Goal: Task Accomplishment & Management: Manage account settings

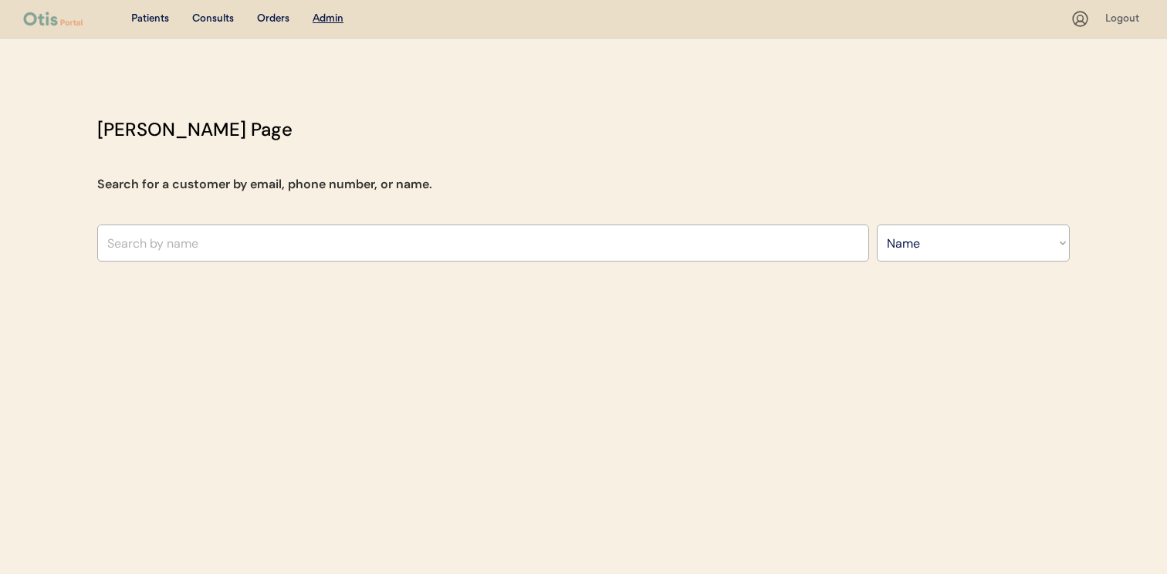
select select ""Name""
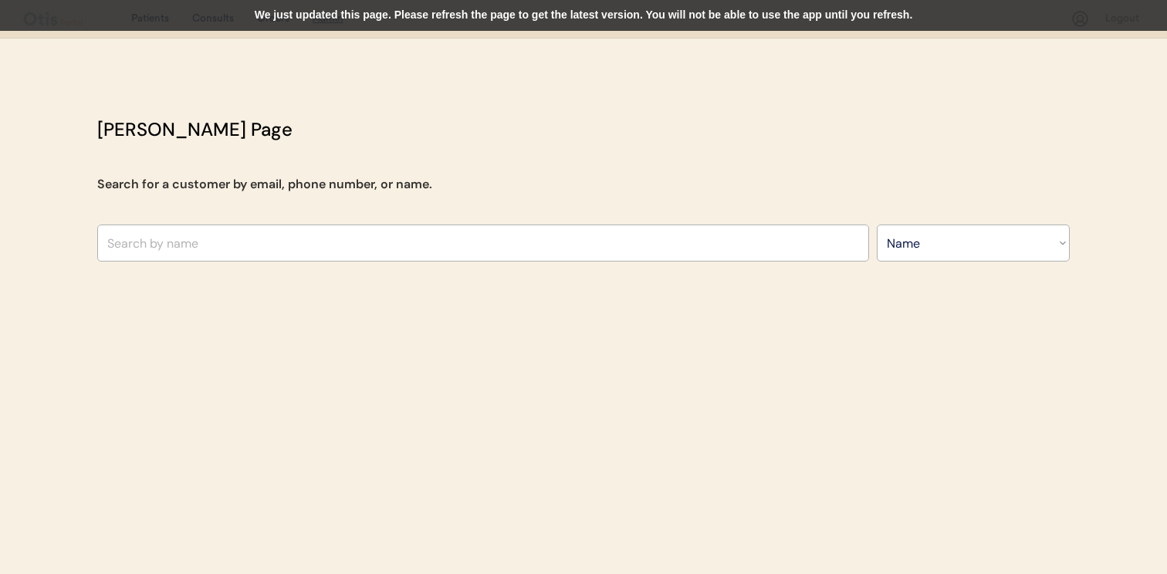
click at [512, 20] on div "We just updated this page. Please refresh the page to get the latest version. Y…" at bounding box center [583, 15] width 1167 height 31
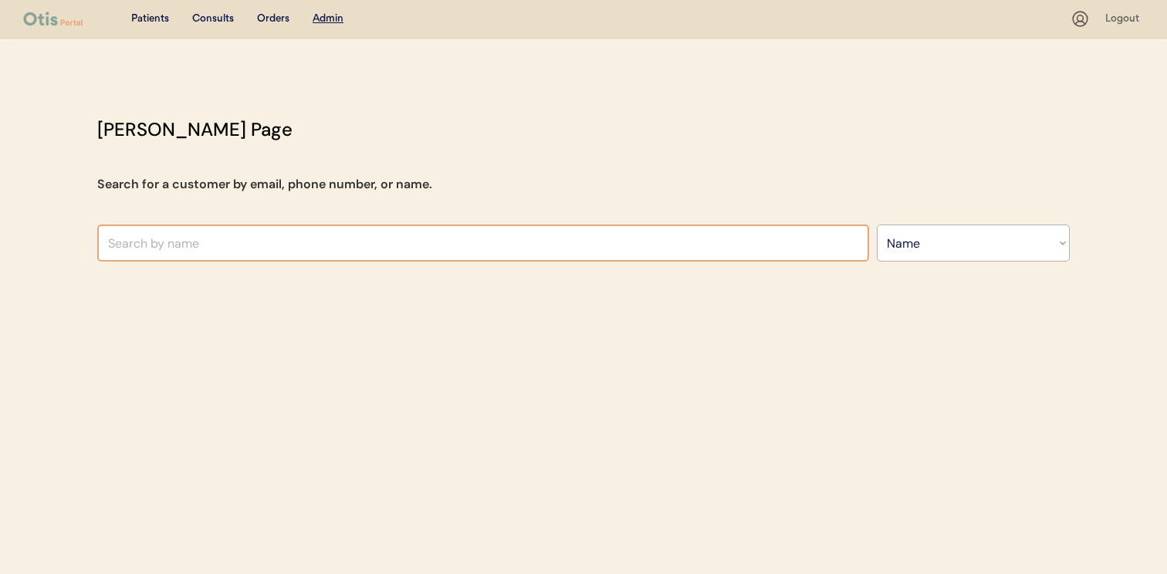
select select ""Name""
click at [459, 233] on input "text" at bounding box center [483, 243] width 772 height 37
type input "nii"
type input "niina A"
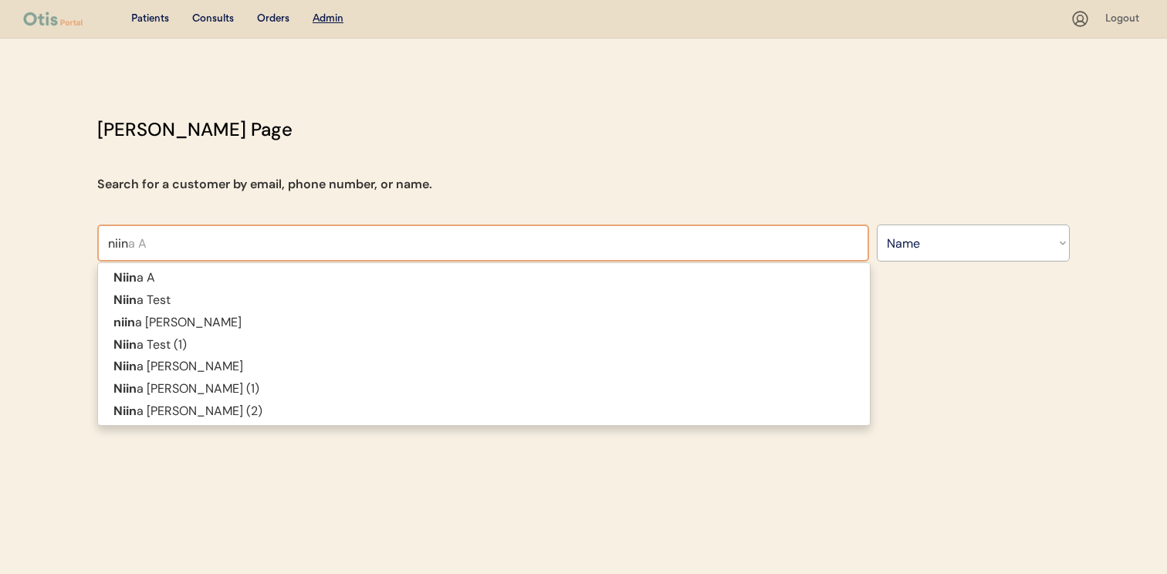
type input "niina"
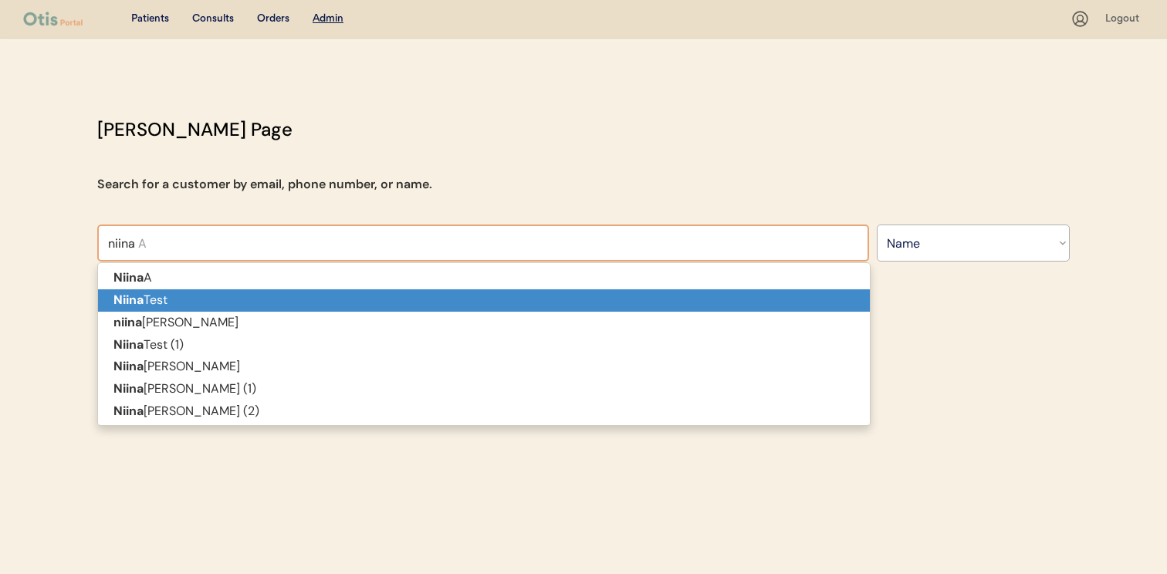
click at [427, 298] on p "Niina Test" at bounding box center [484, 300] width 772 height 22
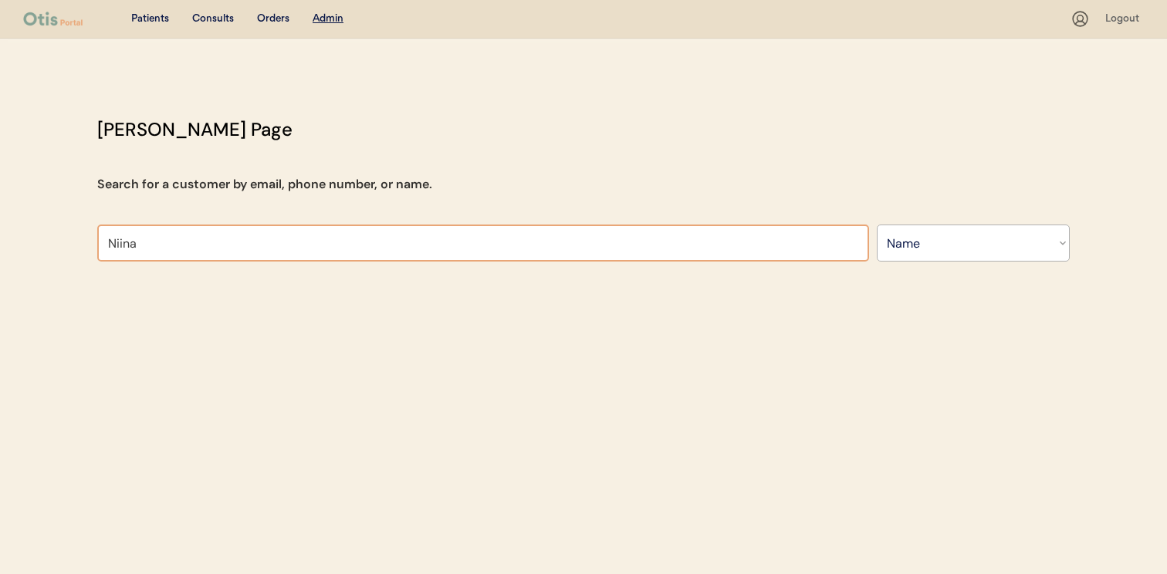
type input "Niina"
type input "Niina A"
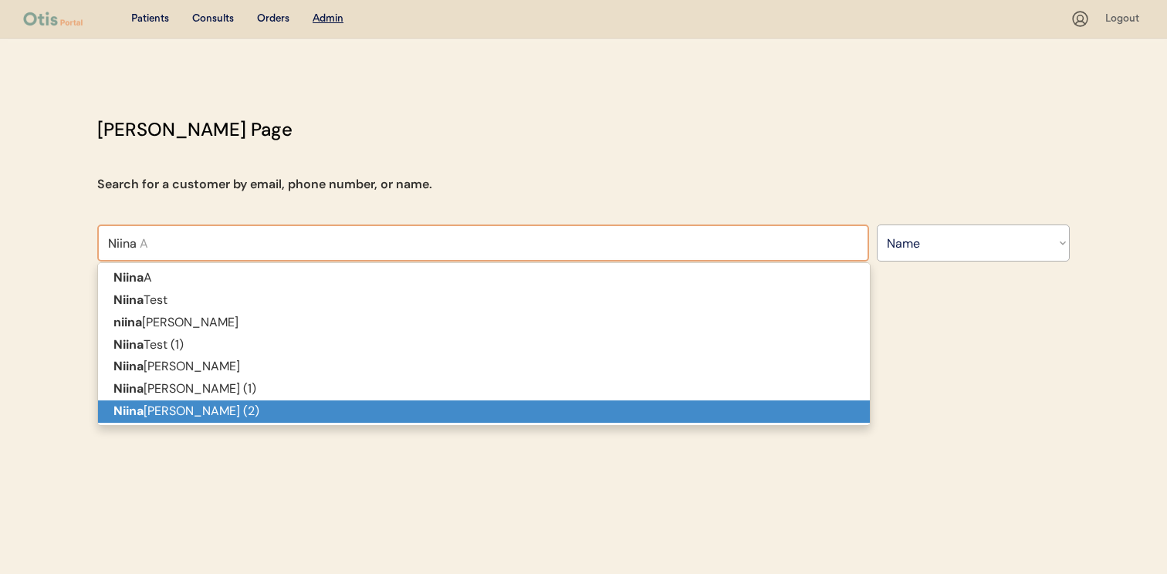
click at [573, 416] on p "Niina Al-Hassan (2)" at bounding box center [484, 411] width 772 height 22
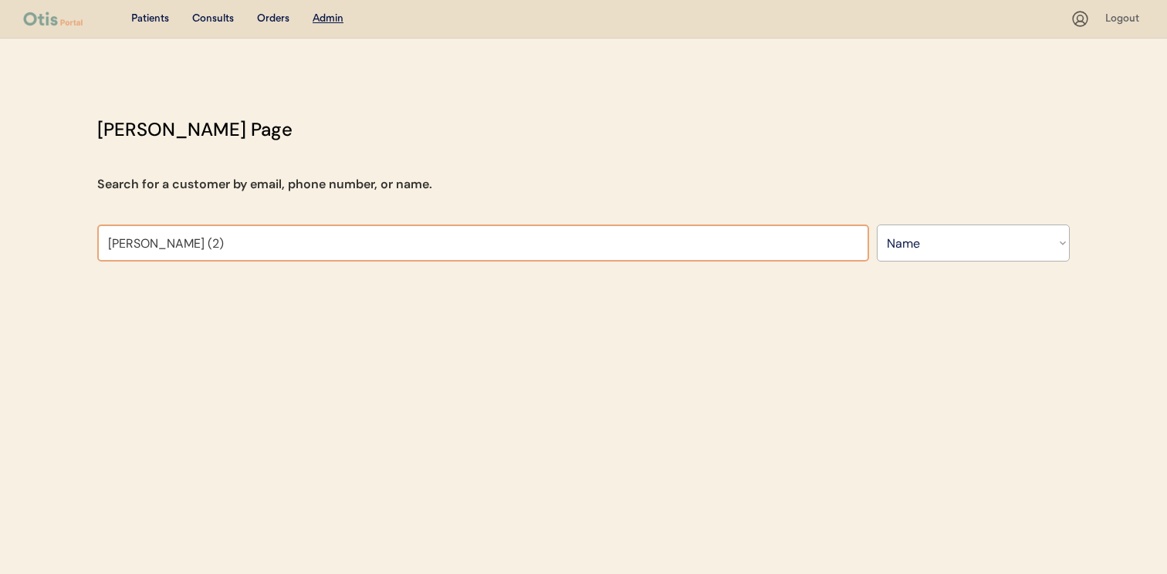
click at [663, 243] on input "Niina Al-Hassan (2)" at bounding box center [483, 243] width 772 height 37
type input "ivan"
type input "ivan Arambula"
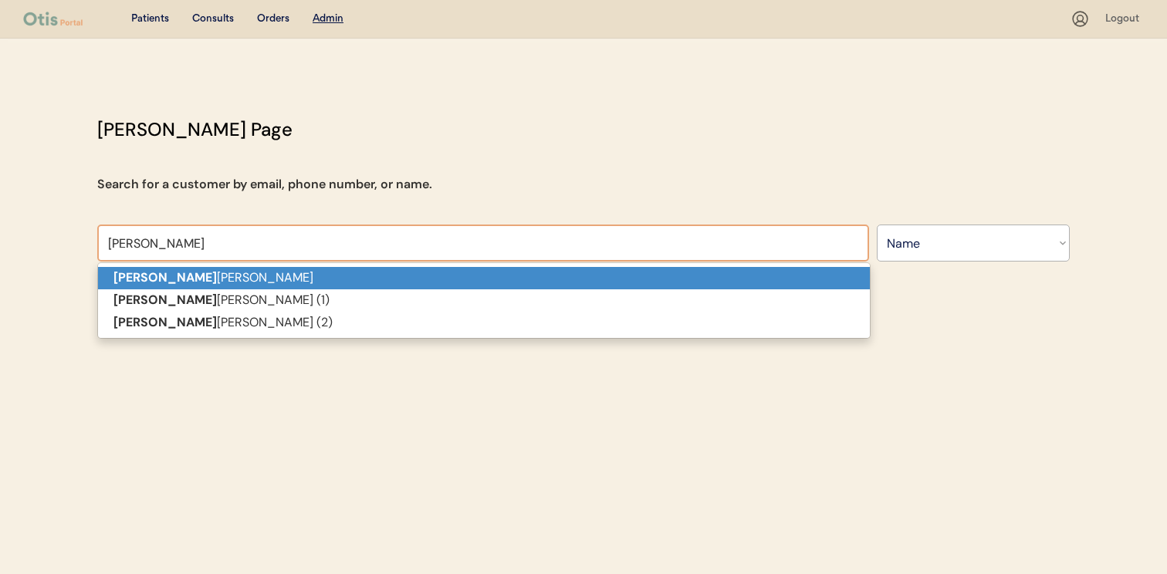
click at [663, 272] on p "Ivan Arambula" at bounding box center [484, 278] width 772 height 22
type input "Ivan Arambula"
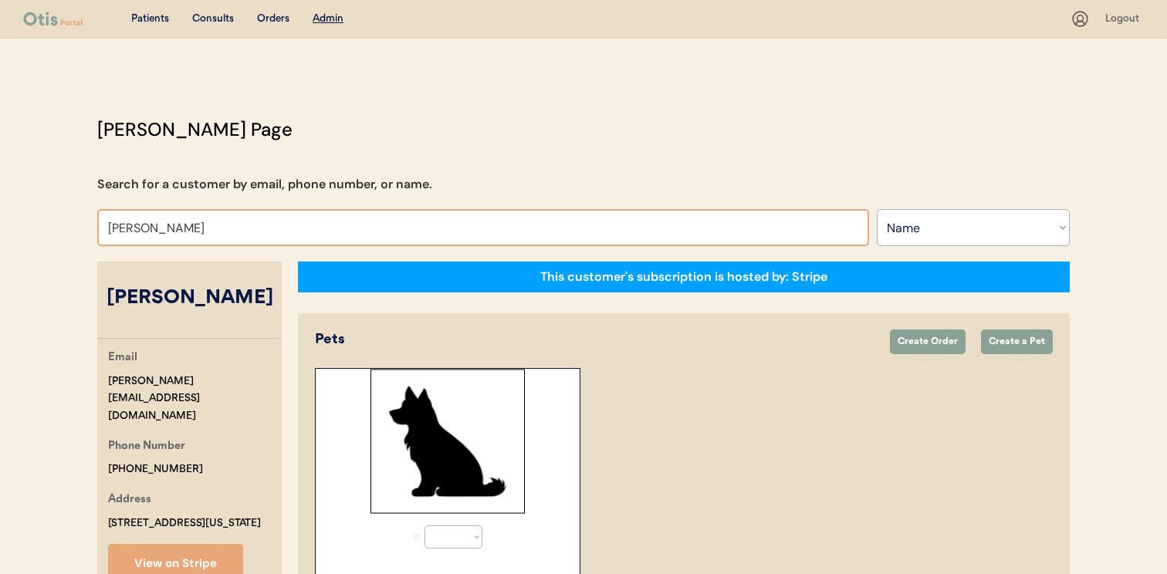
select select "true"
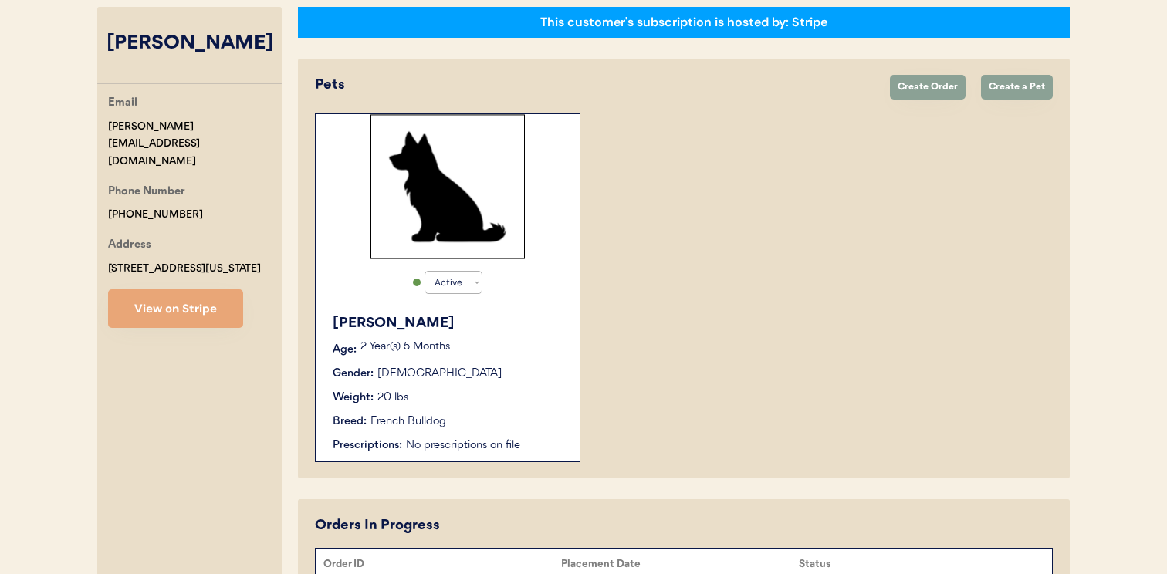
scroll to position [162, 0]
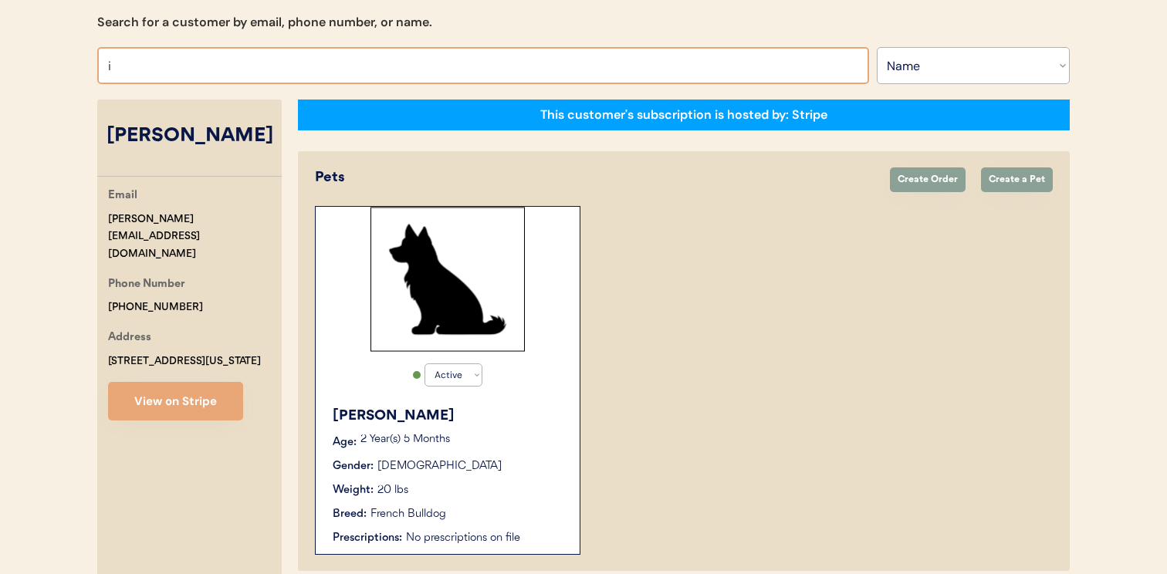
type input "iv"
type input "ivan Arambula"
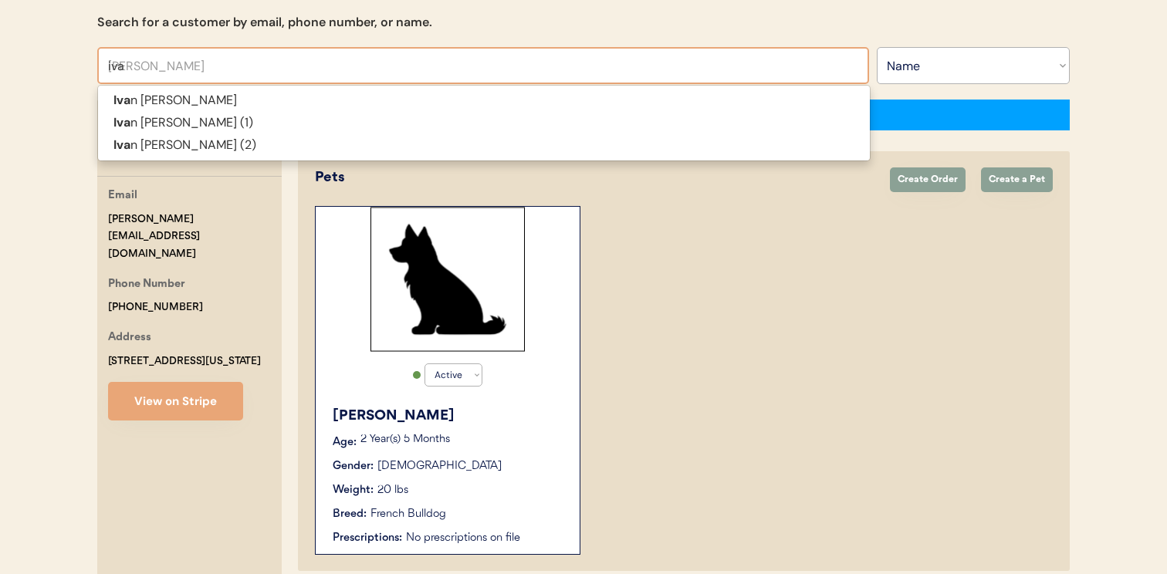
type input "ivan"
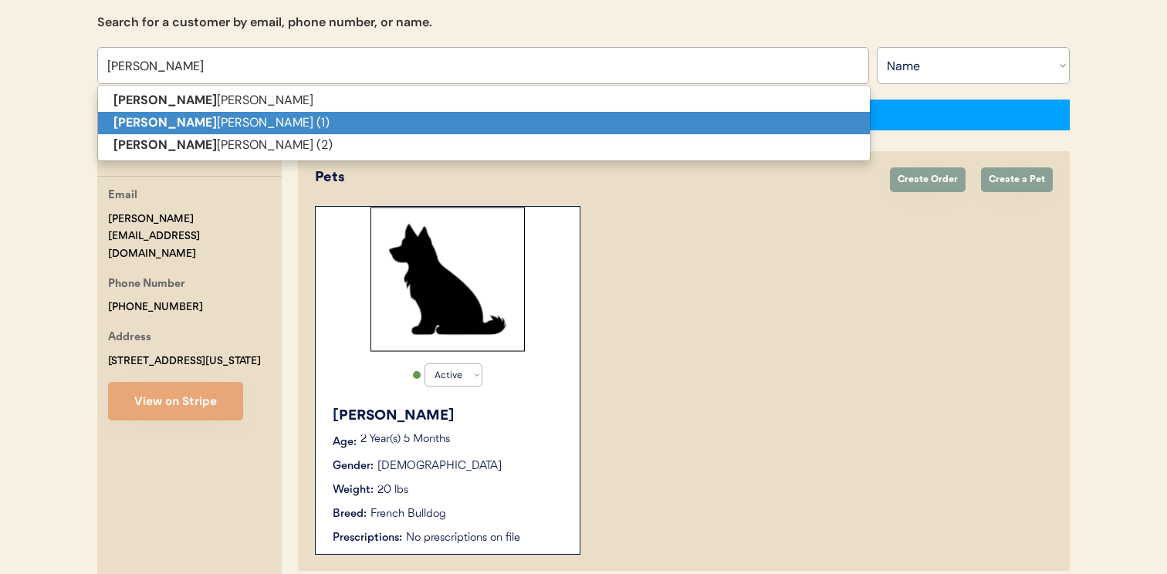
click at [542, 125] on p "Ivan Arambula (1)" at bounding box center [484, 123] width 772 height 22
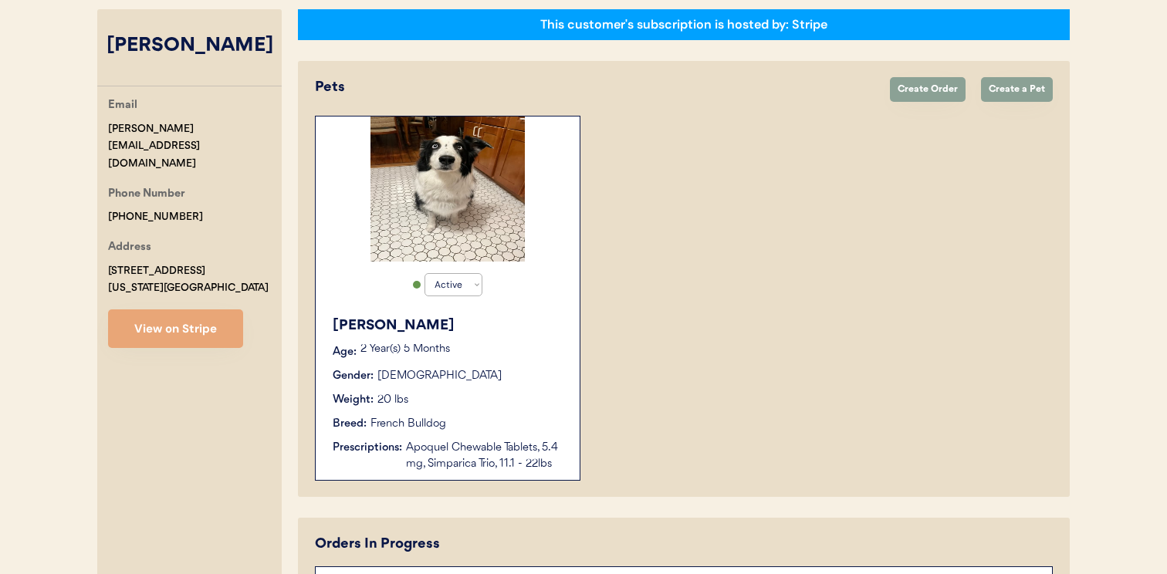
scroll to position [136, 0]
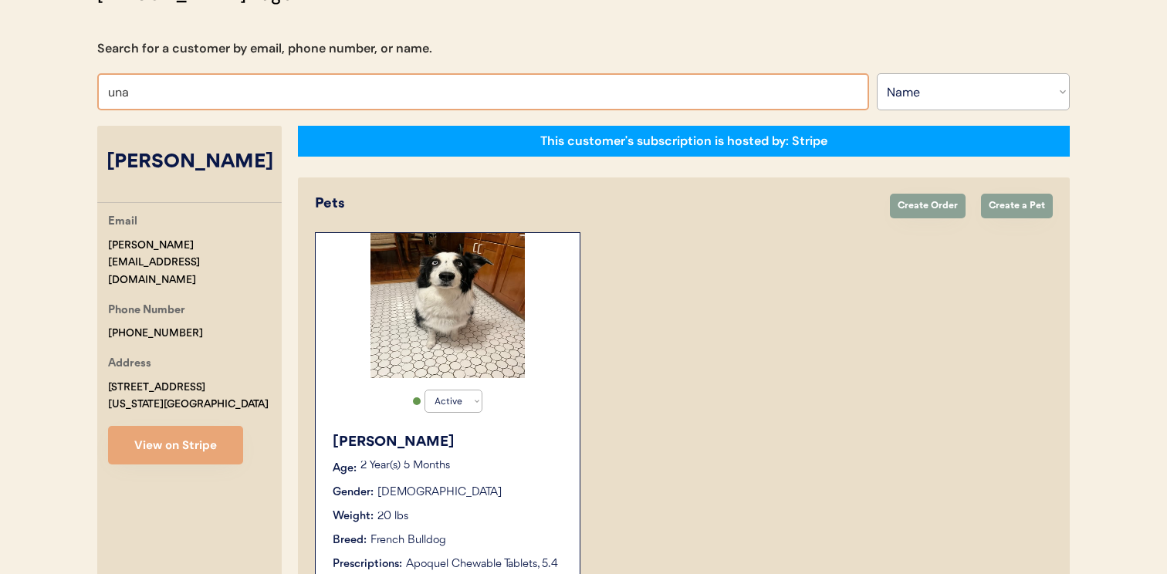
type input "unag"
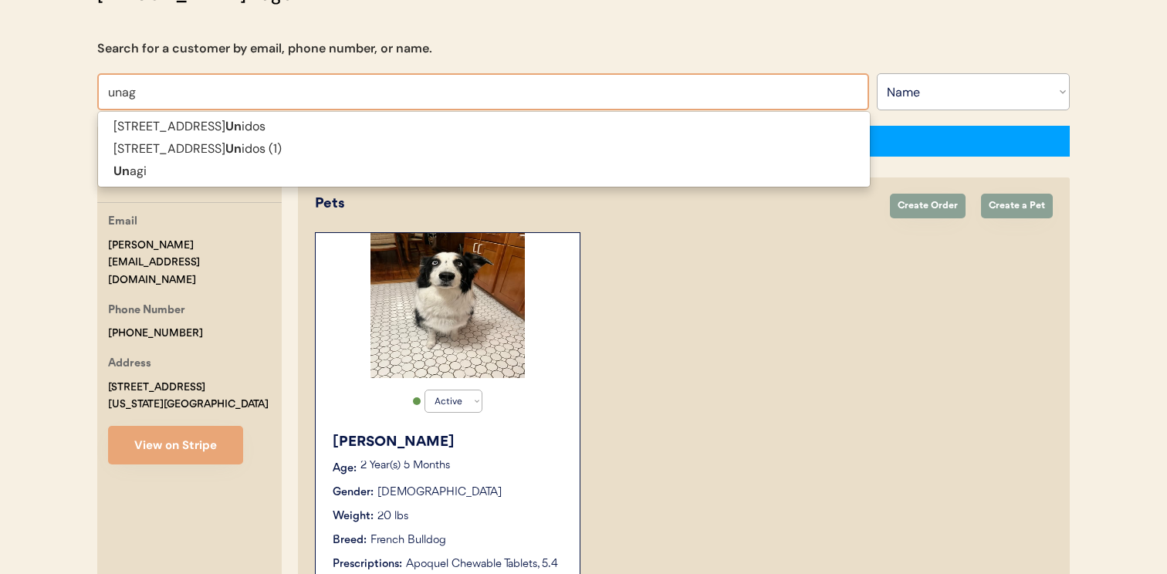
type input "unagi"
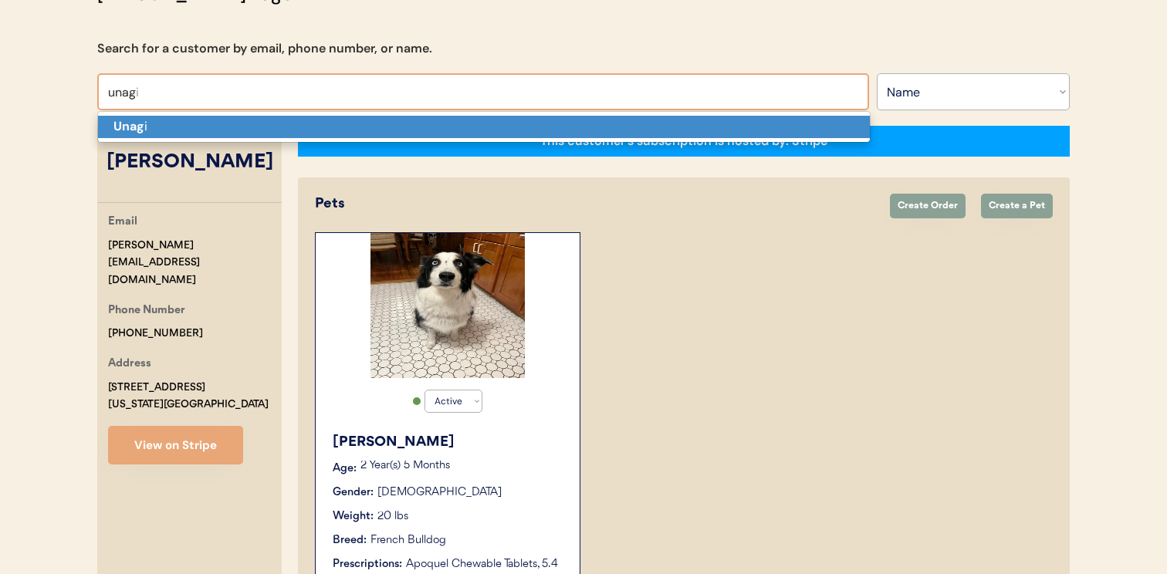
click at [441, 120] on p "Unag i" at bounding box center [484, 127] width 772 height 22
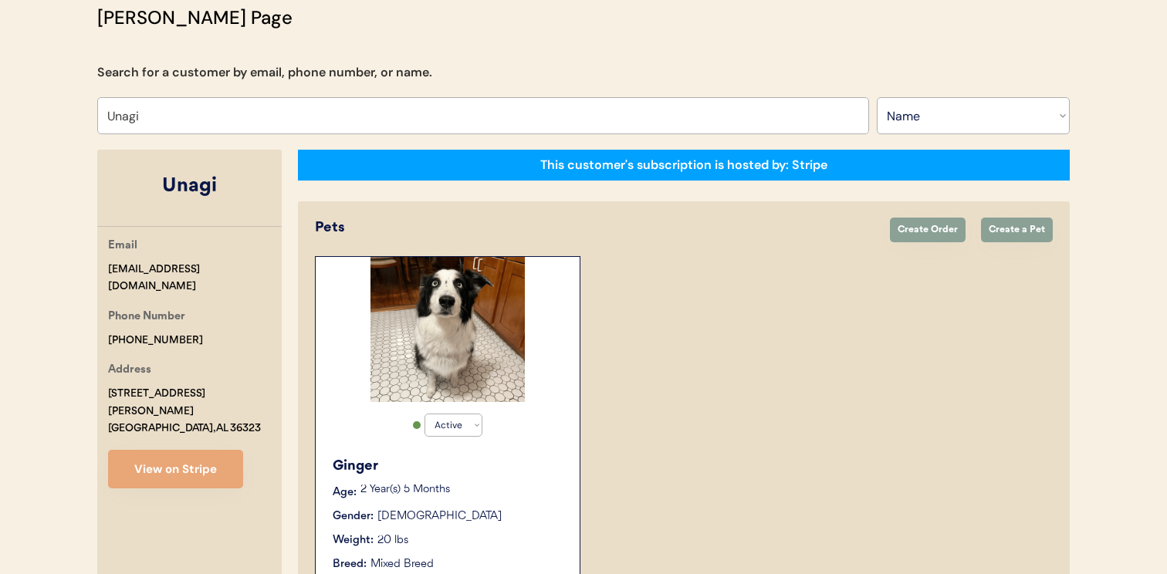
scroll to position [90, 0]
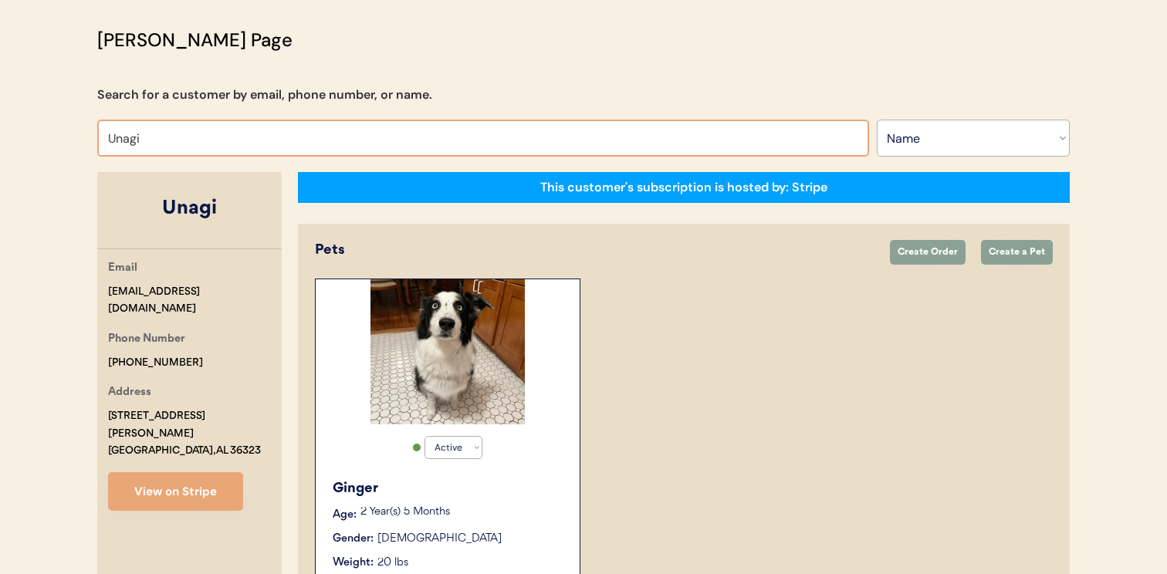
paste input "Niina Test910"
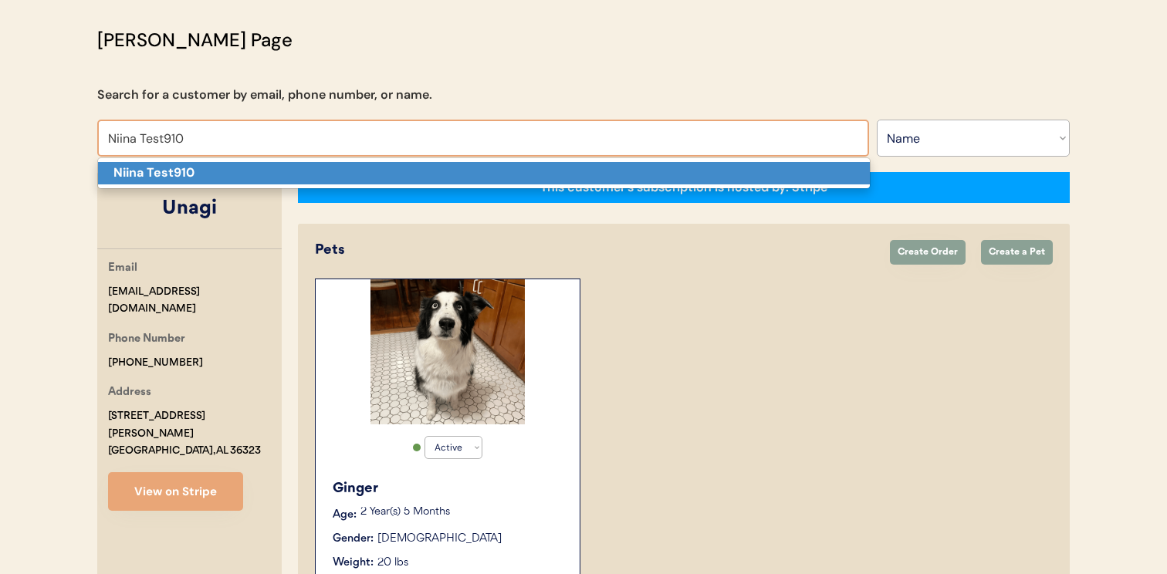
click at [490, 177] on p "Niina Test910" at bounding box center [484, 173] width 772 height 22
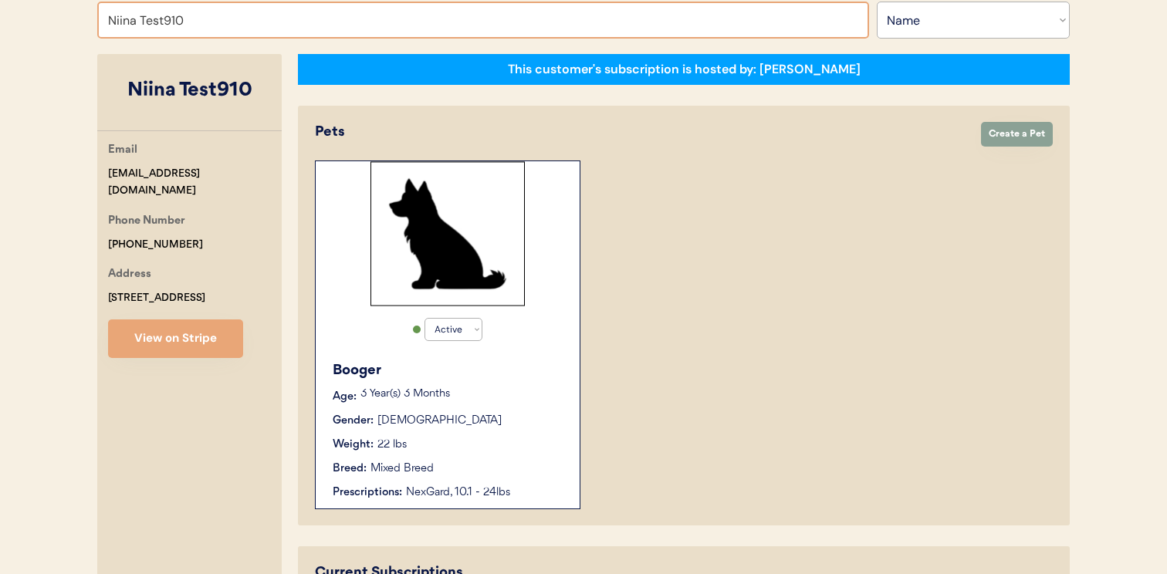
scroll to position [182, 0]
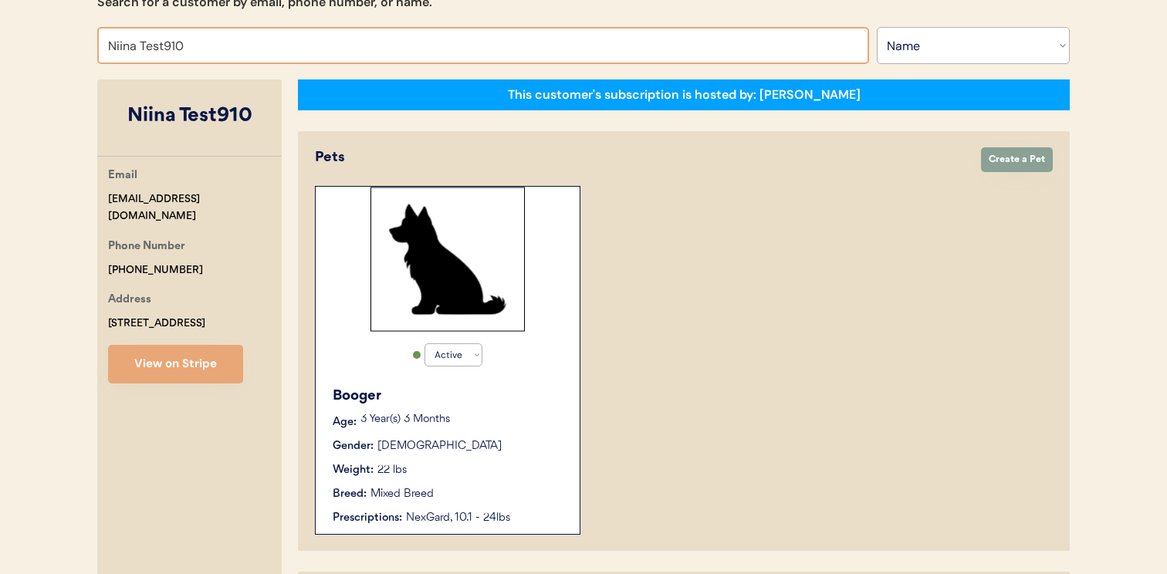
paste input "8263"
type input "Niina Test8263"
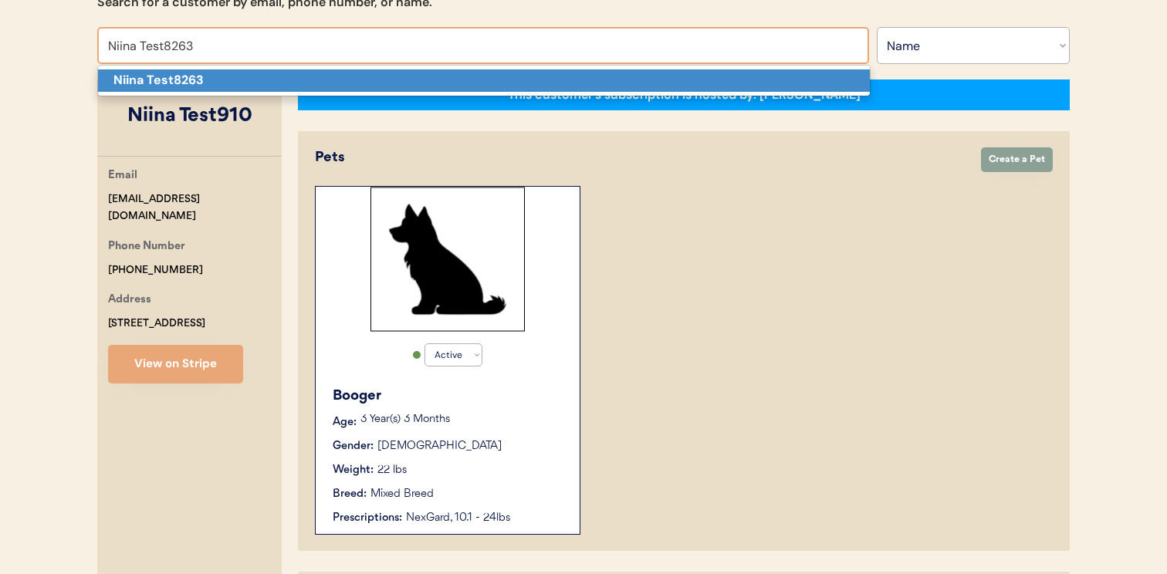
click at [581, 76] on p "Niina Test8263" at bounding box center [484, 80] width 772 height 22
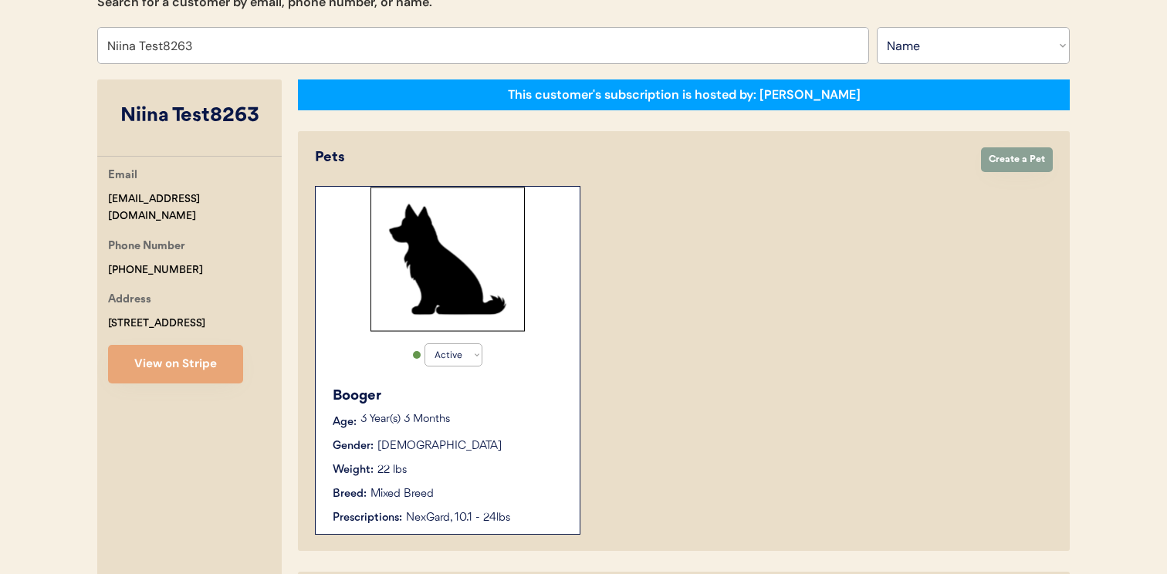
select select "true"
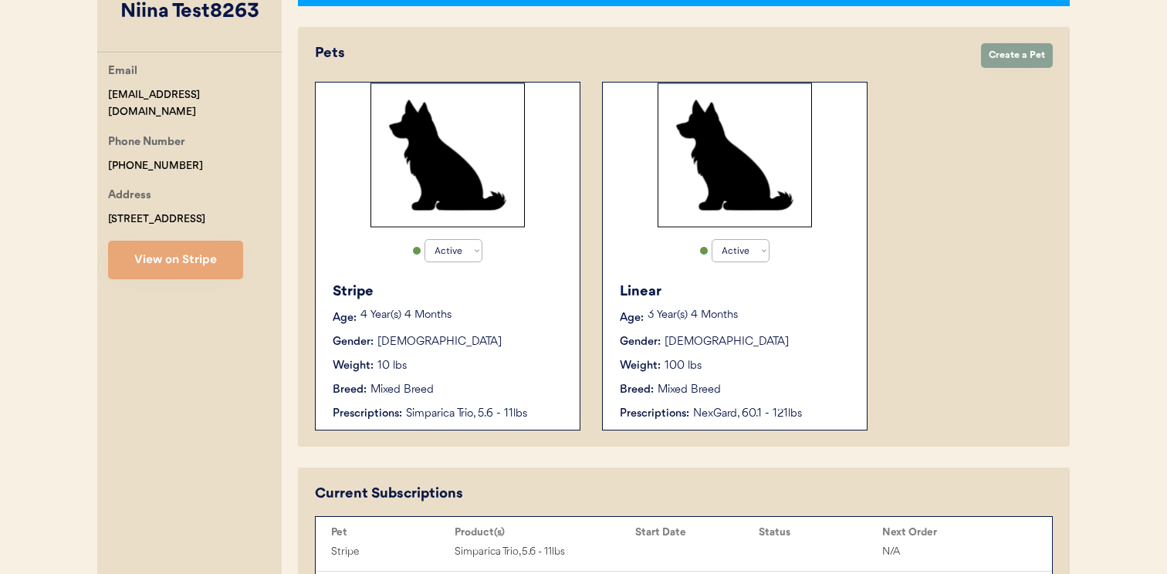
scroll to position [615, 0]
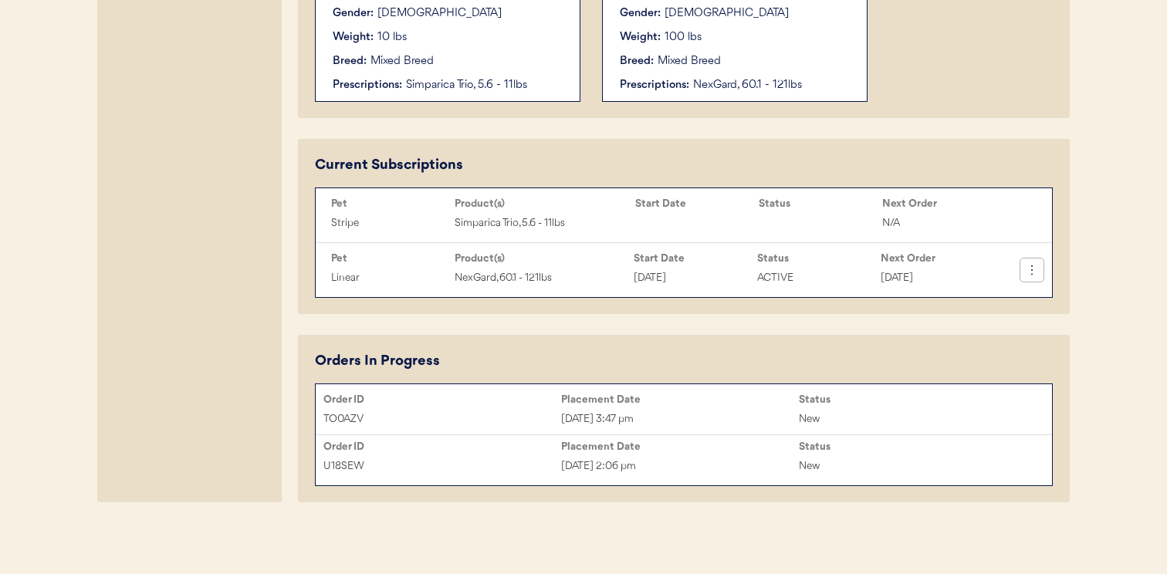
type input "Niina Test8263"
click at [1035, 270] on icon at bounding box center [1031, 269] width 15 height 15
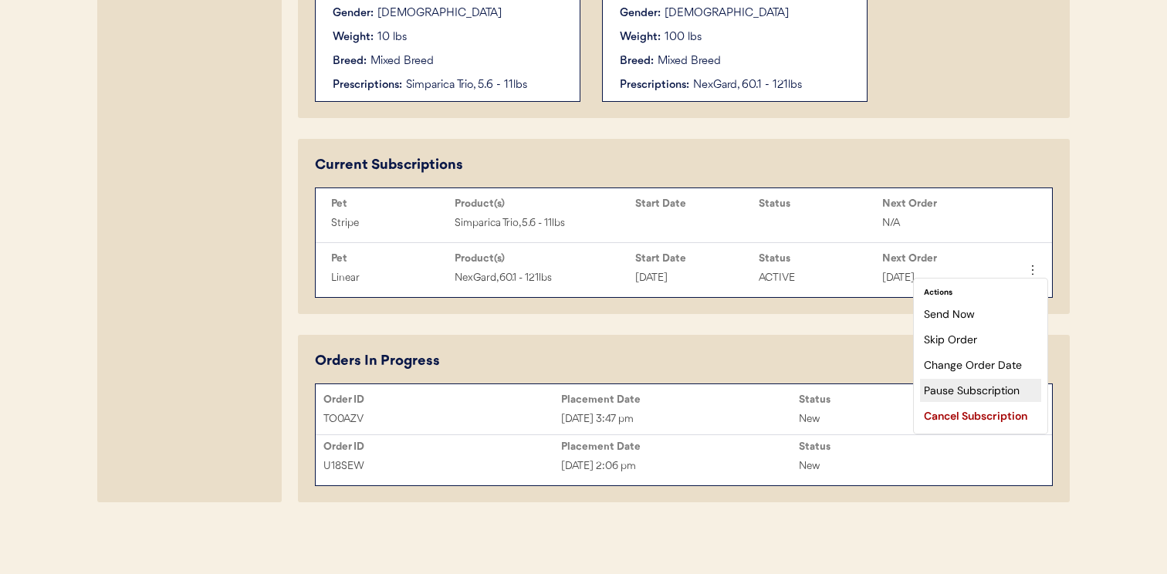
click at [995, 386] on div "Pause Subscription" at bounding box center [980, 390] width 121 height 23
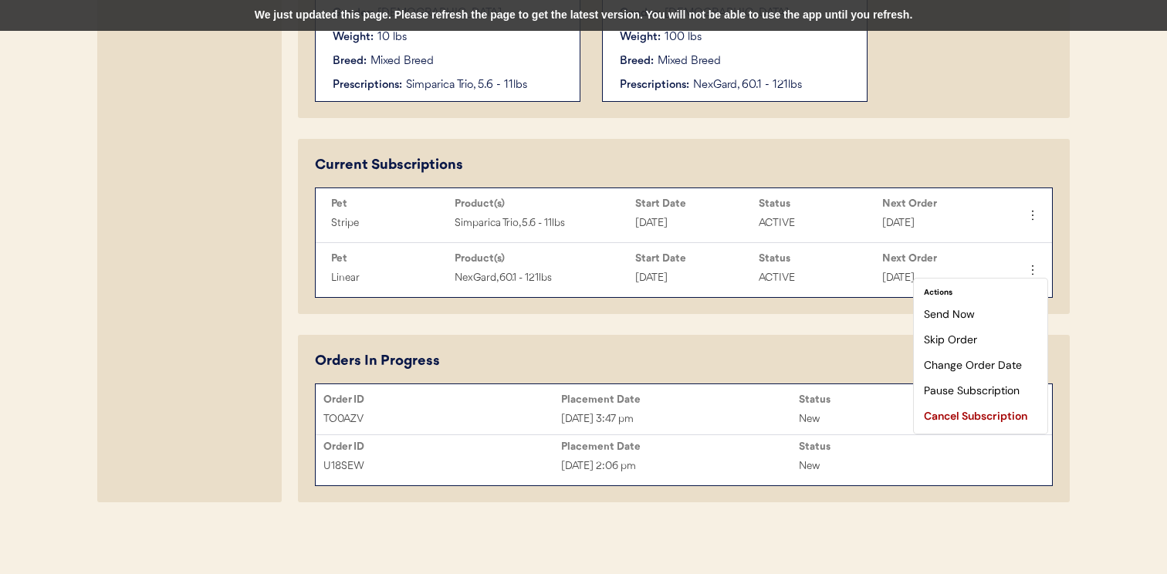
click at [669, 16] on div "We just updated this page. Please refresh the page to get the latest version. Y…" at bounding box center [583, 15] width 1167 height 31
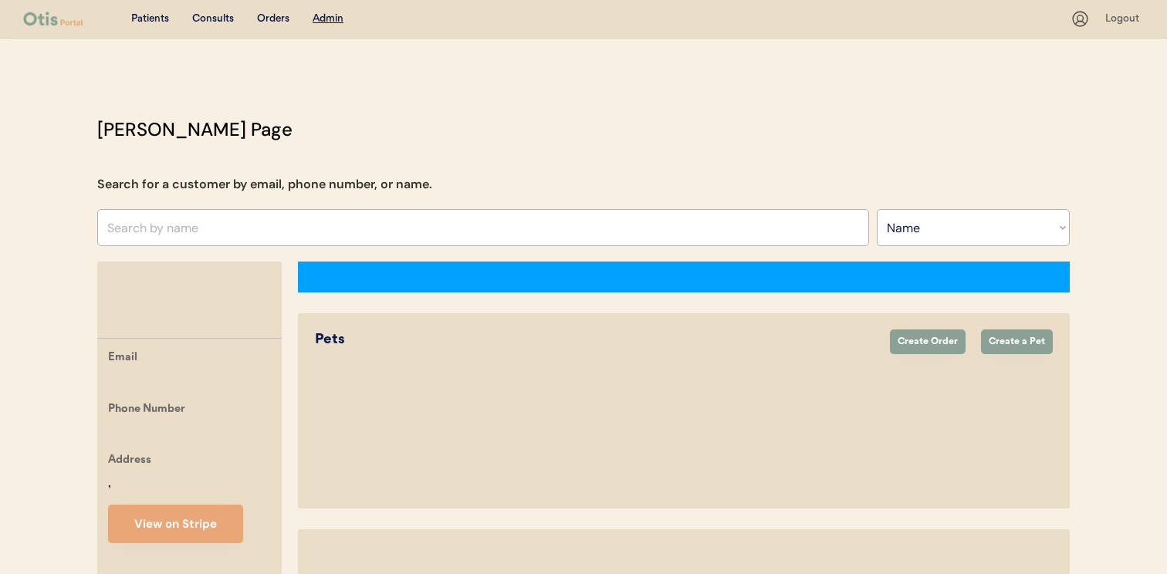
select select ""Name""
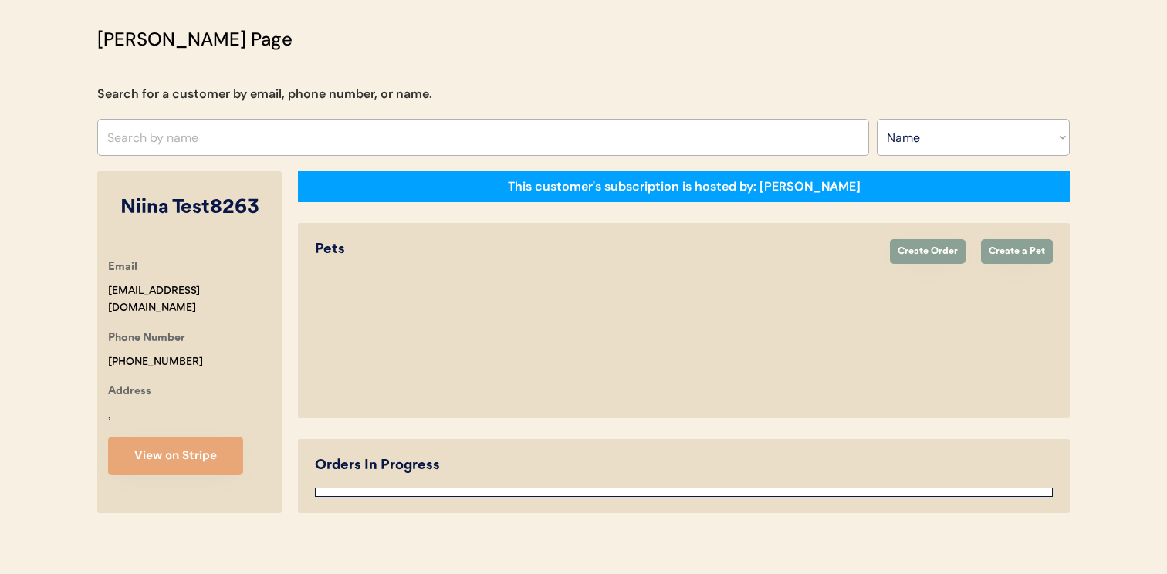
select select "true"
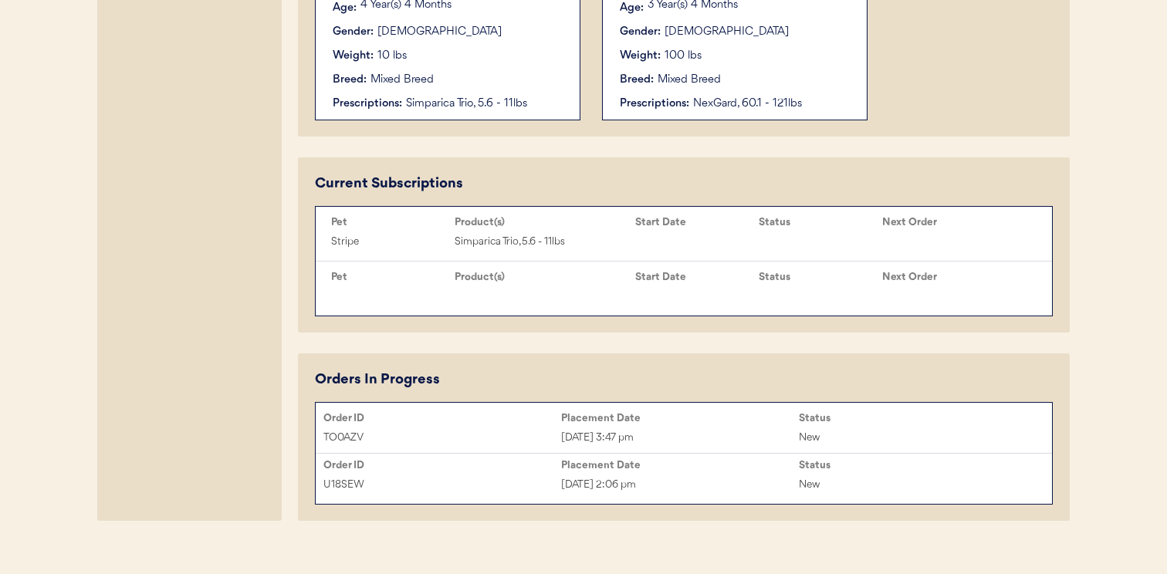
scroll to position [615, 0]
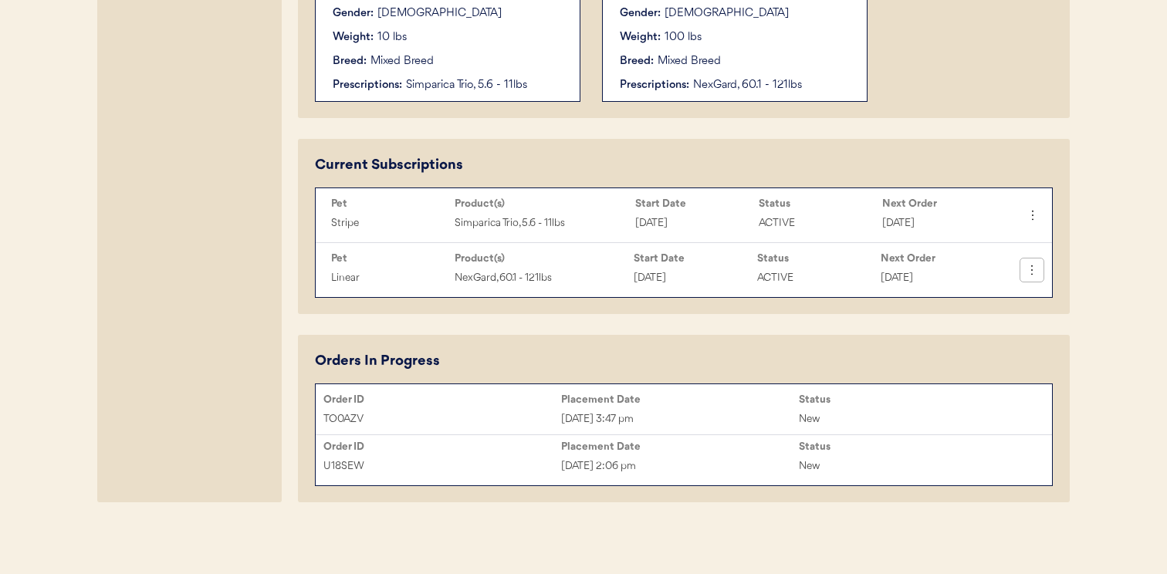
click at [1039, 264] on button at bounding box center [1031, 269] width 23 height 23
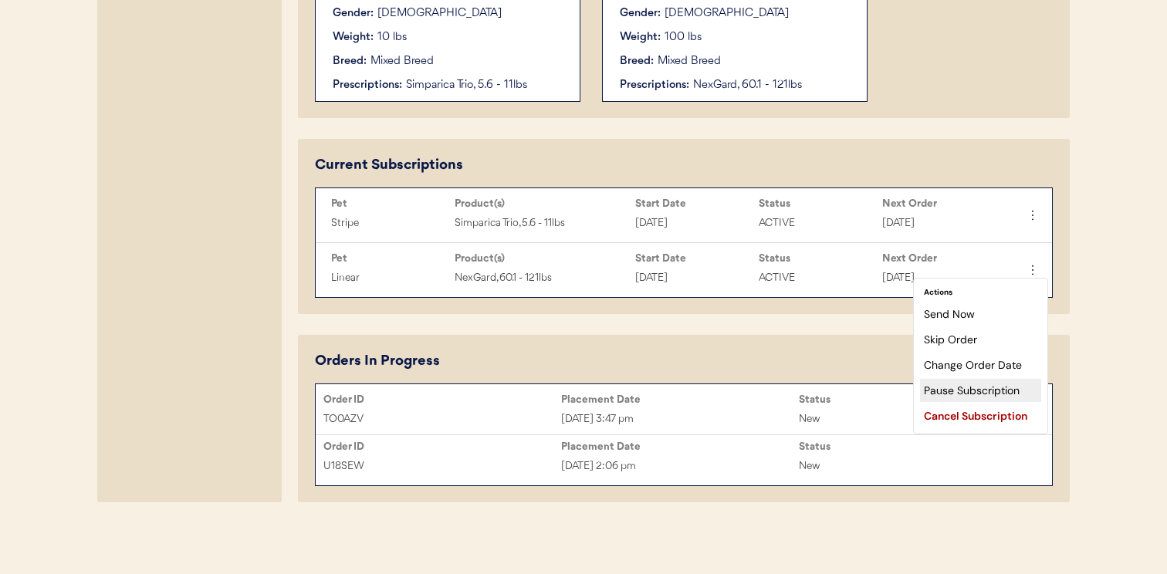
click at [995, 386] on div "Pause Subscription" at bounding box center [980, 390] width 121 height 23
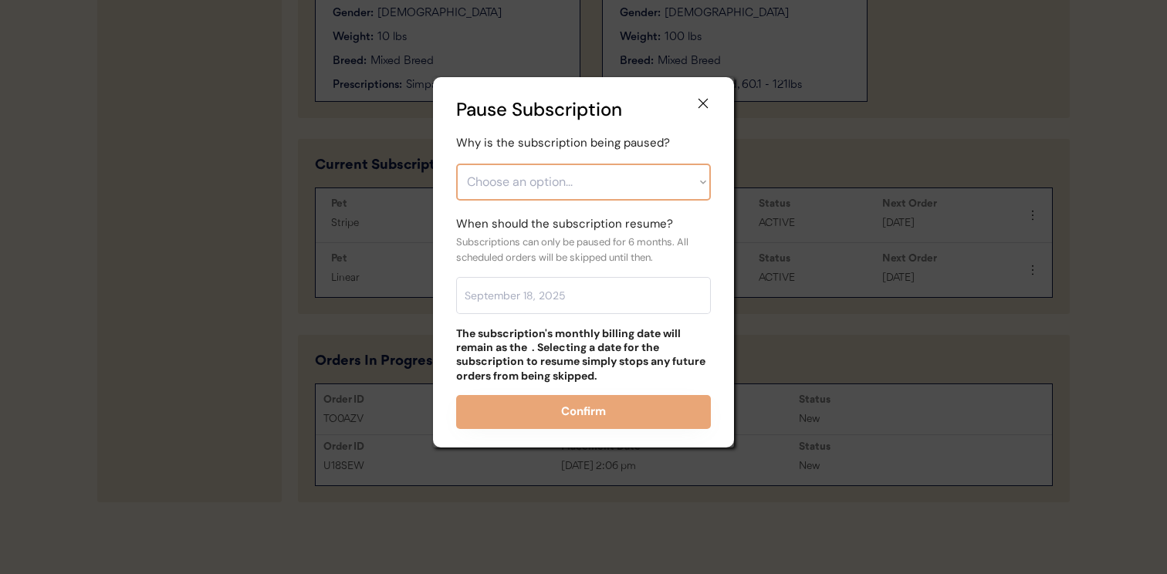
click at [648, 185] on select "Choose an option... Financial reasons / too expensive Has enough medication / s…" at bounding box center [583, 182] width 255 height 37
select select ""financial_reasons___too_expensive""
click at [456, 164] on select "Choose an option... Financial reasons / too expensive Has enough medication / s…" at bounding box center [583, 182] width 255 height 37
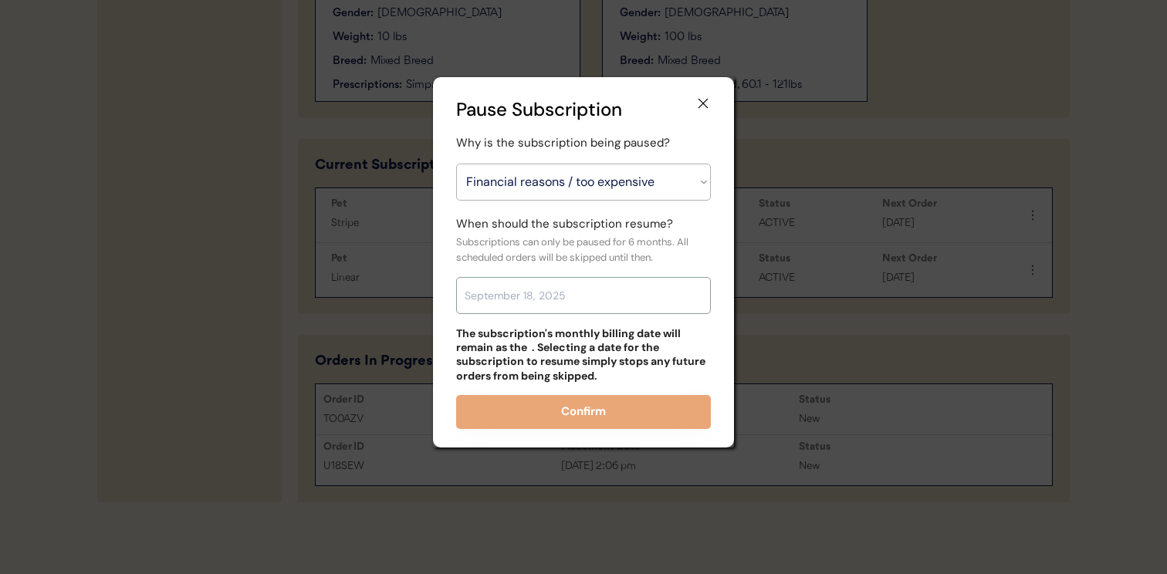
click at [633, 291] on input "text" at bounding box center [583, 295] width 255 height 37
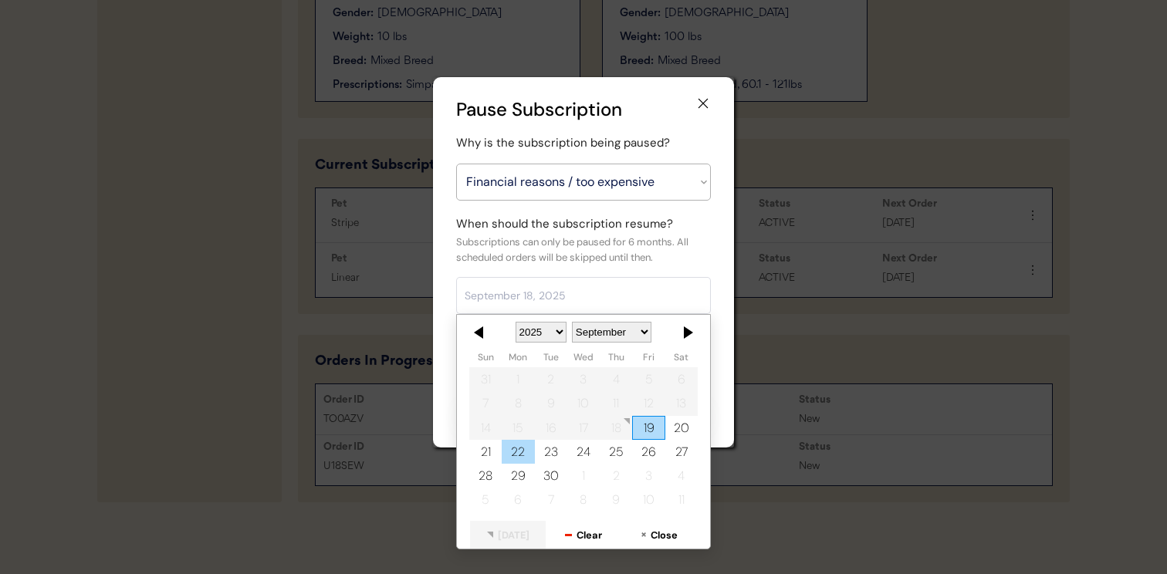
click at [524, 453] on div "22" at bounding box center [518, 452] width 32 height 24
type input "September 22, 2025"
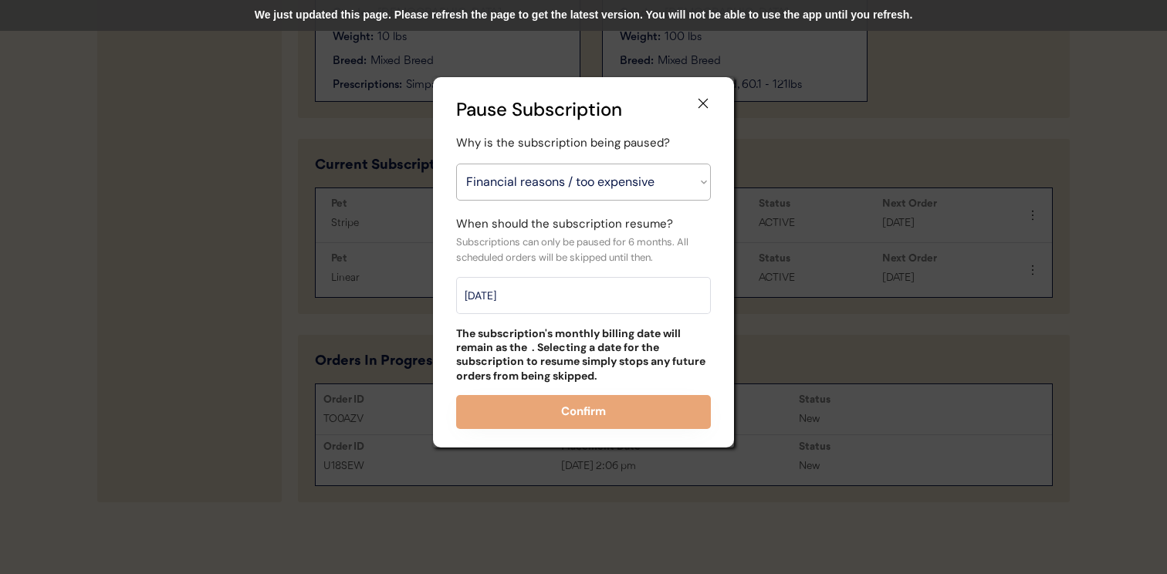
click at [402, 21] on div "We just updated this page. Please refresh the page to get the latest version. Y…" at bounding box center [583, 15] width 1167 height 31
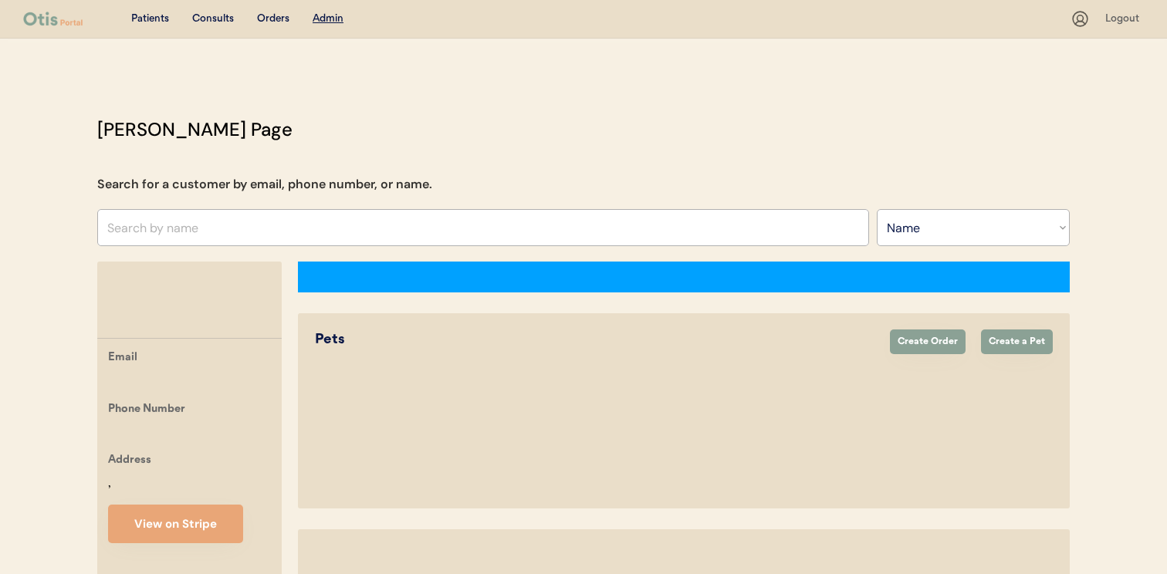
select select ""Name""
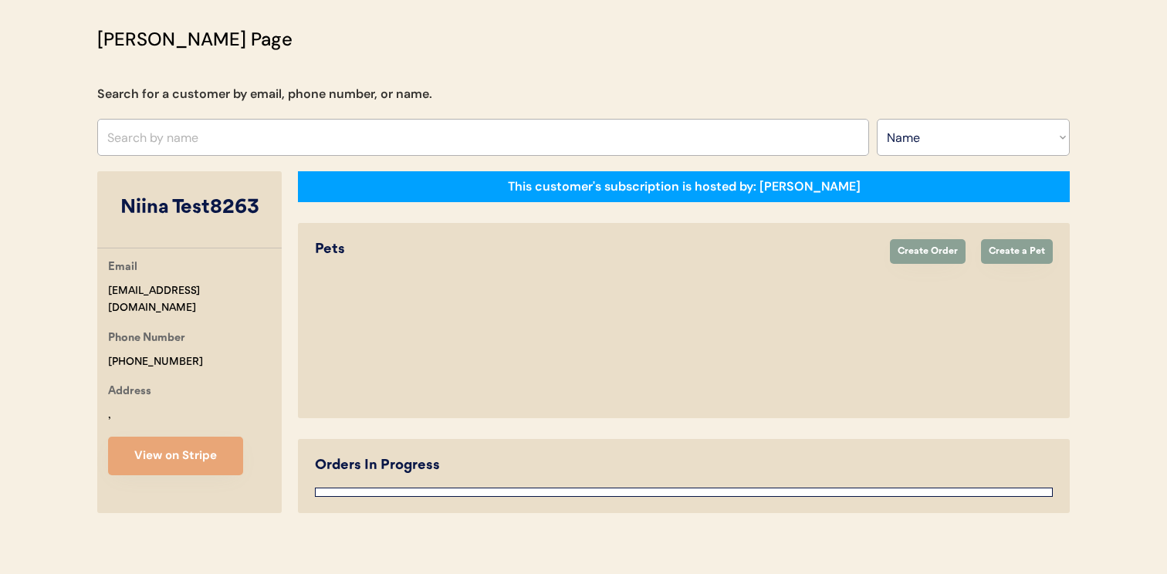
select select "true"
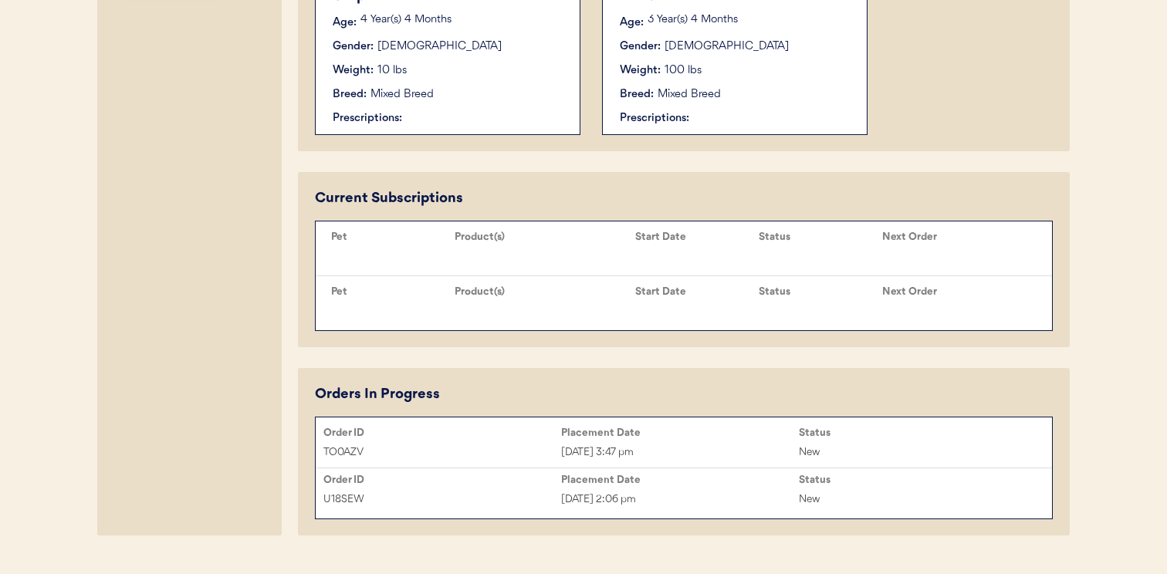
scroll to position [615, 0]
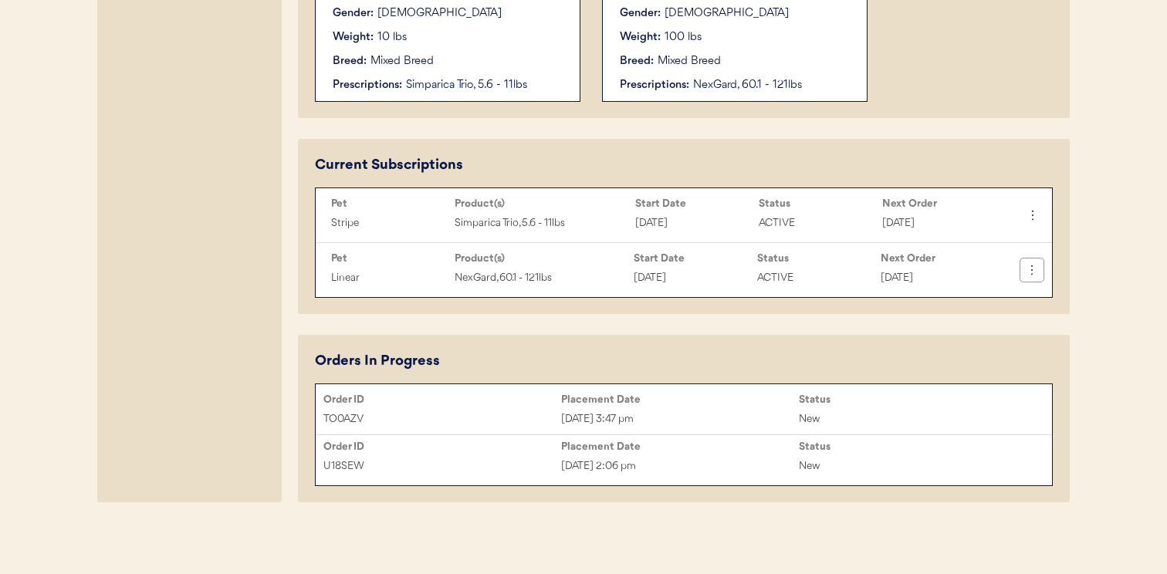
click at [1040, 269] on button at bounding box center [1031, 269] width 23 height 23
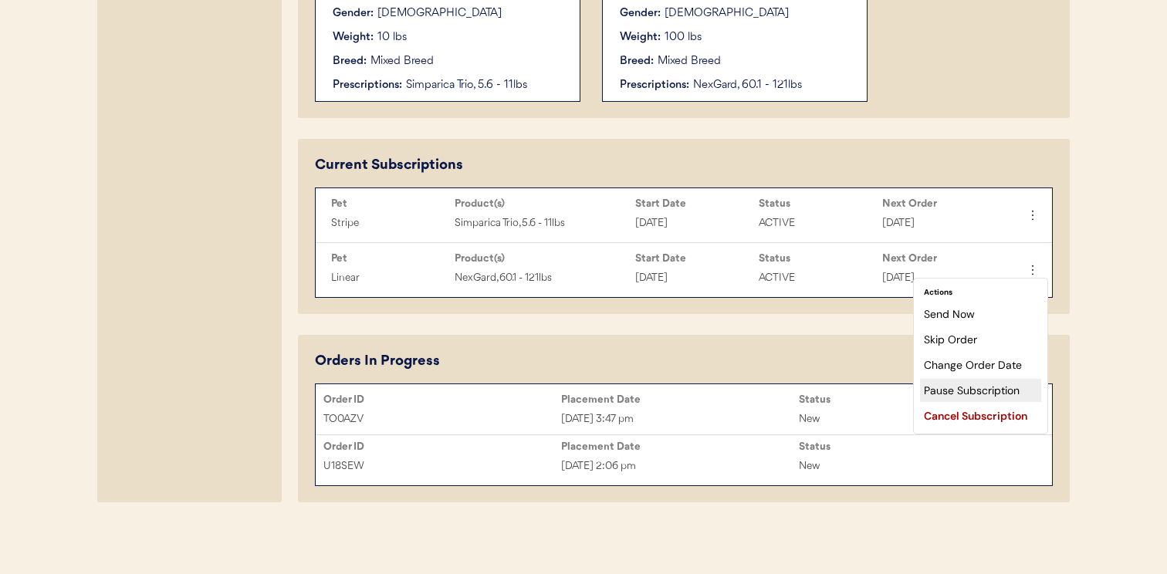
click at [996, 389] on div "Pause Subscription" at bounding box center [980, 390] width 121 height 23
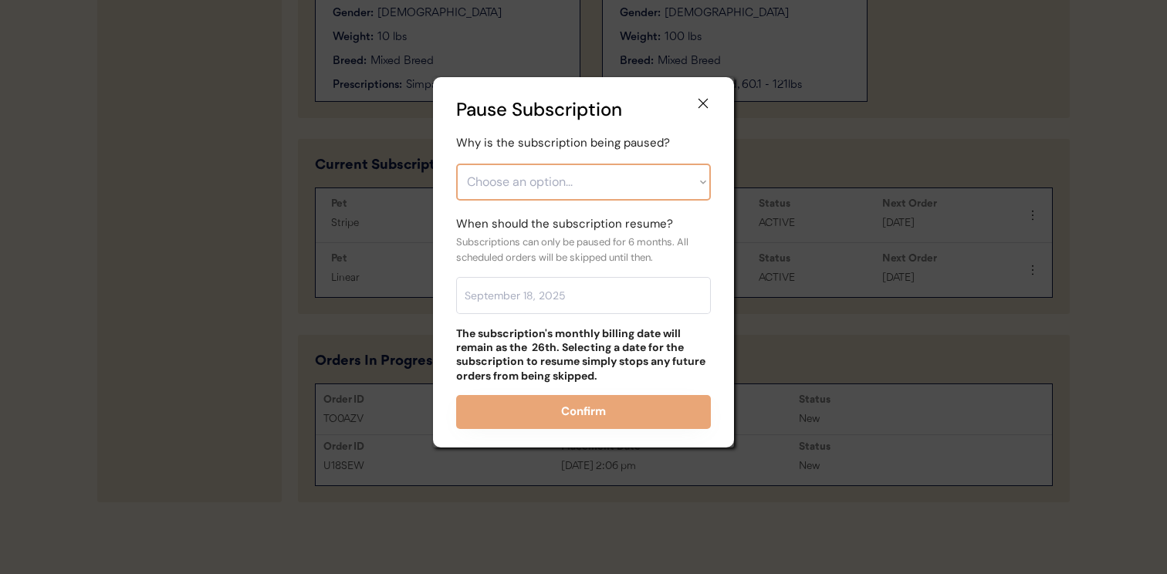
click at [644, 187] on select "Choose an option... Financial reasons / too expensive Has enough medication / s…" at bounding box center [583, 182] width 255 height 37
select select ""financial_reasons___too_expensive""
click at [456, 164] on select "Choose an option... Financial reasons / too expensive Has enough medication / s…" at bounding box center [583, 182] width 255 height 37
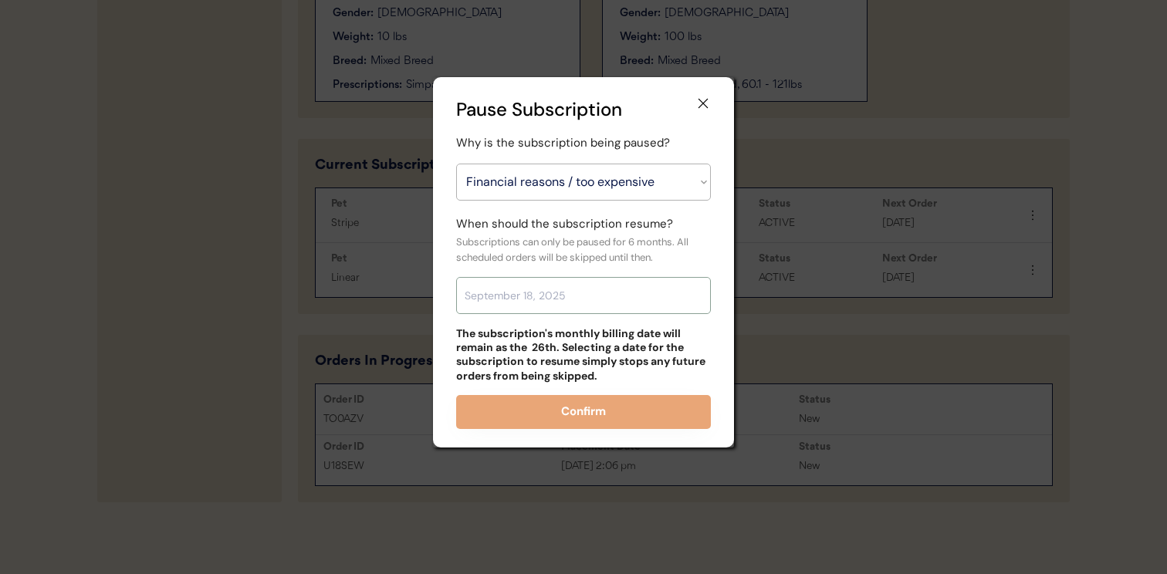
click at [634, 292] on input "text" at bounding box center [583, 295] width 255 height 37
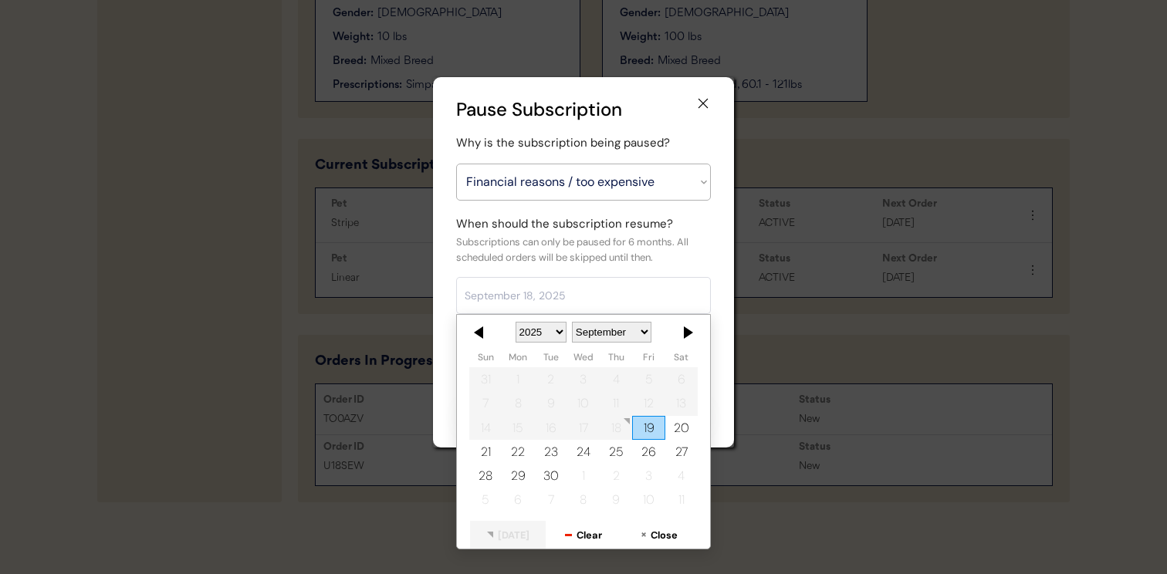
click at [640, 264] on div "Subscriptions can only be paused for 6 months. All scheduled orders will be ski…" at bounding box center [583, 250] width 255 height 30
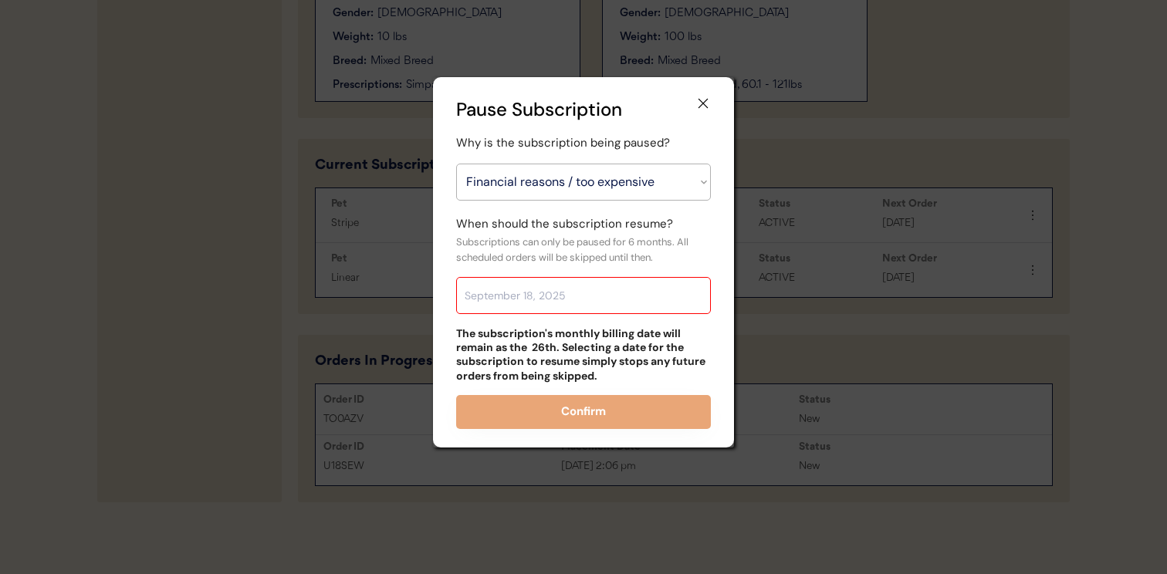
click at [647, 293] on input "text" at bounding box center [583, 295] width 255 height 37
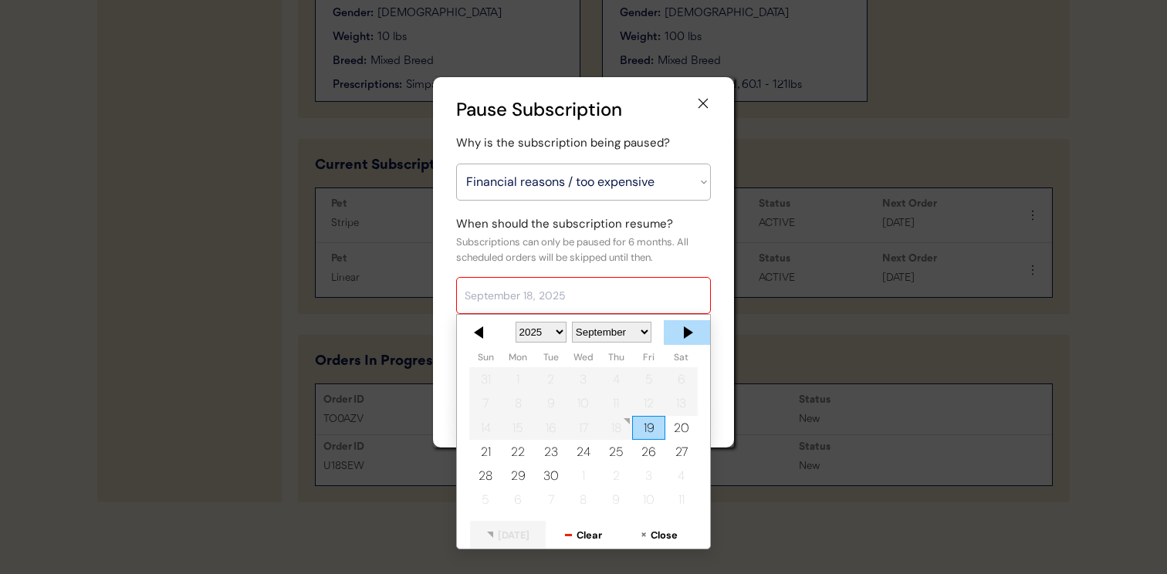
click at [694, 333] on div at bounding box center [687, 332] width 46 height 25
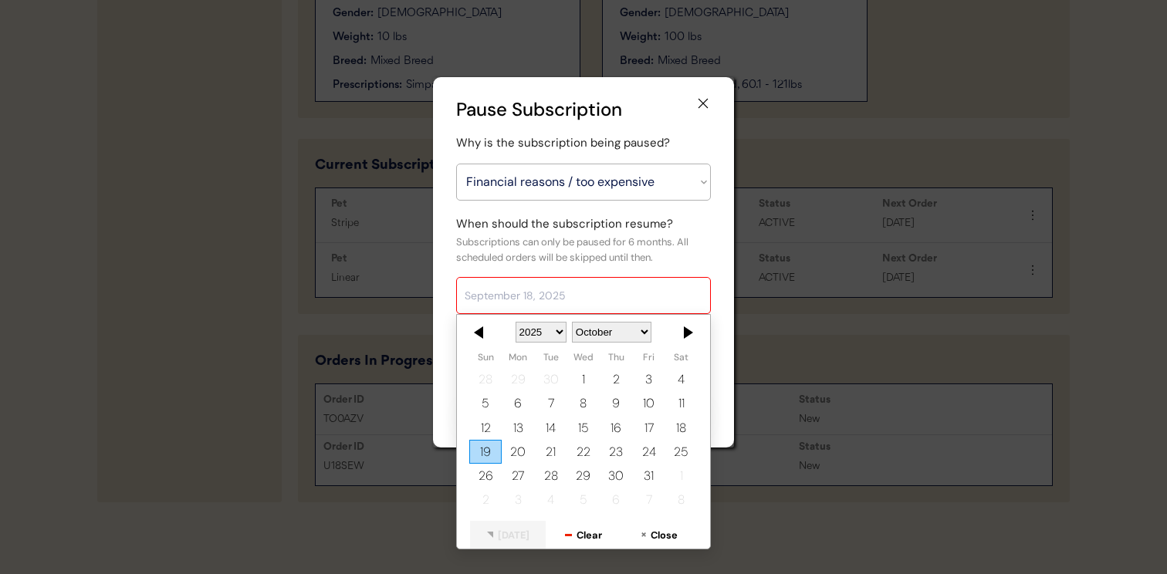
click at [694, 333] on div at bounding box center [687, 332] width 46 height 25
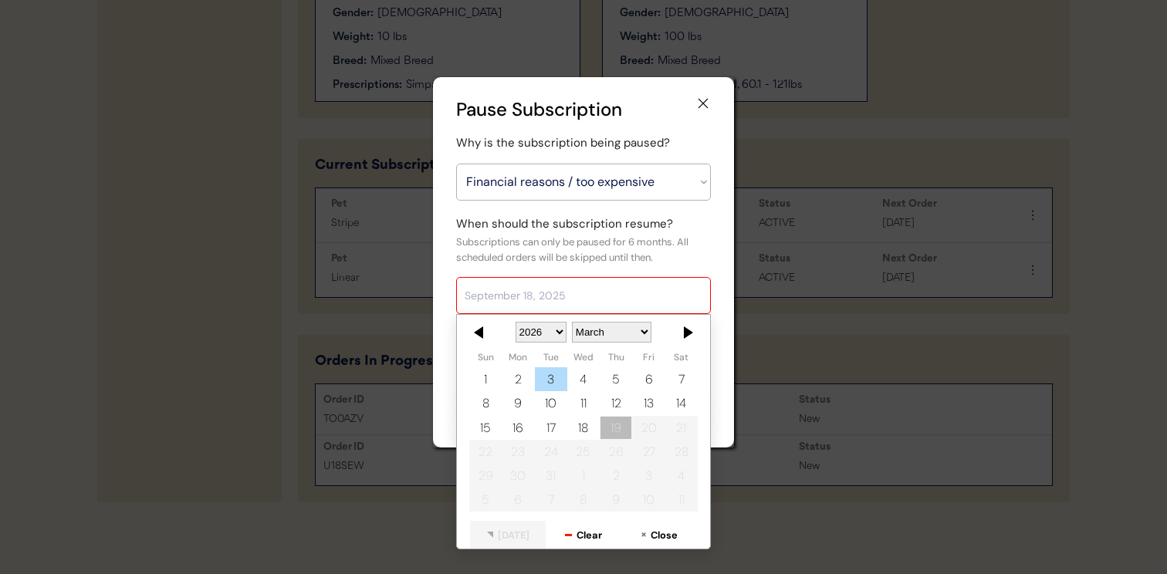
click at [555, 376] on div "3" at bounding box center [551, 379] width 32 height 24
type input "March 3, 2026"
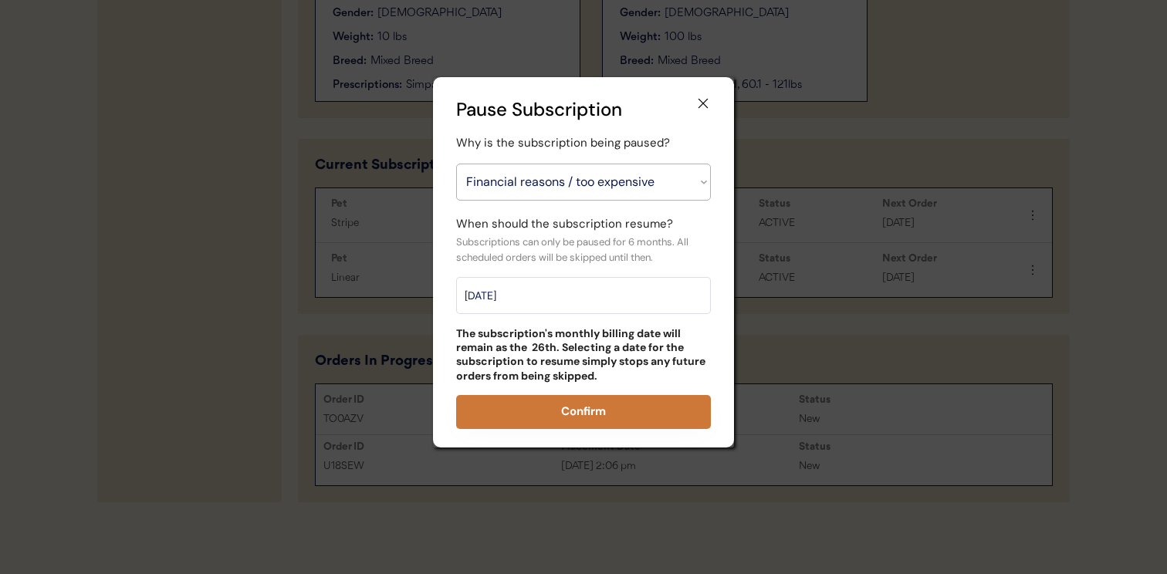
click at [577, 404] on button "Confirm" at bounding box center [583, 412] width 255 height 34
click at [630, 407] on button "Confirm" at bounding box center [583, 412] width 255 height 34
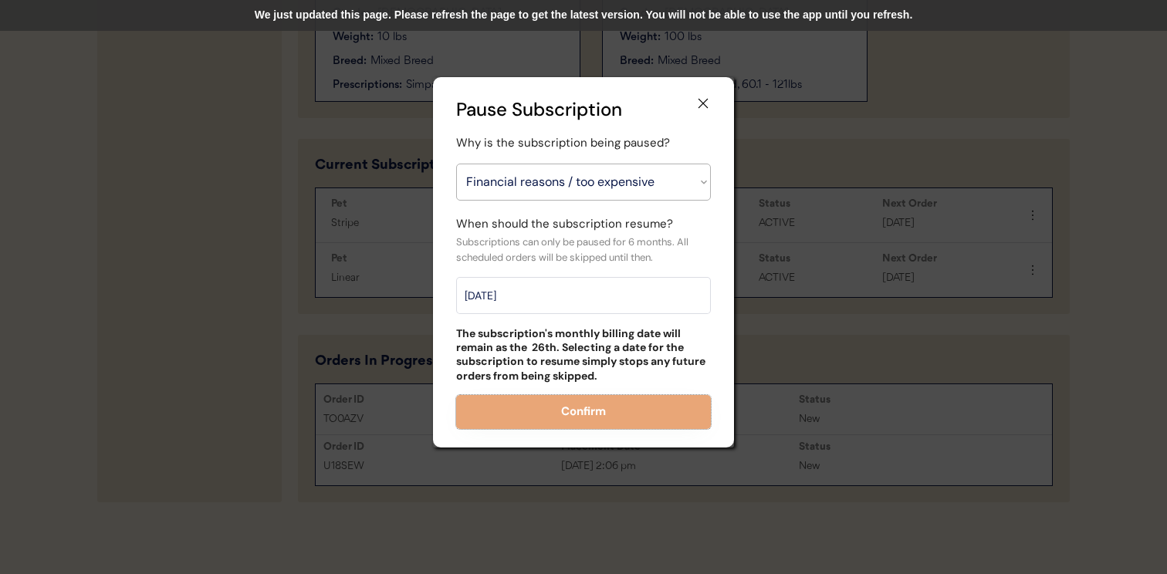
click at [548, 22] on div "We just updated this page. Please refresh the page to get the latest version. Y…" at bounding box center [583, 15] width 1167 height 31
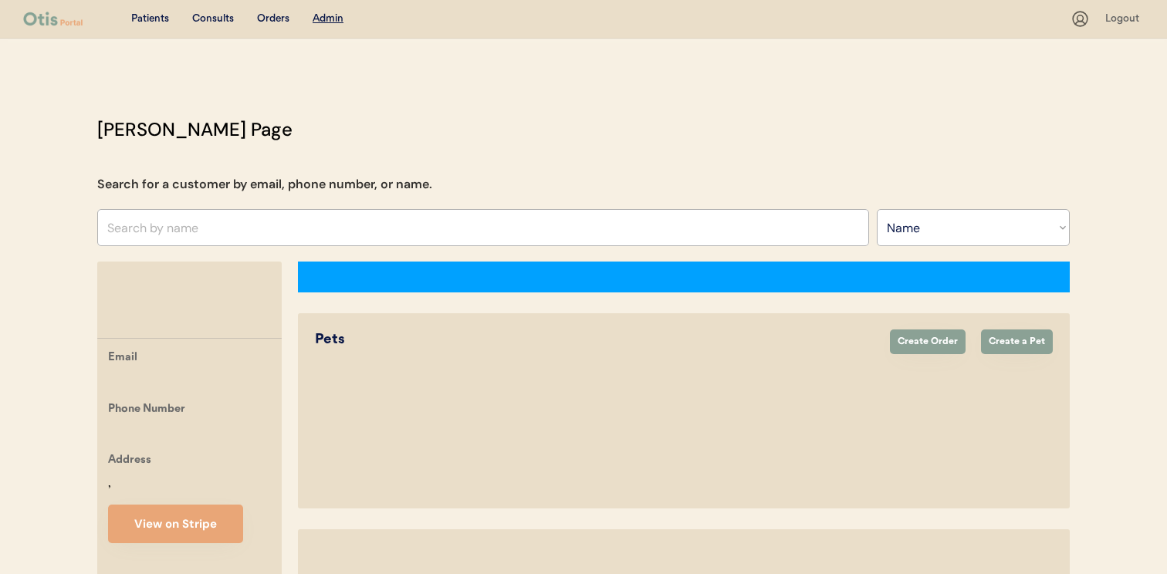
select select ""Name""
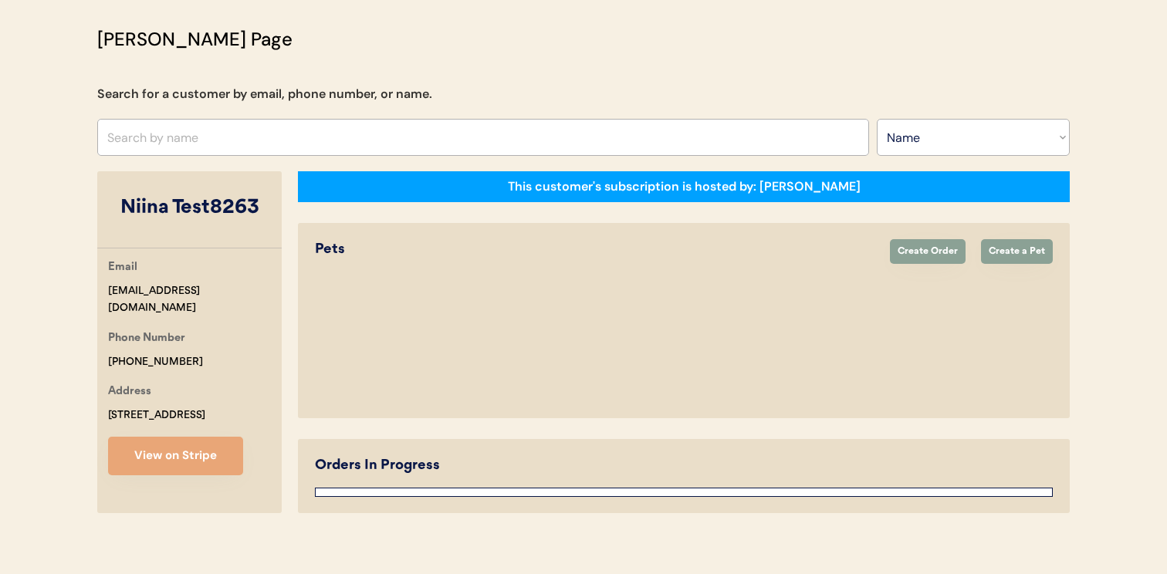
select select "true"
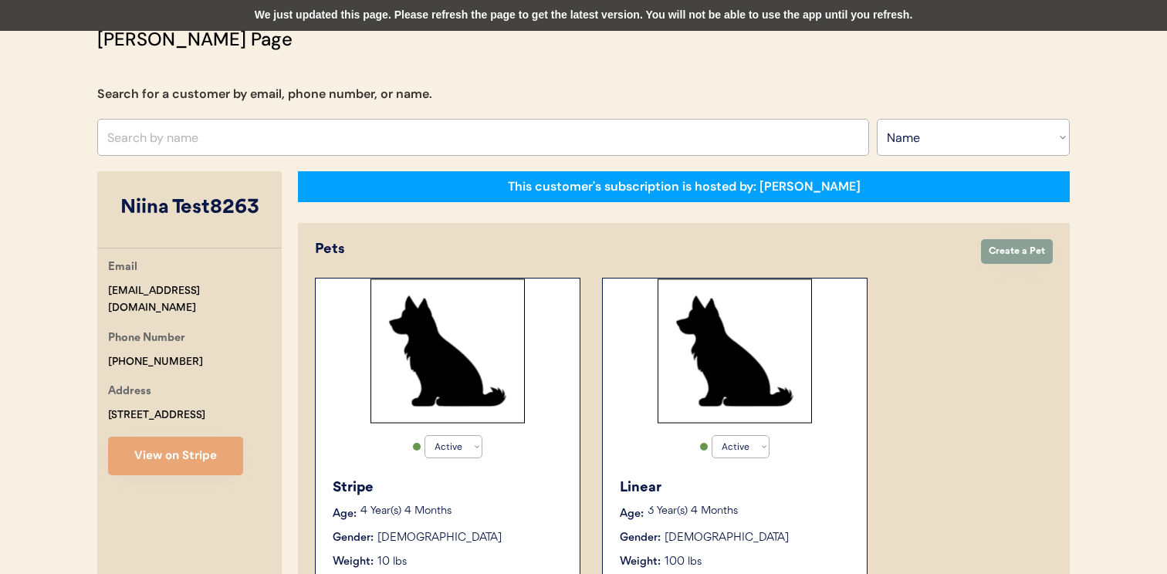
click at [450, 22] on div "We just updated this page. Please refresh the page to get the latest version. Y…" at bounding box center [583, 15] width 1167 height 31
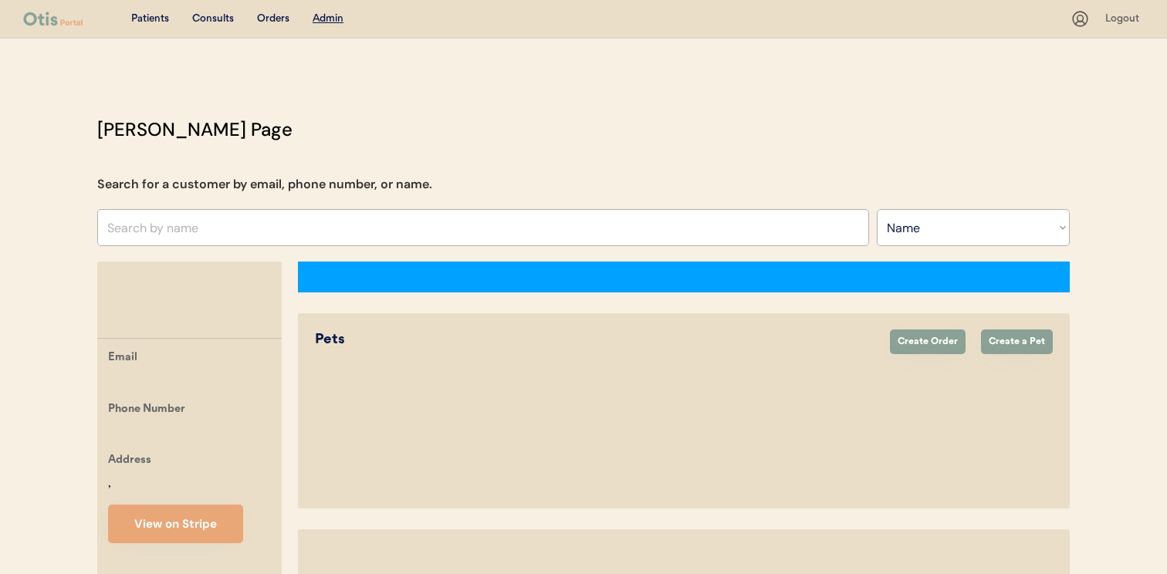
select select ""Name""
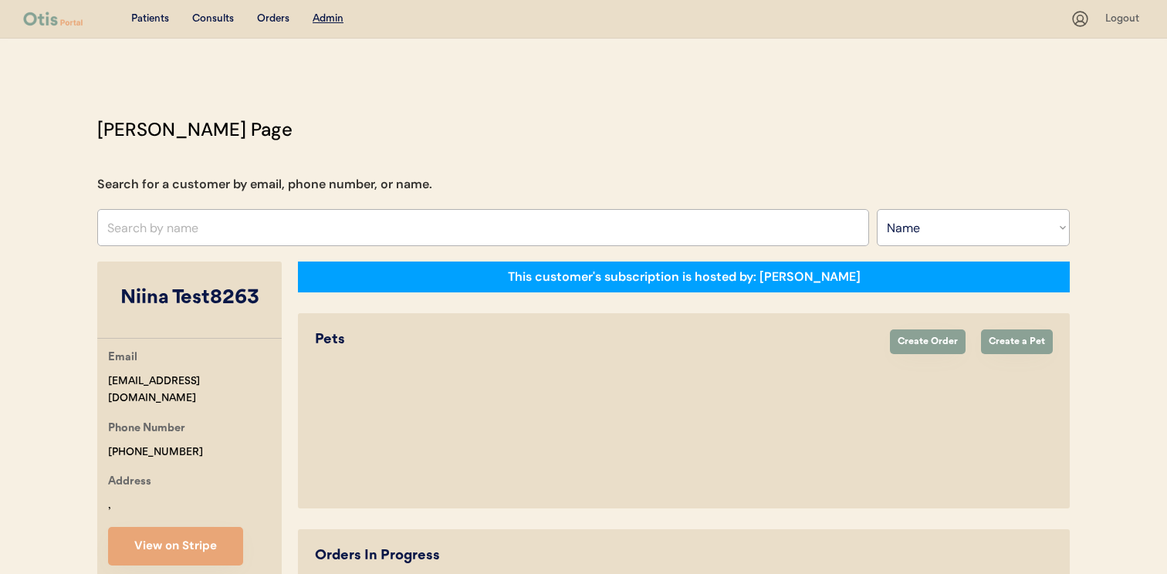
select select "true"
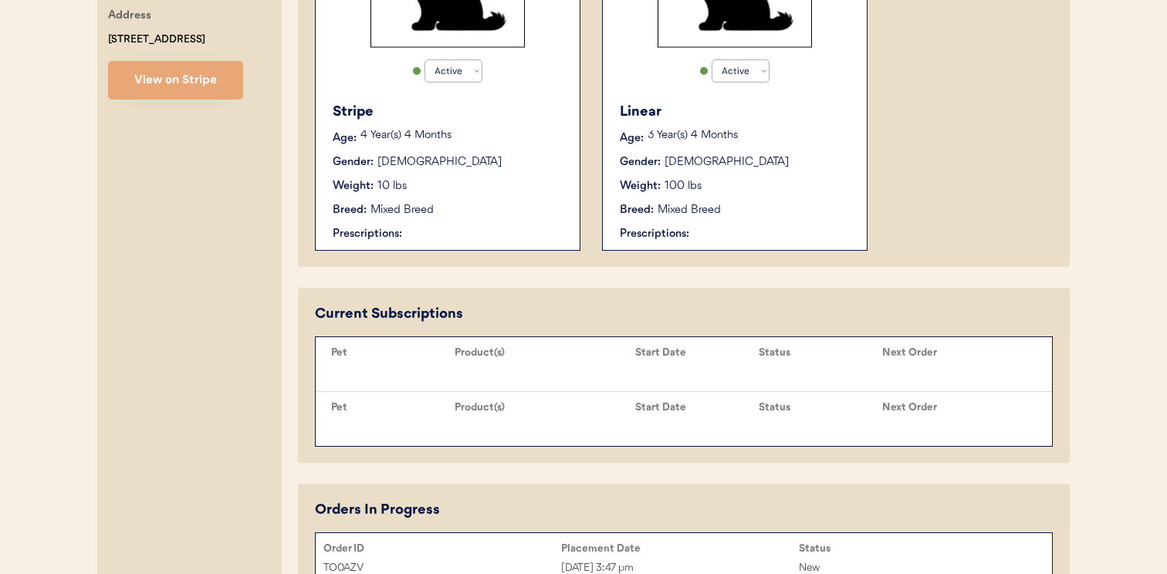
scroll to position [615, 0]
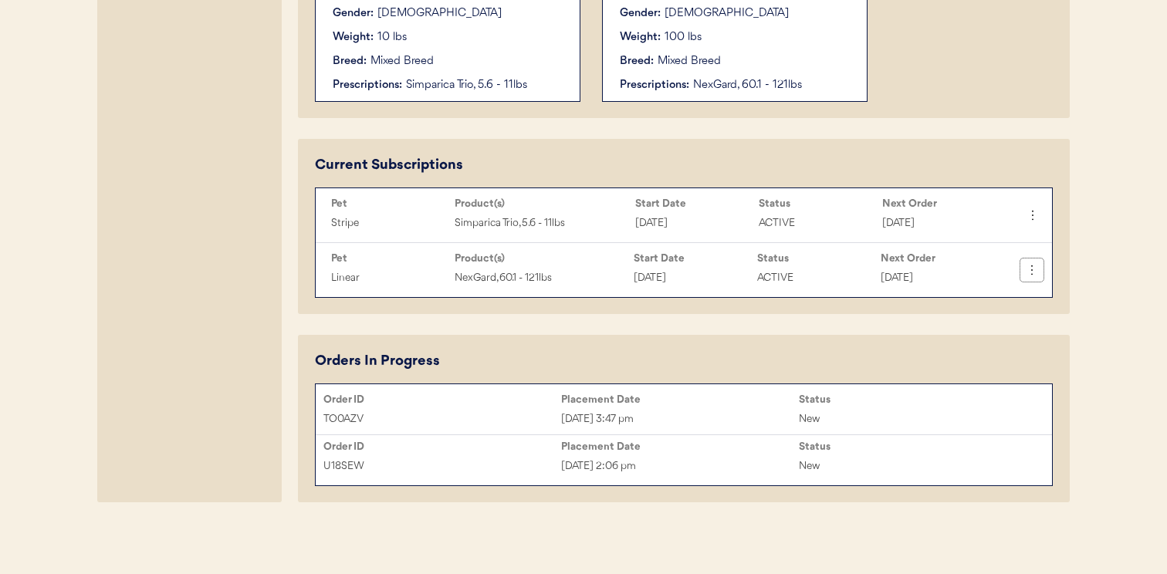
click at [1034, 269] on icon at bounding box center [1031, 269] width 15 height 15
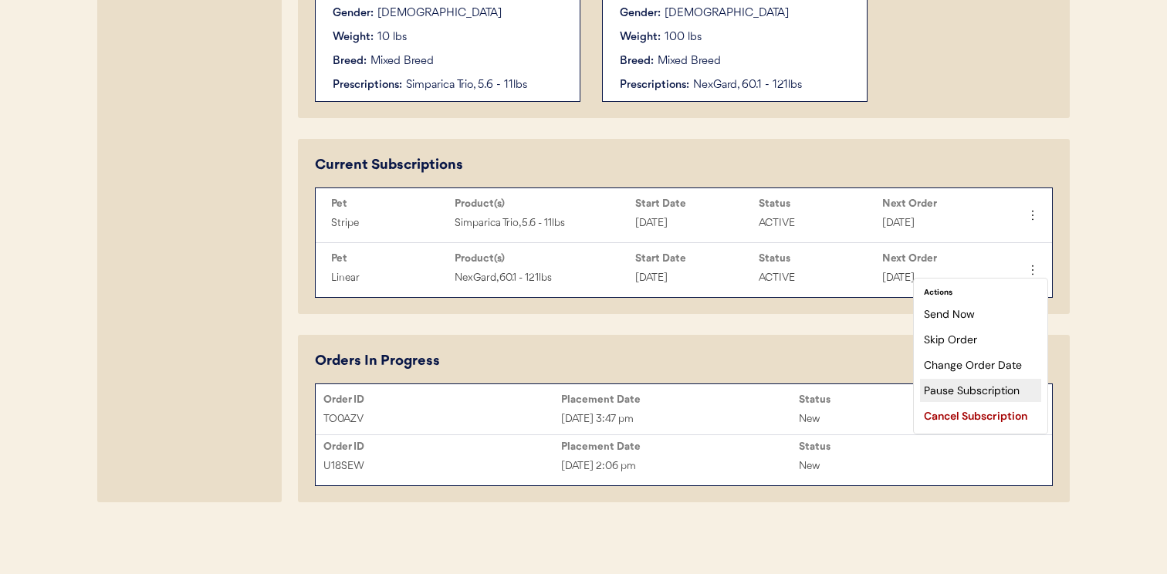
click at [989, 394] on div "Pause Subscription" at bounding box center [980, 390] width 121 height 23
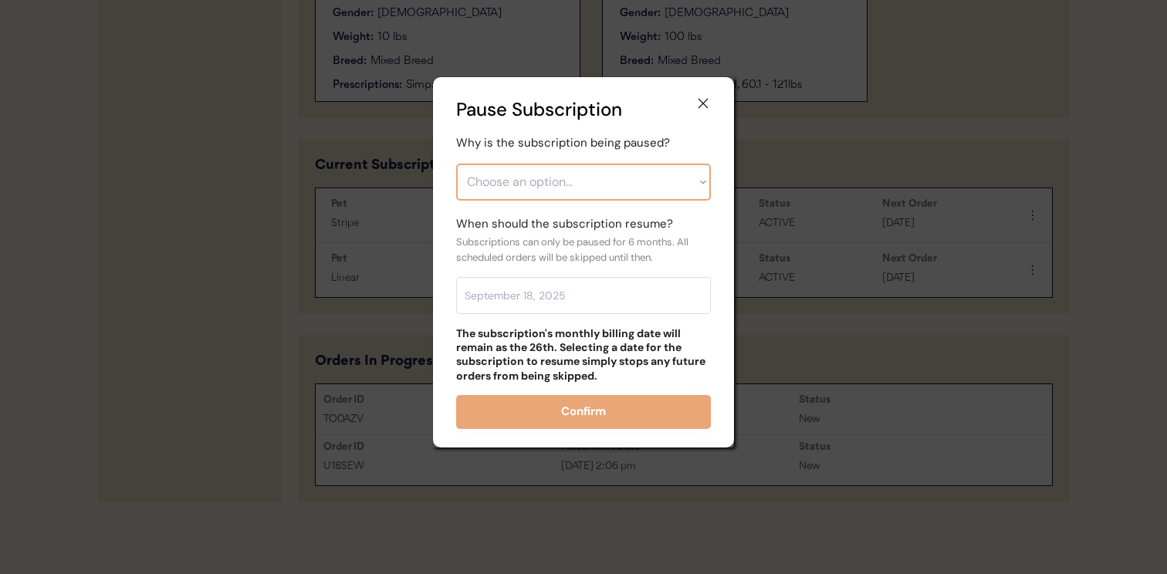
click at [689, 191] on select "Choose an option... Financial reasons / too expensive Has enough medication / s…" at bounding box center [583, 182] width 255 height 37
select select ""financial_reasons___too_expensive""
click at [456, 164] on select "Choose an option... Financial reasons / too expensive Has enough medication / s…" at bounding box center [583, 182] width 255 height 37
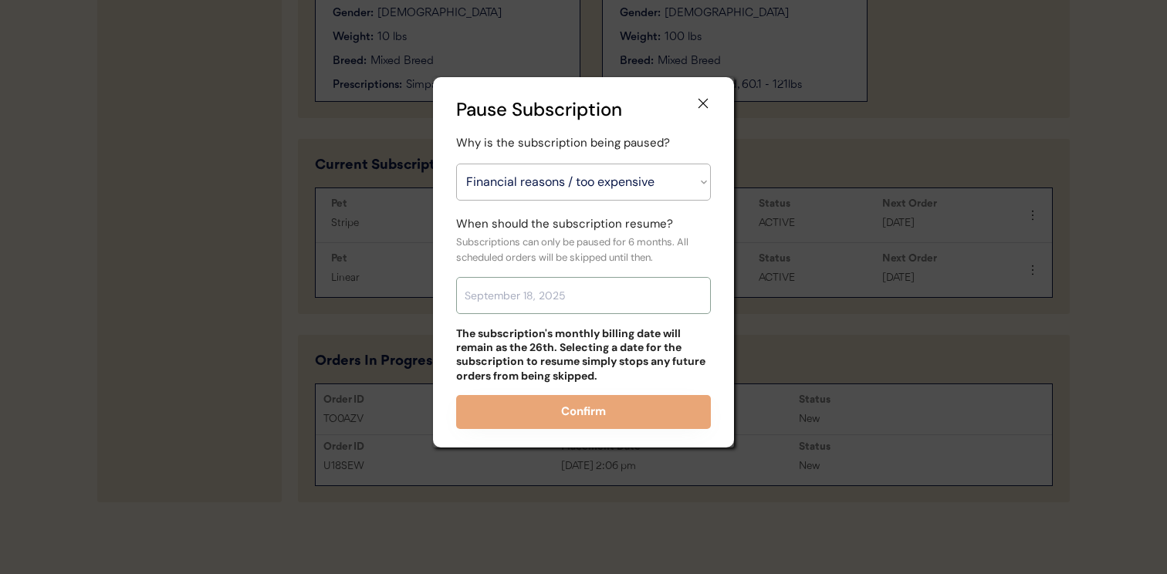
click at [596, 294] on input "text" at bounding box center [583, 295] width 255 height 37
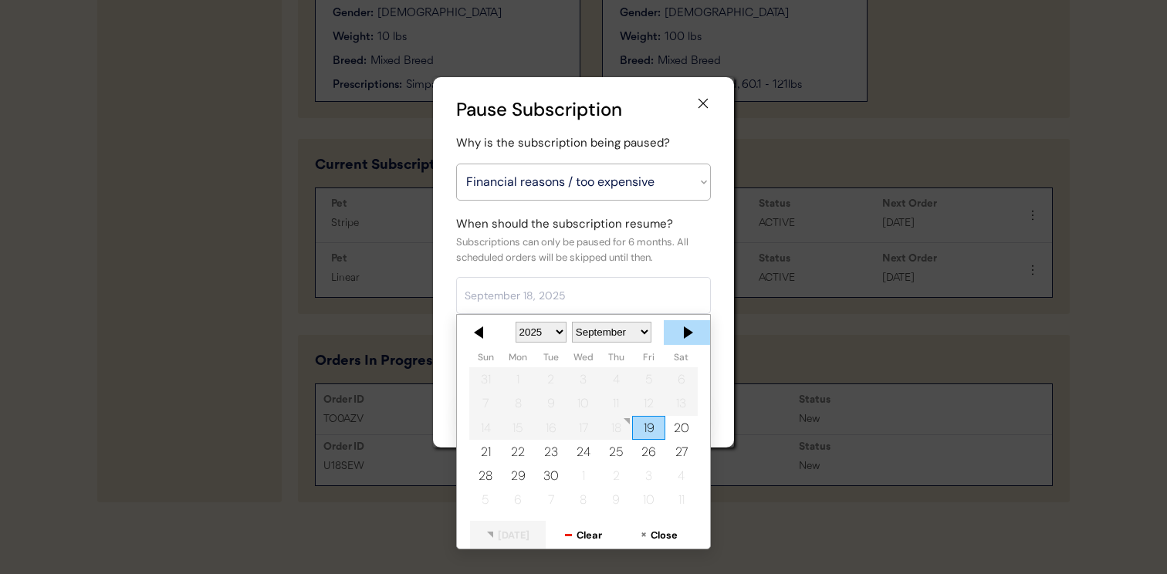
click at [681, 333] on div at bounding box center [687, 332] width 46 height 25
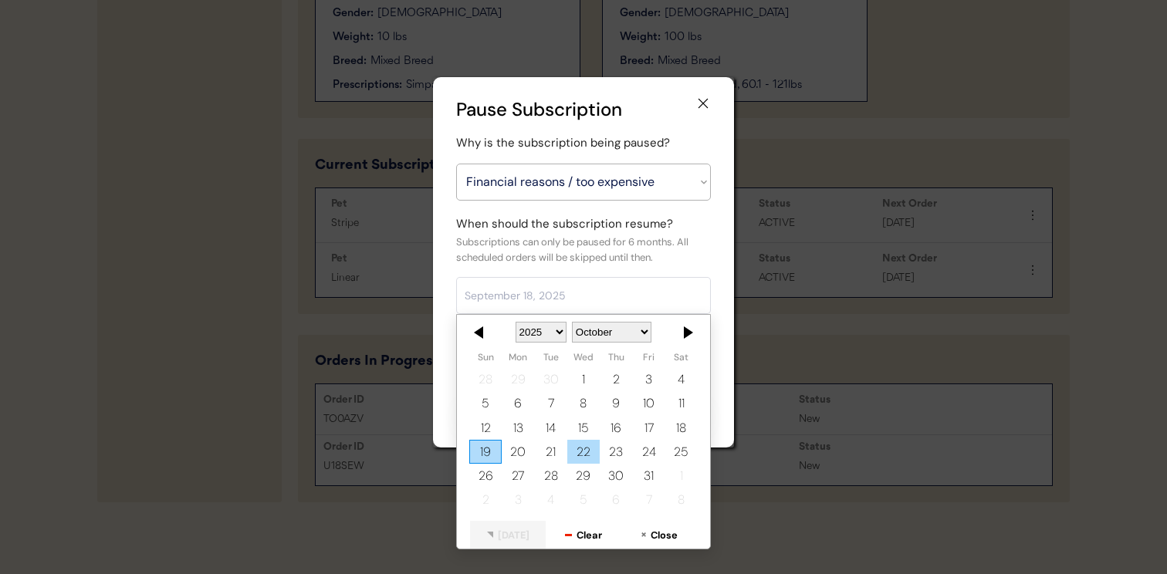
click at [587, 444] on div "22" at bounding box center [583, 452] width 32 height 24
type input "October 22, 2025"
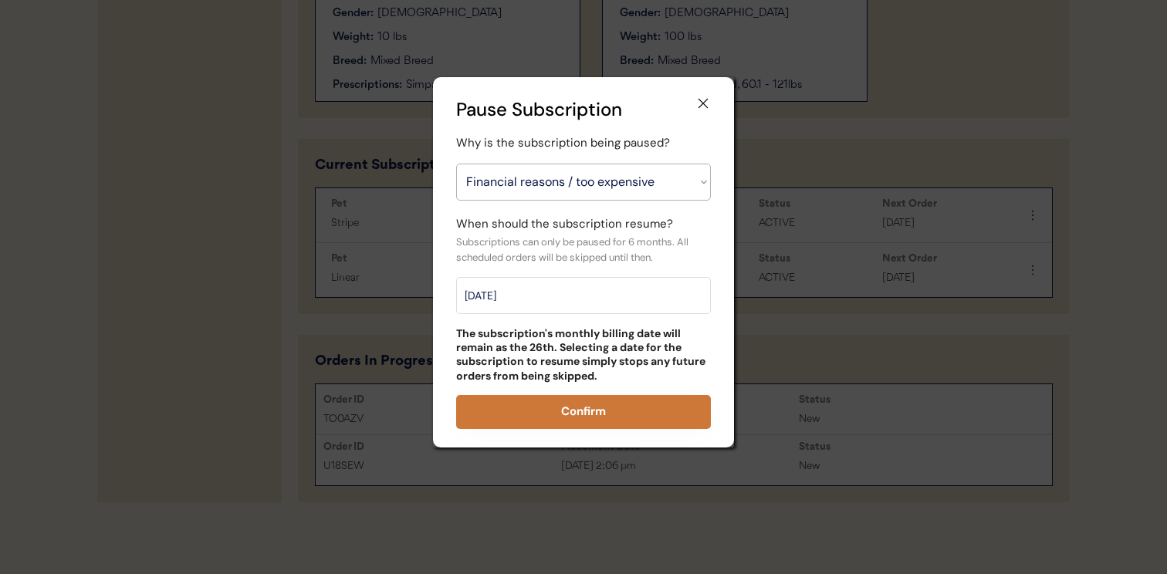
click at [585, 419] on button "Confirm" at bounding box center [583, 412] width 255 height 34
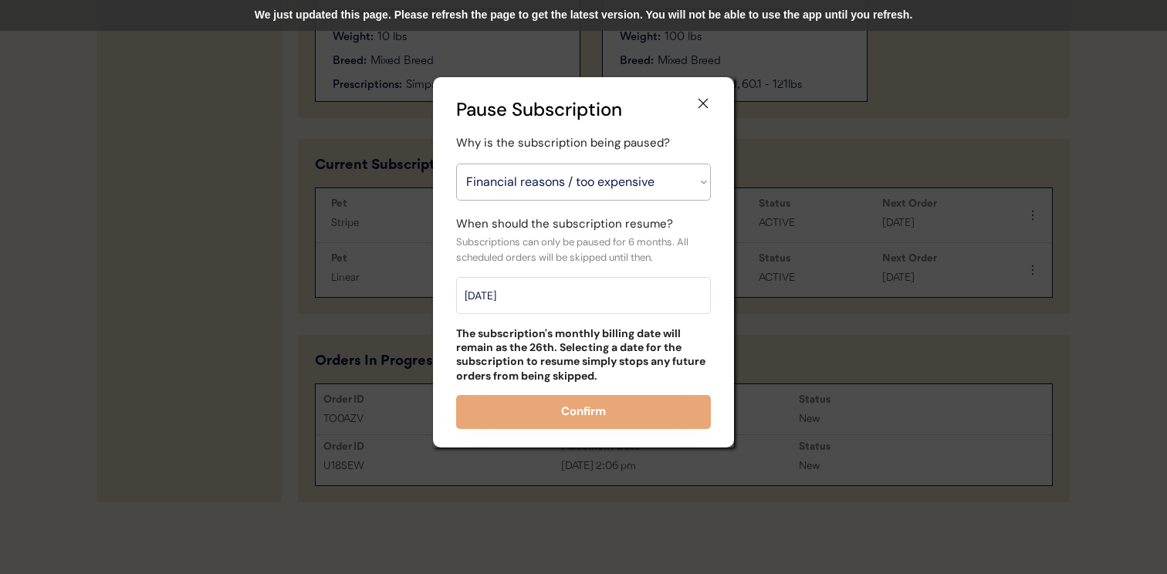
click at [704, 96] on icon at bounding box center [702, 103] width 15 height 15
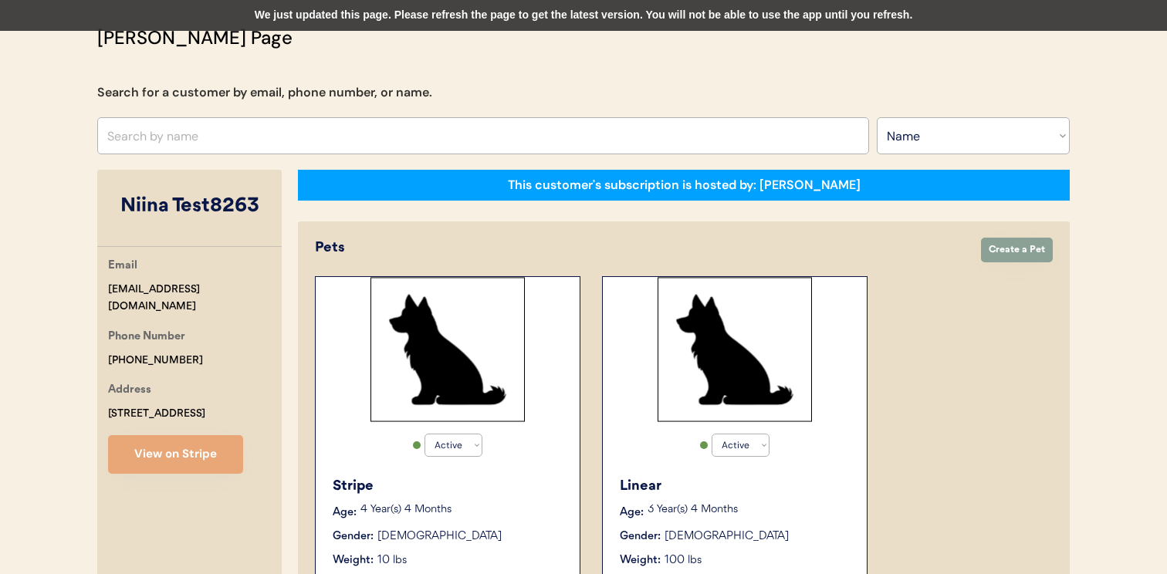
scroll to position [0, 0]
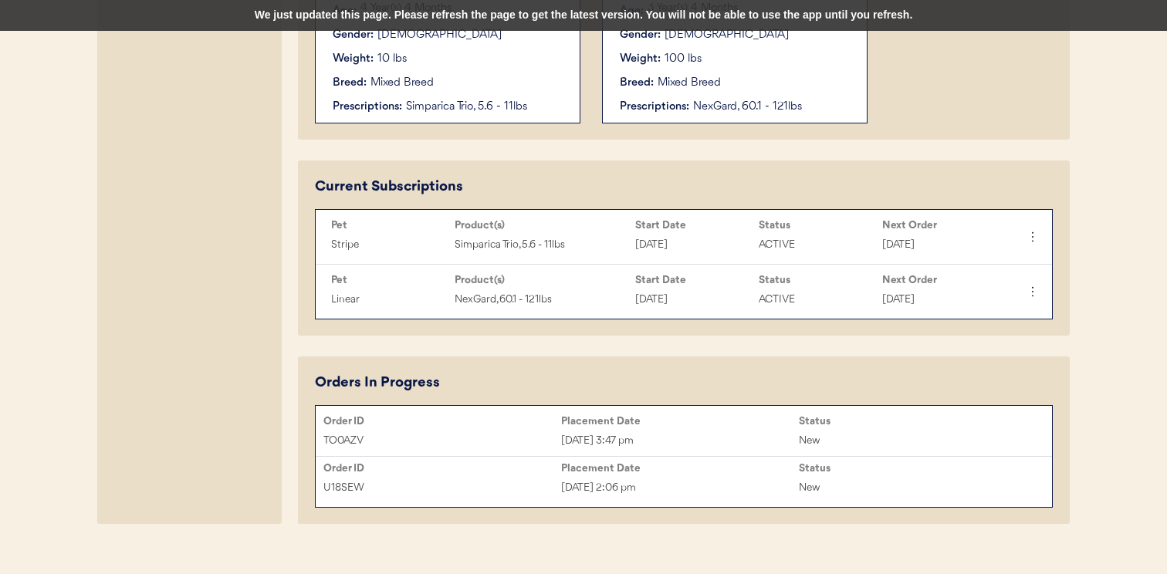
scroll to position [595, 0]
click at [592, 21] on div "We just updated this page. Please refresh the page to get the latest version. Y…" at bounding box center [583, 15] width 1167 height 31
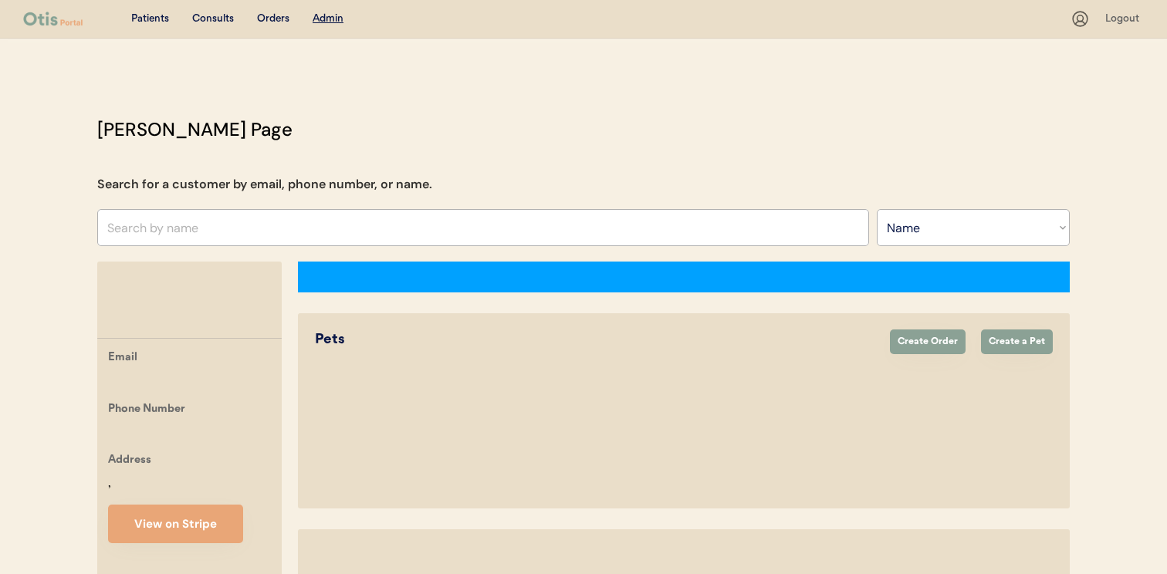
select select ""Name""
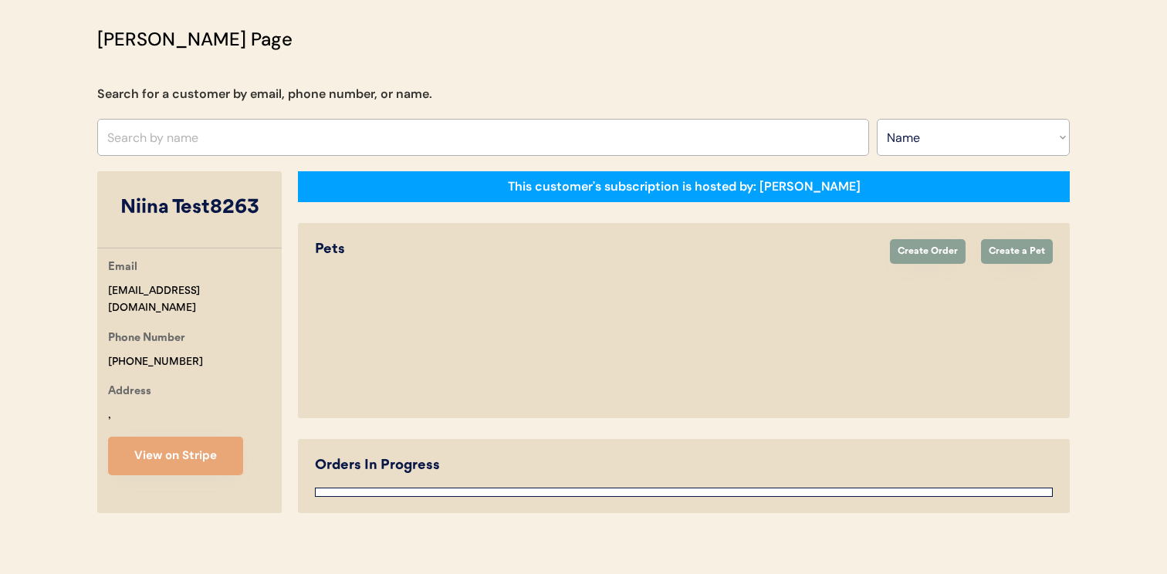
select select "true"
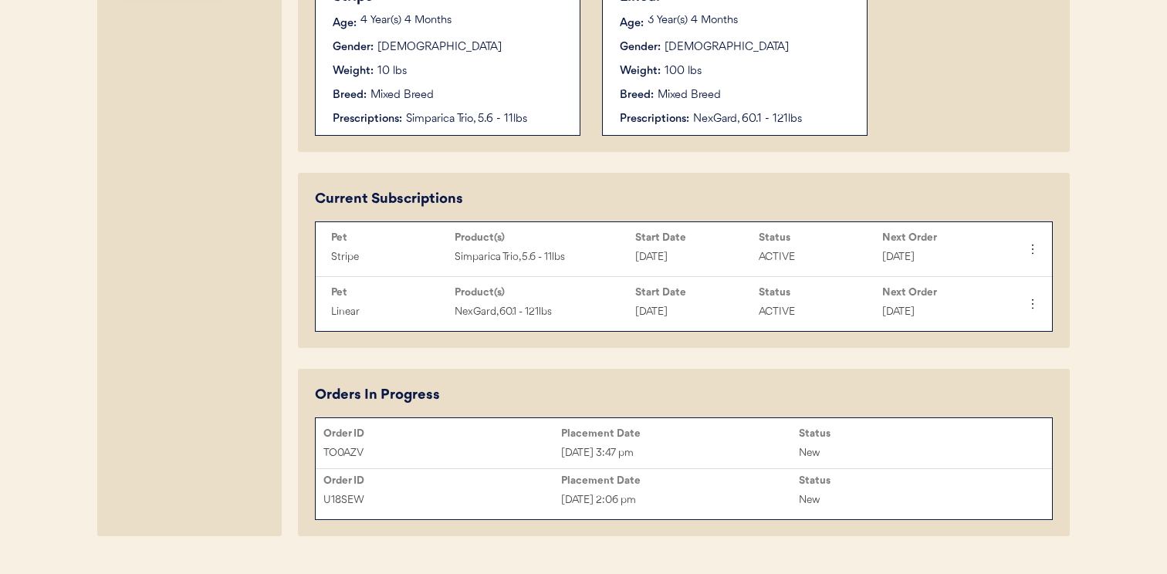
scroll to position [615, 0]
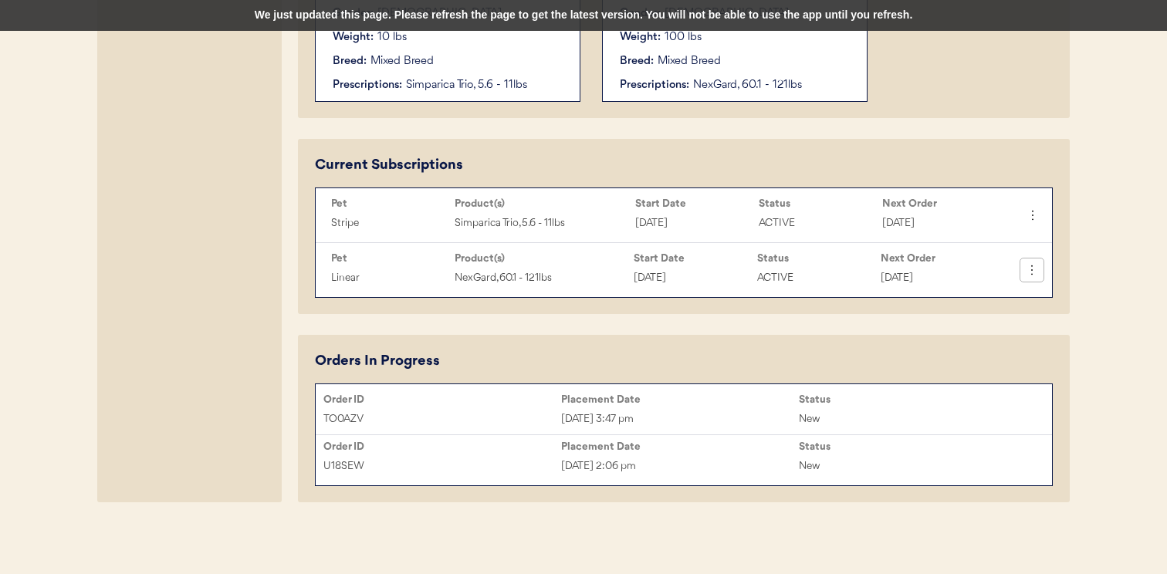
click at [1035, 270] on icon at bounding box center [1031, 269] width 15 height 15
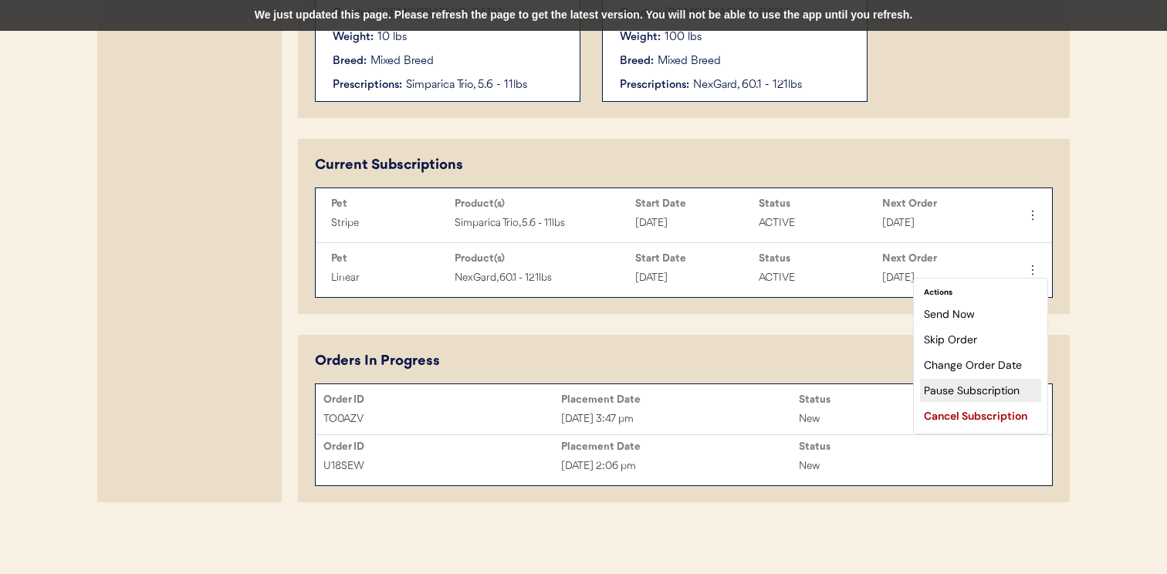
click at [988, 394] on div "Pause Subscription" at bounding box center [980, 390] width 121 height 23
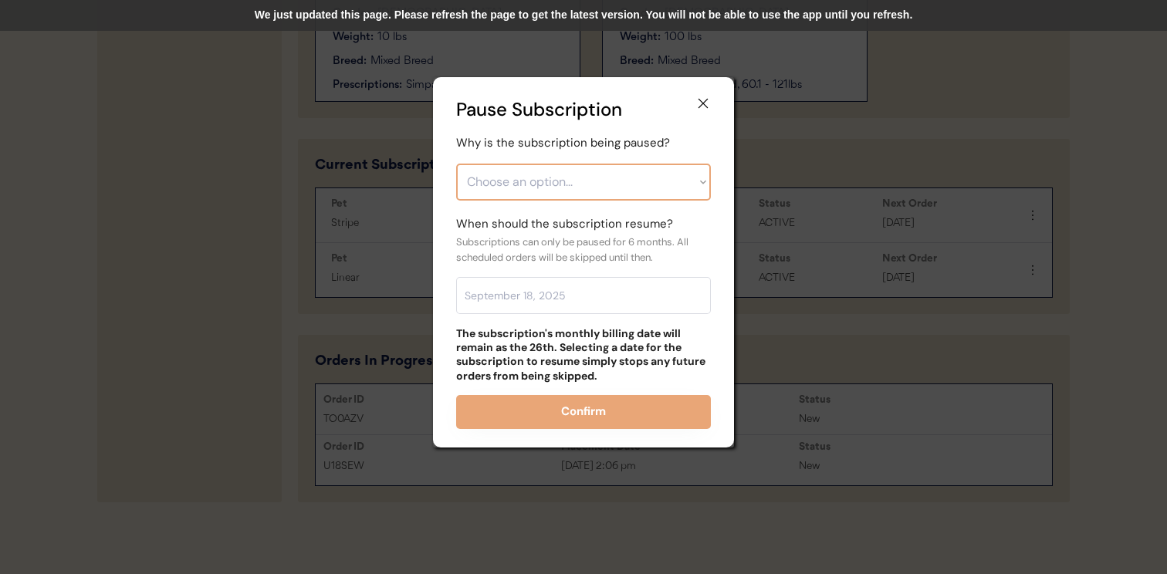
click at [631, 179] on select "Choose an option... Financial reasons / too expensive Has enough medication / s…" at bounding box center [583, 182] width 255 height 37
select select ""financial_reasons___too_expensive""
click at [456, 164] on select "Choose an option... Financial reasons / too expensive Has enough medication / s…" at bounding box center [583, 182] width 255 height 37
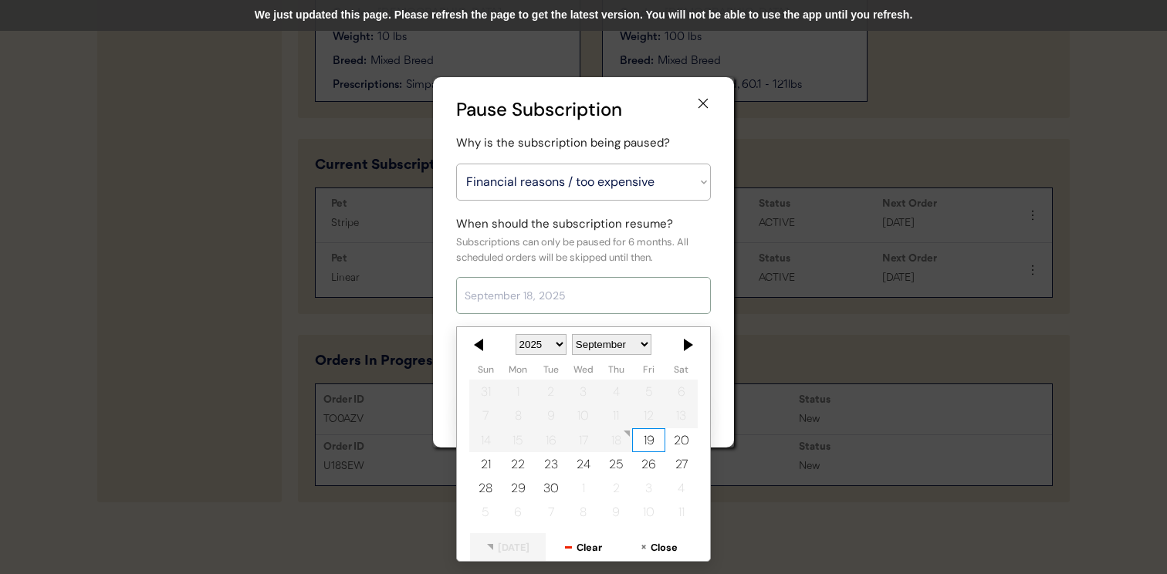
click at [602, 294] on input "text" at bounding box center [583, 295] width 255 height 37
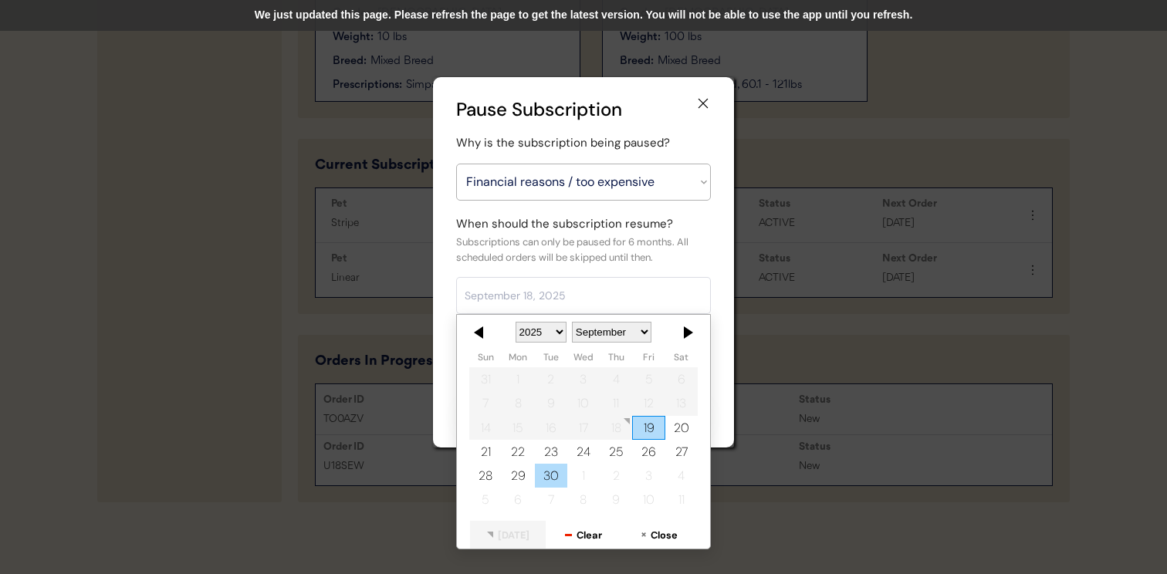
click at [558, 480] on div "30" at bounding box center [551, 476] width 32 height 24
type input "September 30, 2025"
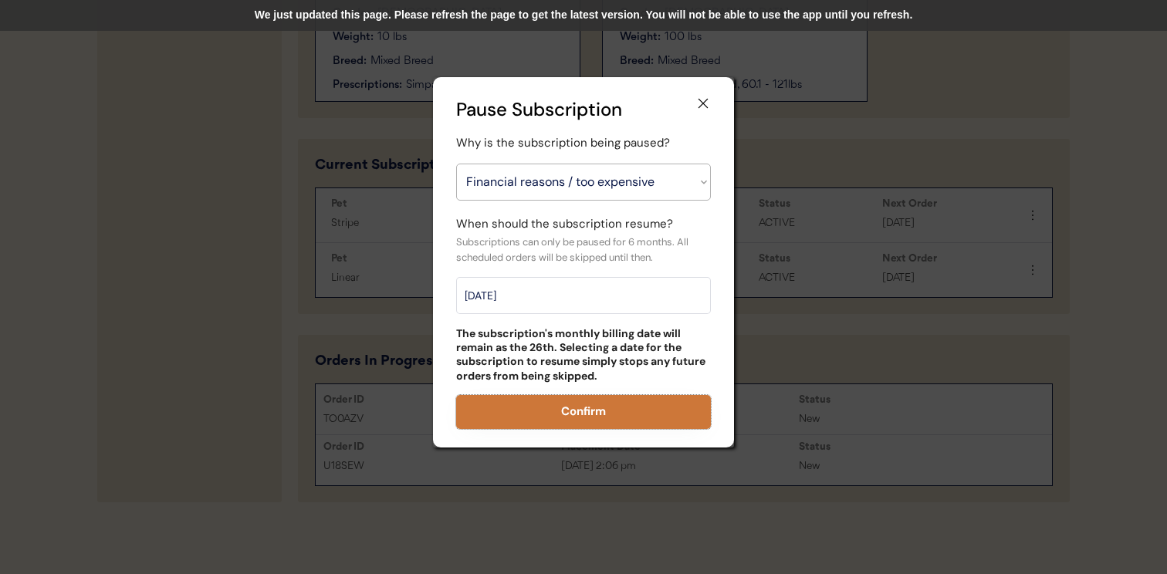
click at [590, 411] on button "Confirm" at bounding box center [583, 412] width 255 height 34
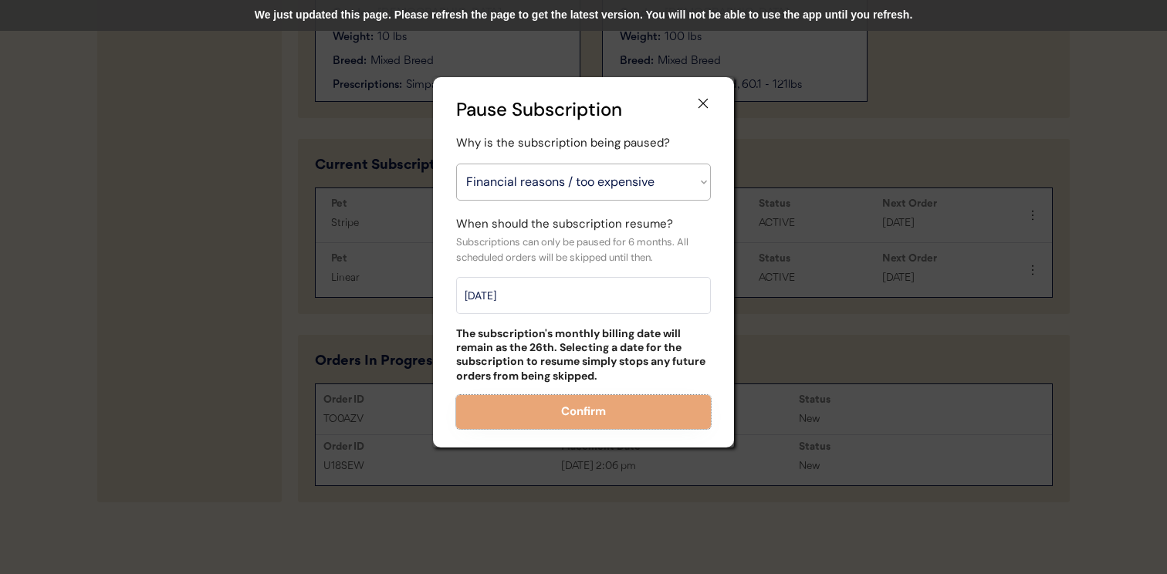
click at [738, 10] on div "We just updated this page. Please refresh the page to get the latest version. Y…" at bounding box center [583, 15] width 1167 height 31
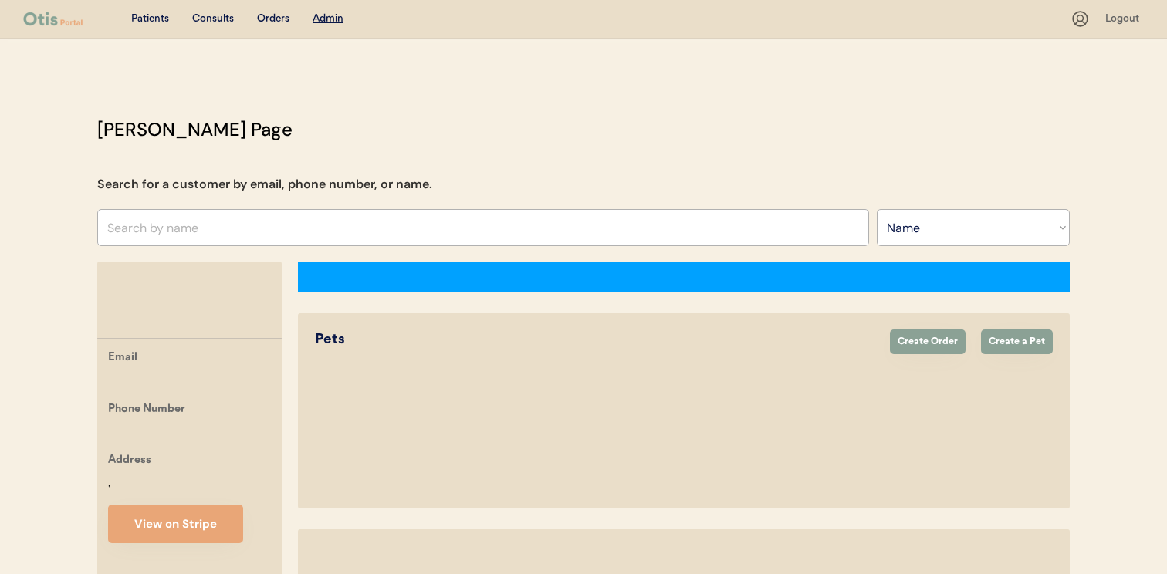
select select ""Name""
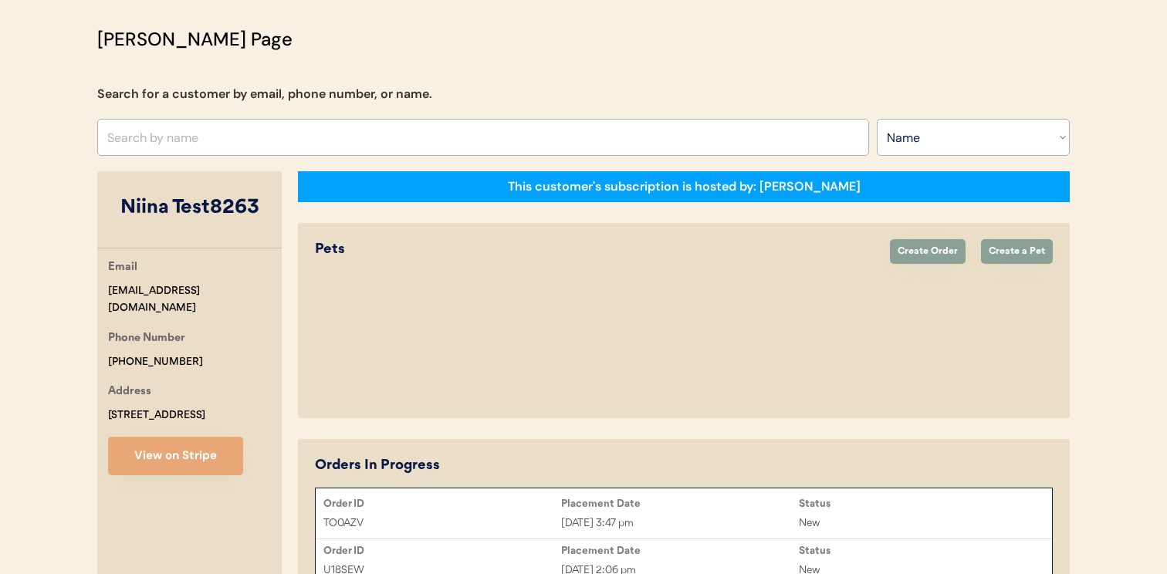
select select "true"
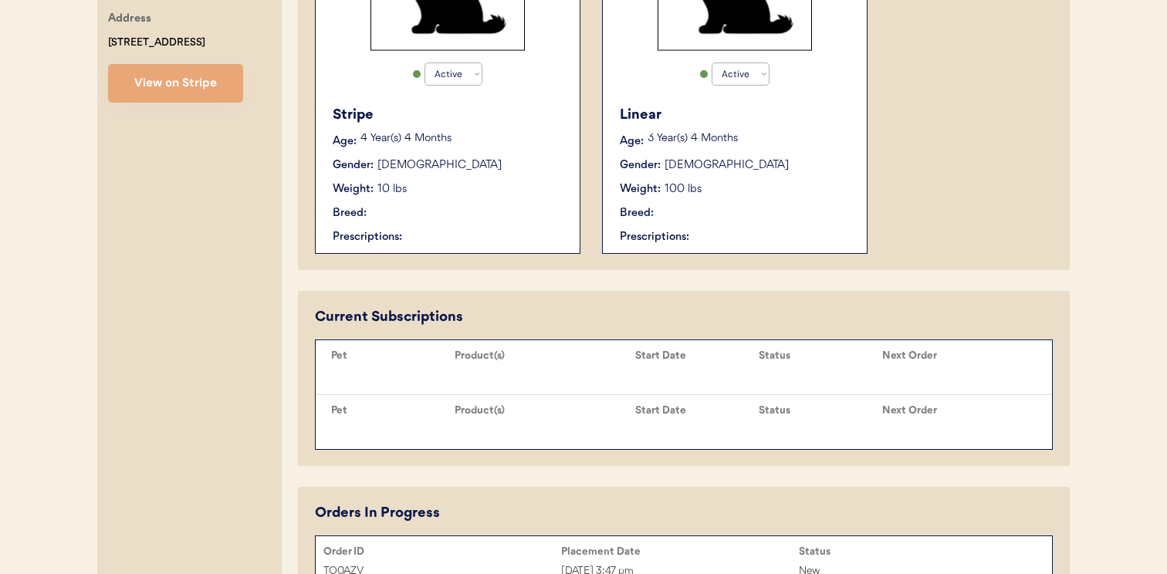
scroll to position [615, 0]
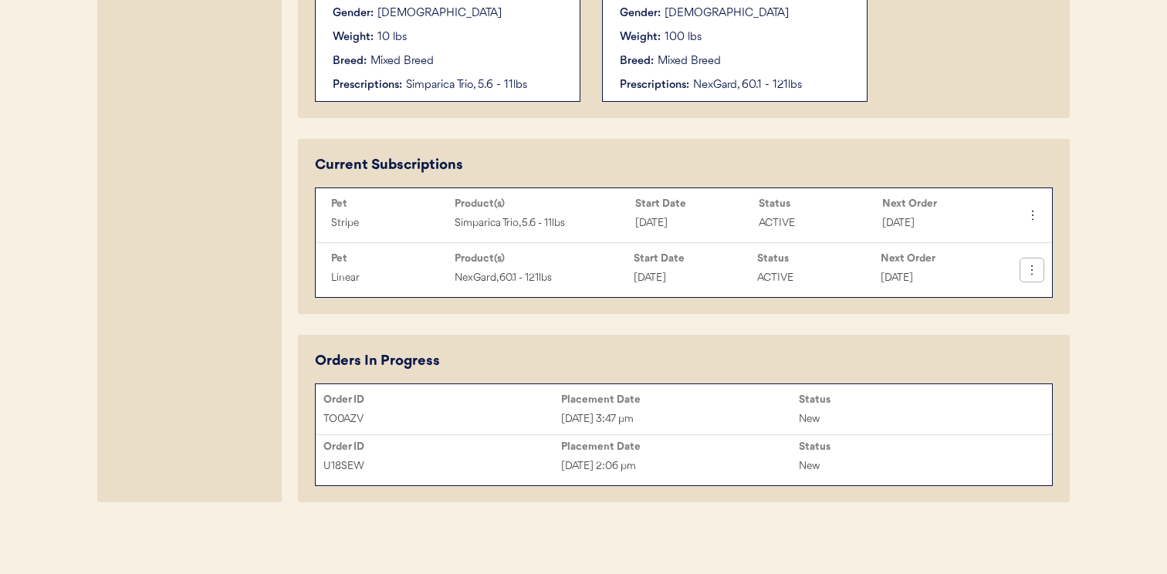
click at [1027, 275] on icon at bounding box center [1031, 269] width 15 height 15
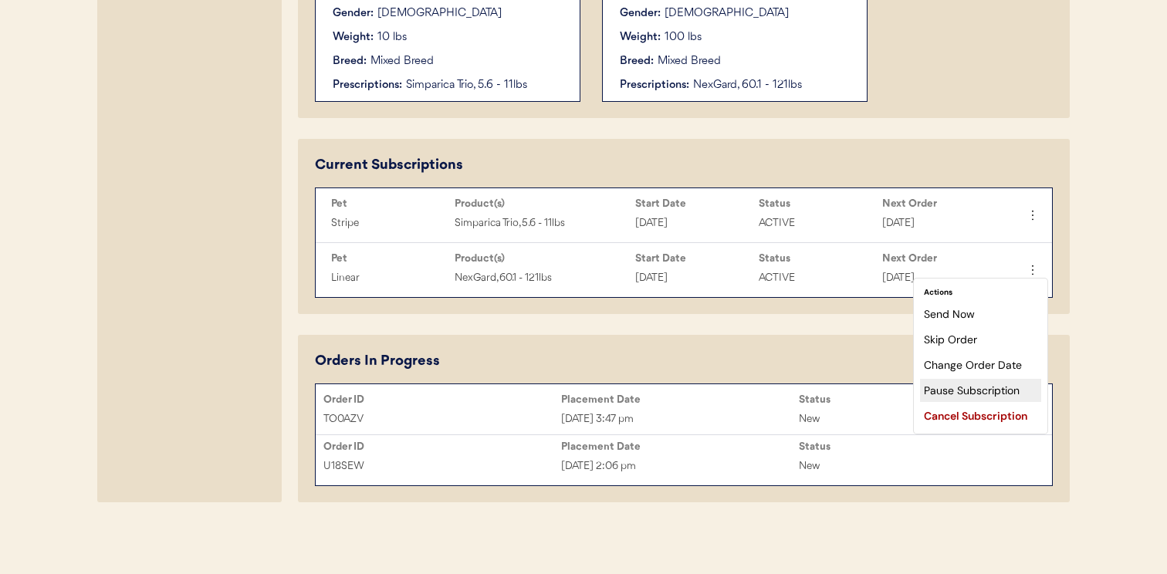
click at [972, 388] on div "Pause Subscription" at bounding box center [980, 390] width 121 height 23
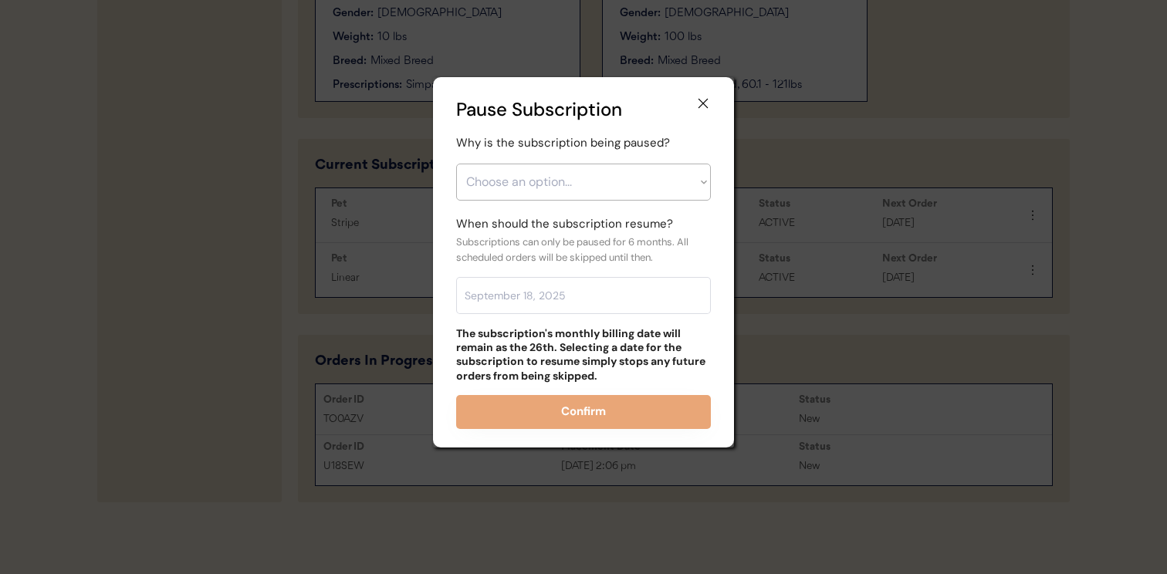
click at [657, 185] on select "Choose an option... Financial reasons / too expensive Has enough medication / s…" at bounding box center [583, 182] width 255 height 37
select select ""financial_reasons___too_expensive""
click at [456, 164] on select "Choose an option... Financial reasons / too expensive Has enough medication / s…" at bounding box center [583, 182] width 255 height 37
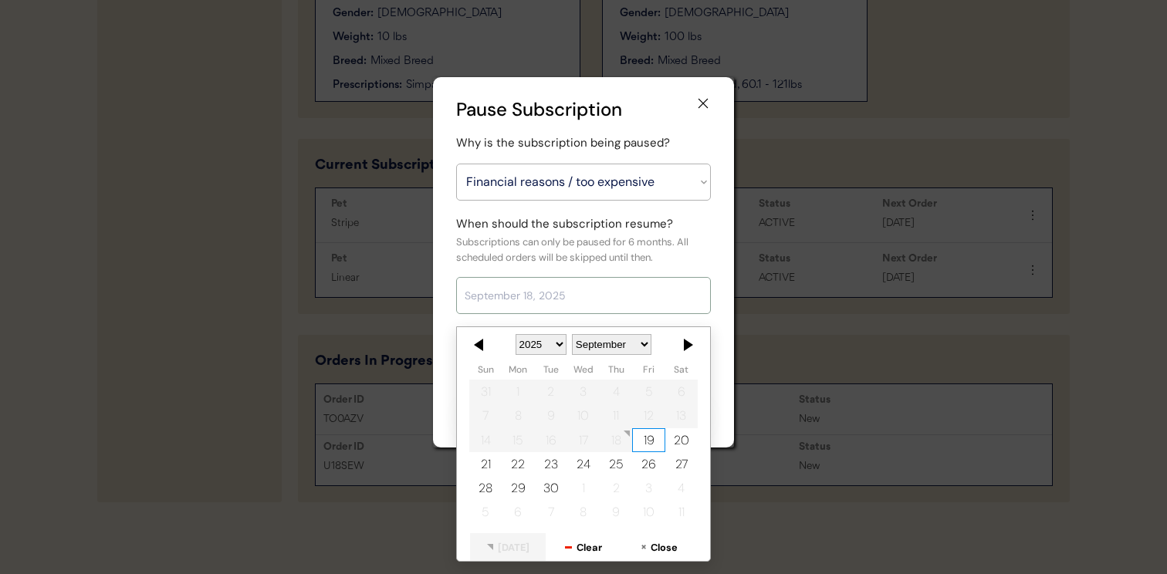
click at [603, 297] on input "text" at bounding box center [583, 295] width 255 height 37
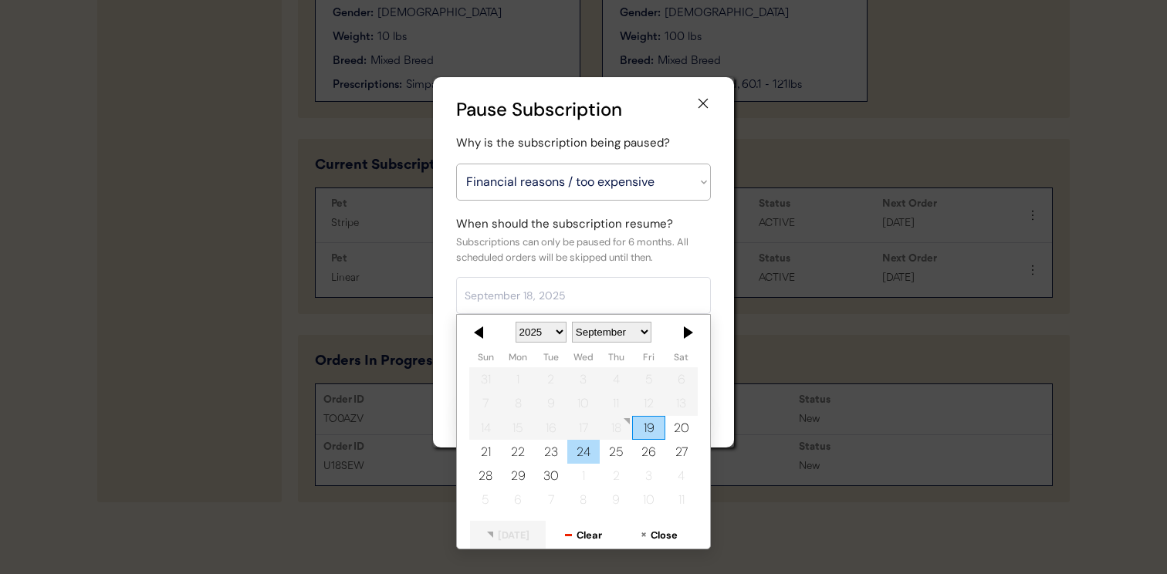
click at [569, 454] on div "24" at bounding box center [583, 452] width 32 height 24
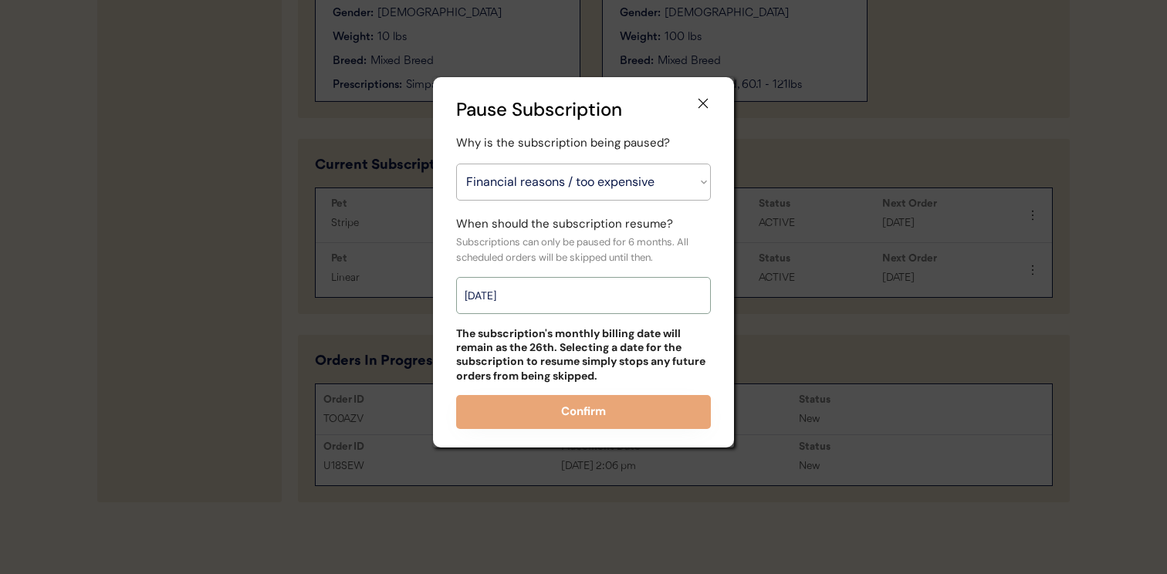
click at [634, 309] on input "September 24, 2025" at bounding box center [583, 295] width 255 height 37
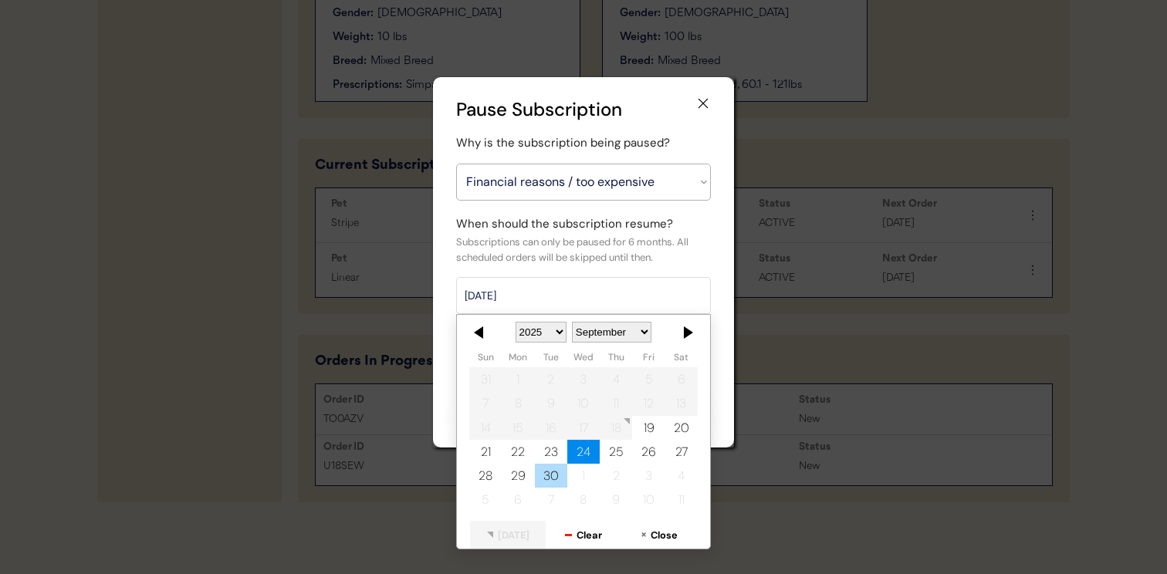
click at [554, 469] on div "30" at bounding box center [551, 476] width 32 height 24
type input "September 30, 2025"
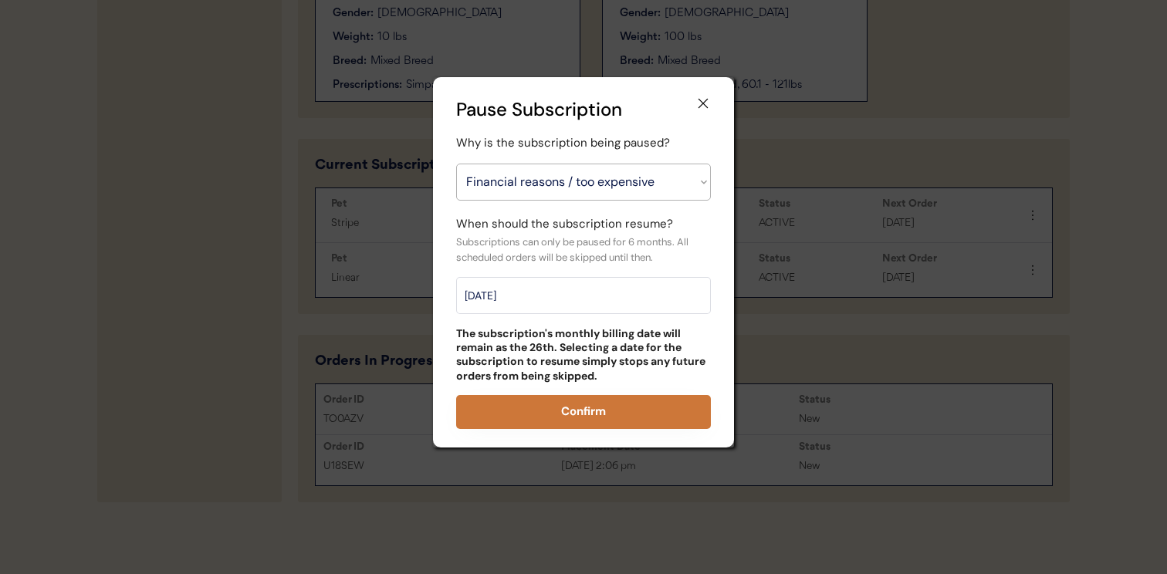
click at [626, 410] on button "Confirm" at bounding box center [583, 412] width 255 height 34
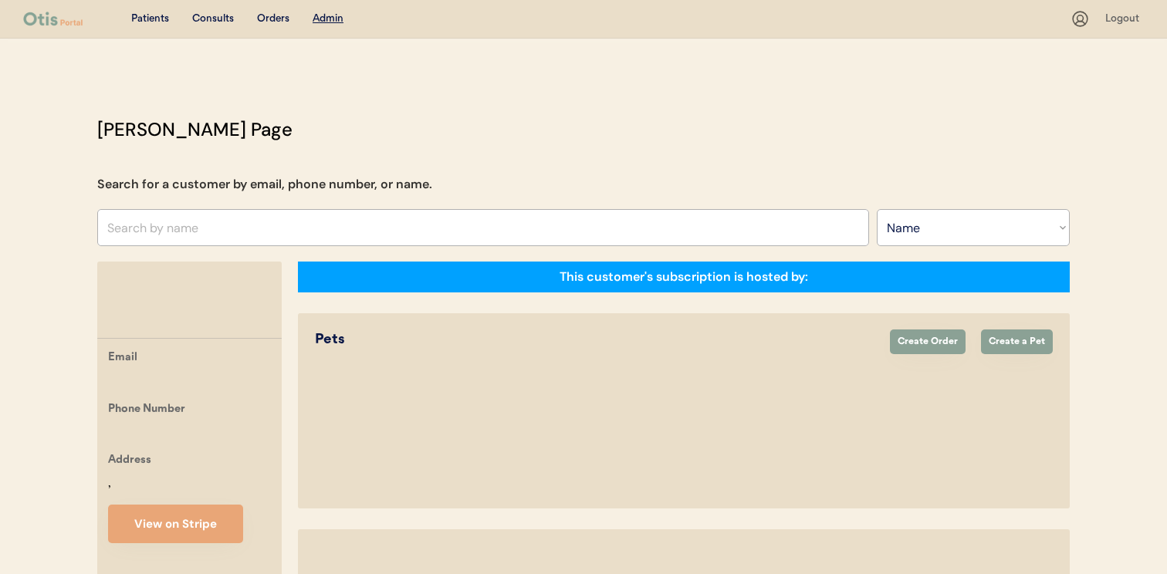
select select ""Name""
select select "true"
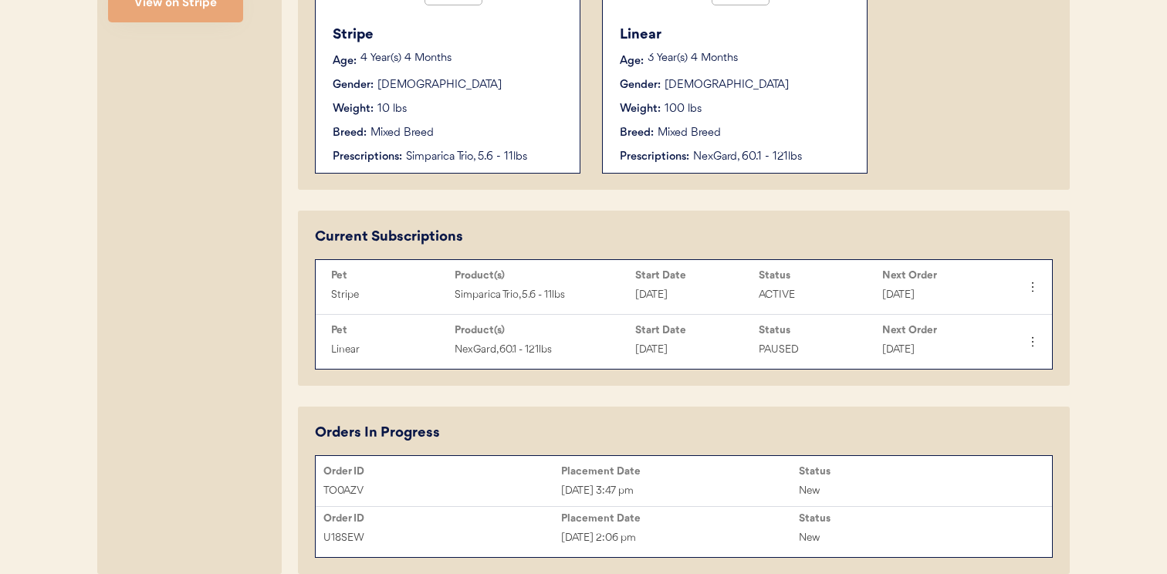
scroll to position [615, 0]
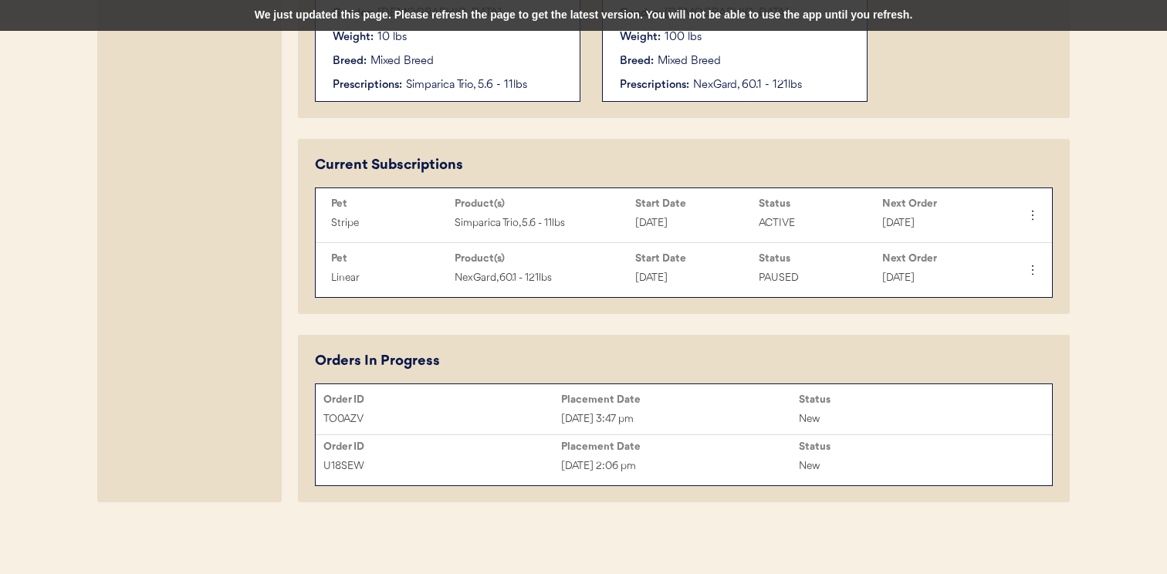
click at [701, 24] on div "We just updated this page. Please refresh the page to get the latest version. Y…" at bounding box center [583, 15] width 1167 height 31
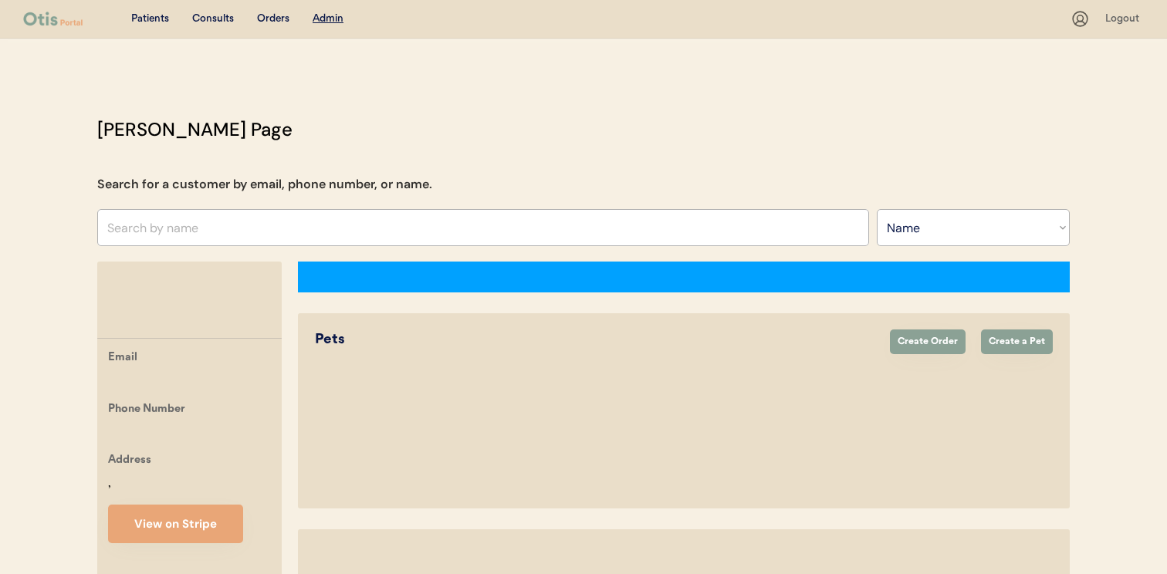
select select ""Name""
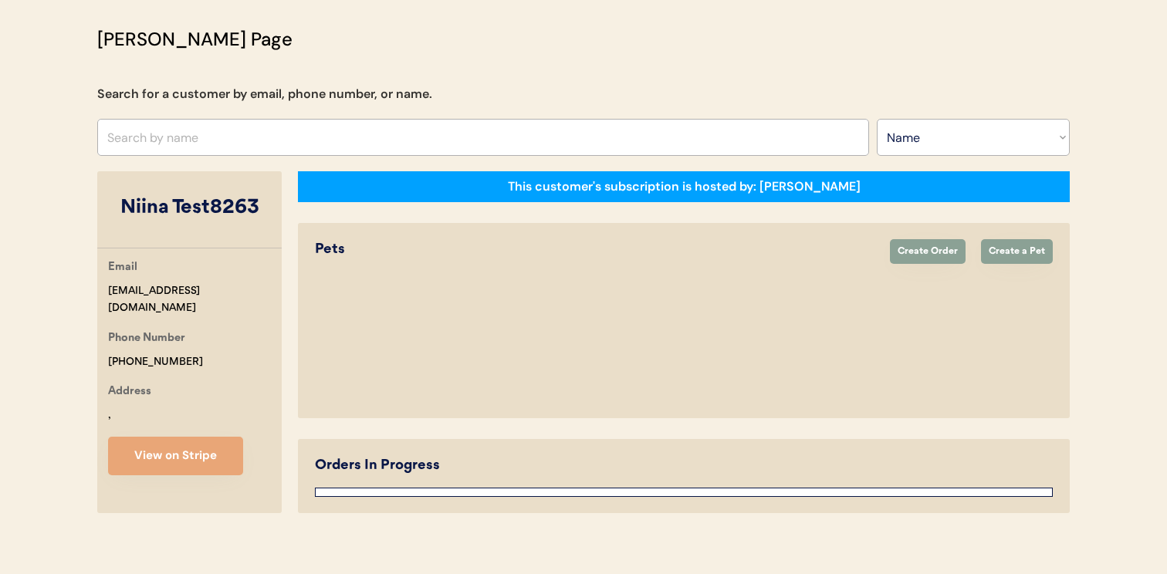
select select "true"
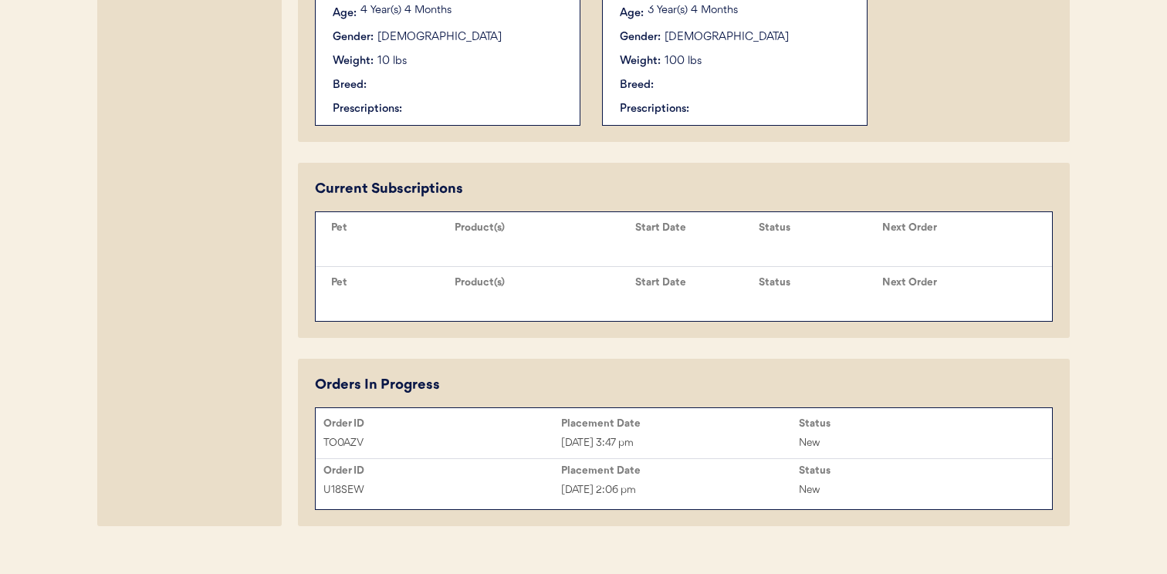
scroll to position [615, 0]
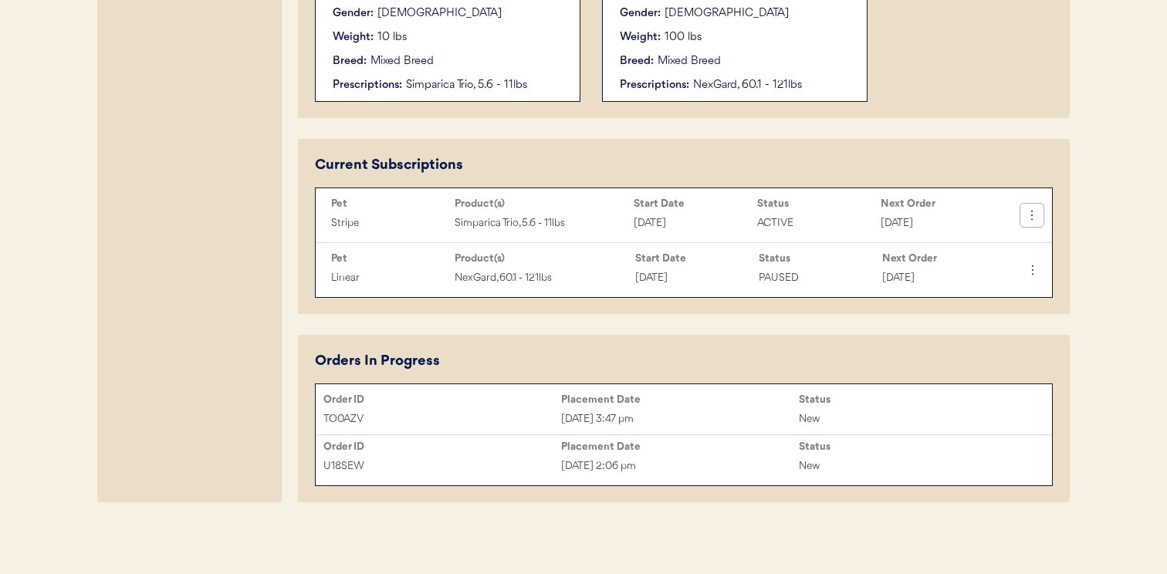
click at [1036, 219] on icon at bounding box center [1031, 215] width 15 height 15
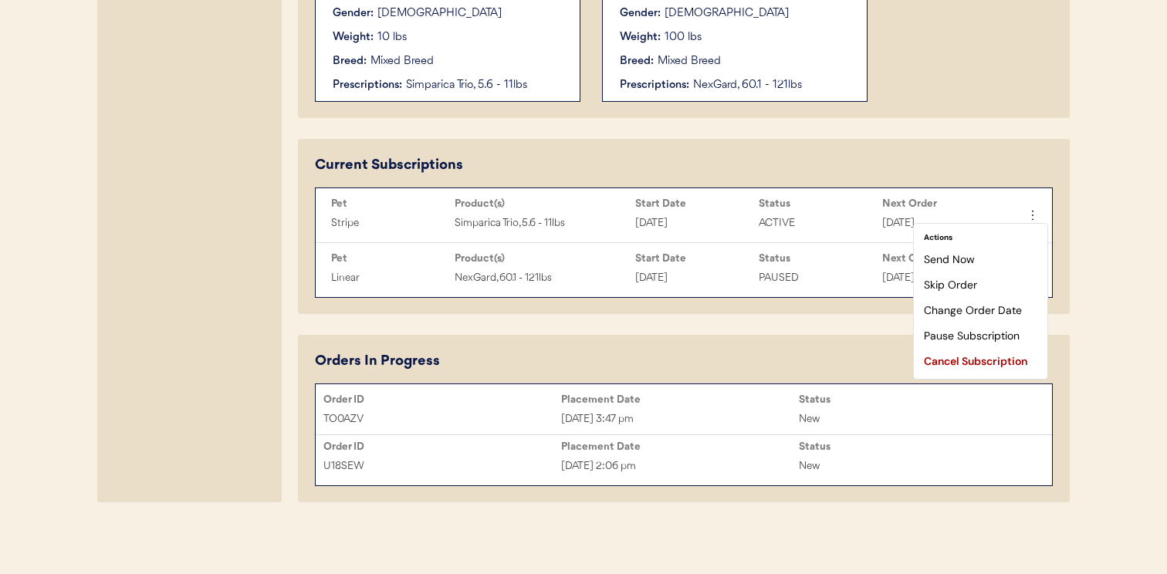
click at [1074, 254] on div "[PERSON_NAME] Page Search for a customer by email, phone number, or name. Searc…" at bounding box center [583, 5] width 1003 height 1009
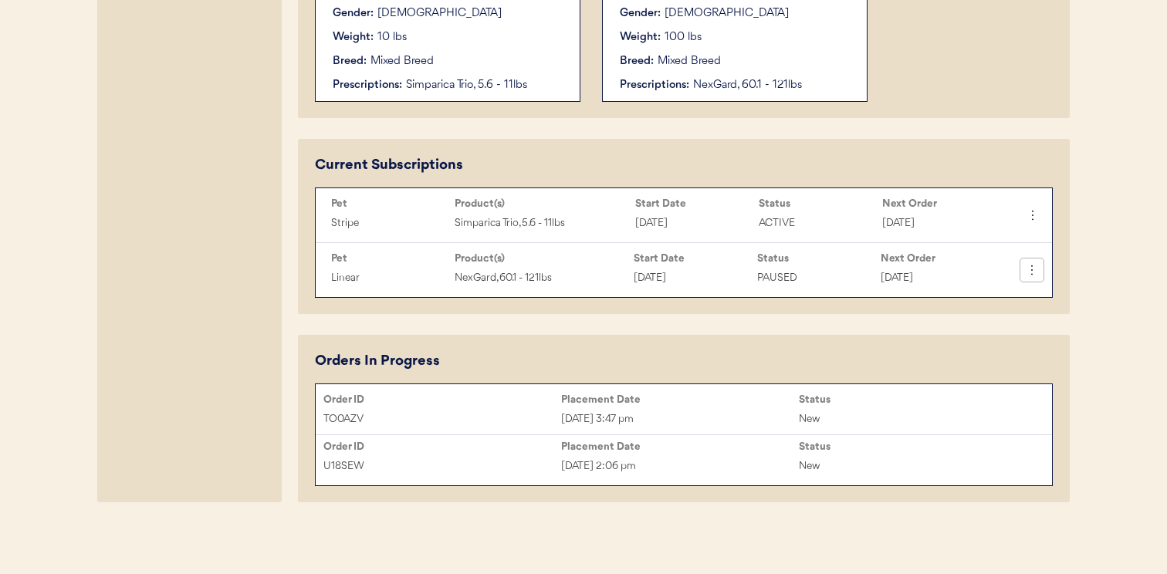
click at [1035, 272] on icon at bounding box center [1031, 269] width 15 height 15
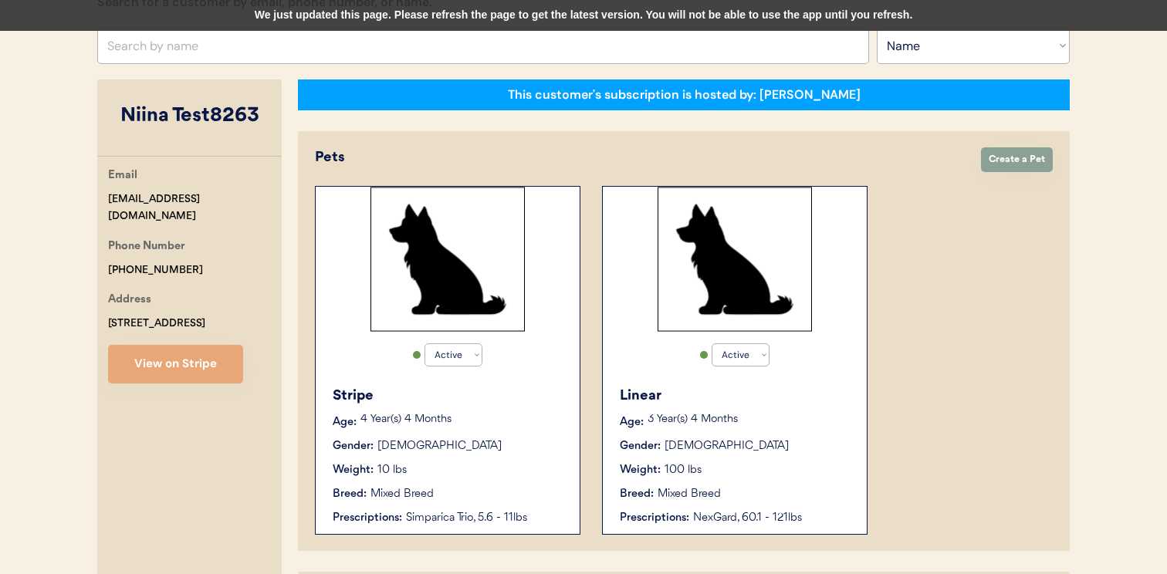
scroll to position [95, 0]
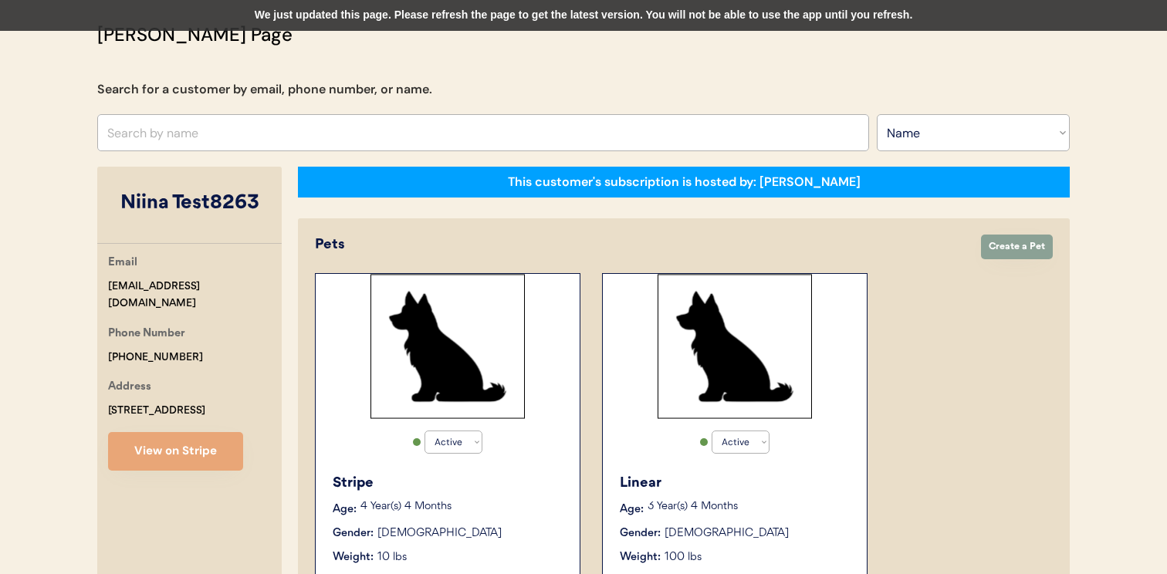
drag, startPoint x: 262, startPoint y: 281, endPoint x: 96, endPoint y: 280, distance: 166.7
click at [96, 281] on div "Otis Admin Page Search for a customer by email, phone number, or name. Search B…" at bounding box center [583, 525] width 1003 height 1009
copy div "niina+test8263@otisforpets.com"
click at [548, 24] on div "We just updated this page. Please refresh the page to get the latest version. Y…" at bounding box center [583, 15] width 1167 height 31
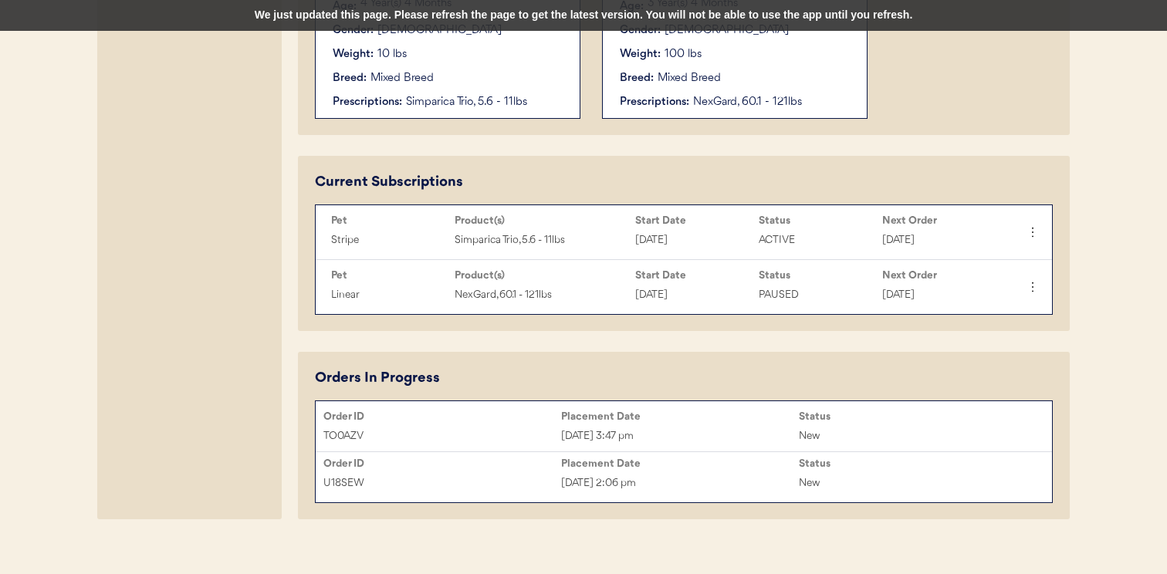
scroll to position [600, 0]
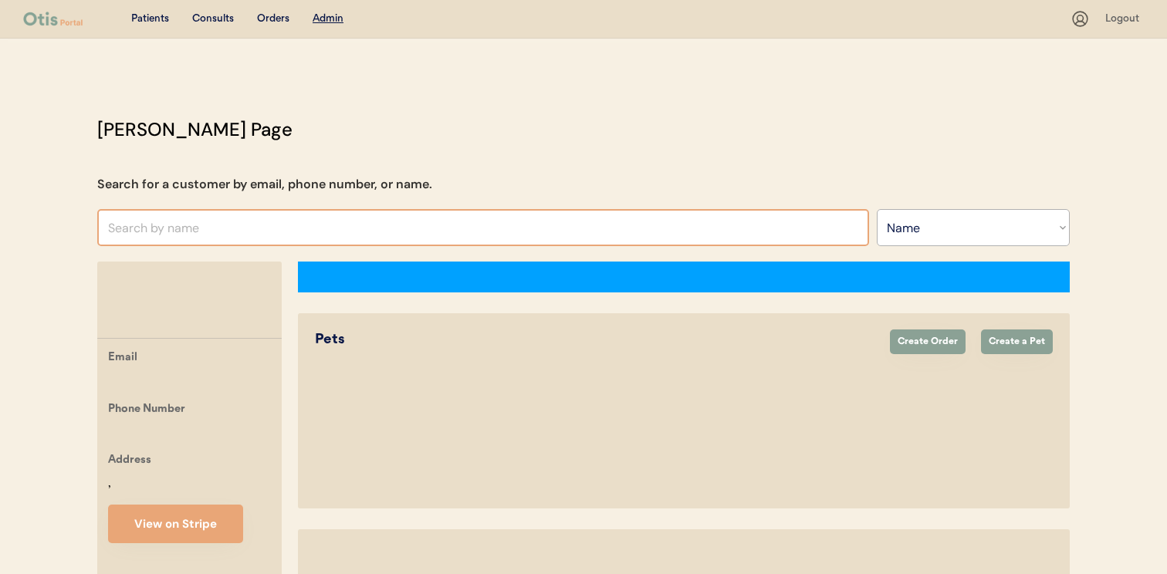
select select ""Name""
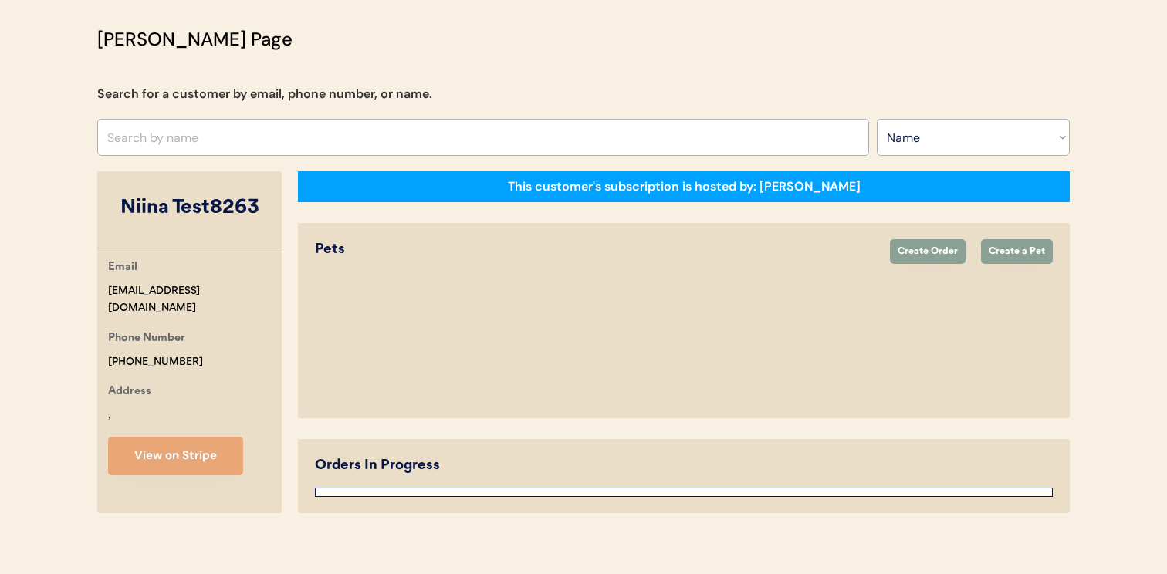
select select "true"
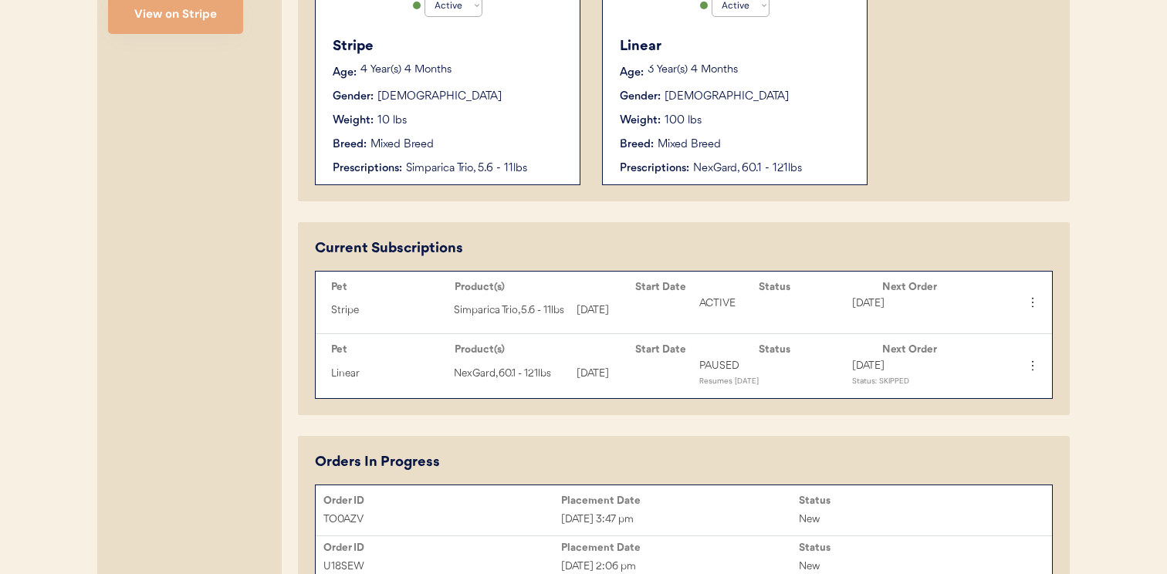
scroll to position [532, 0]
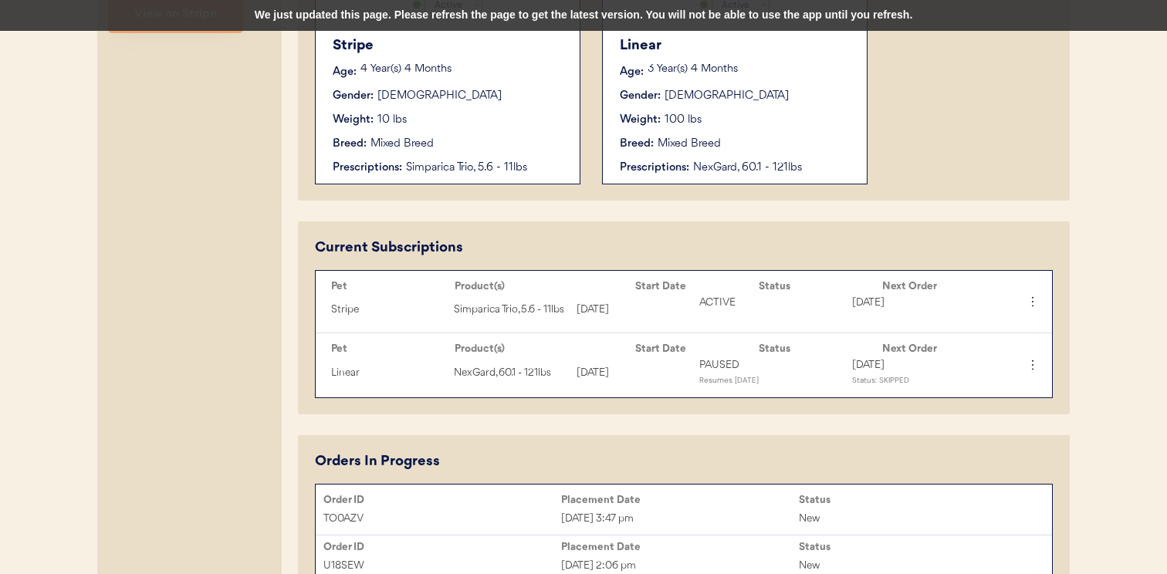
click at [627, 8] on div "We just updated this page. Please refresh the page to get the latest version. Y…" at bounding box center [583, 15] width 1167 height 31
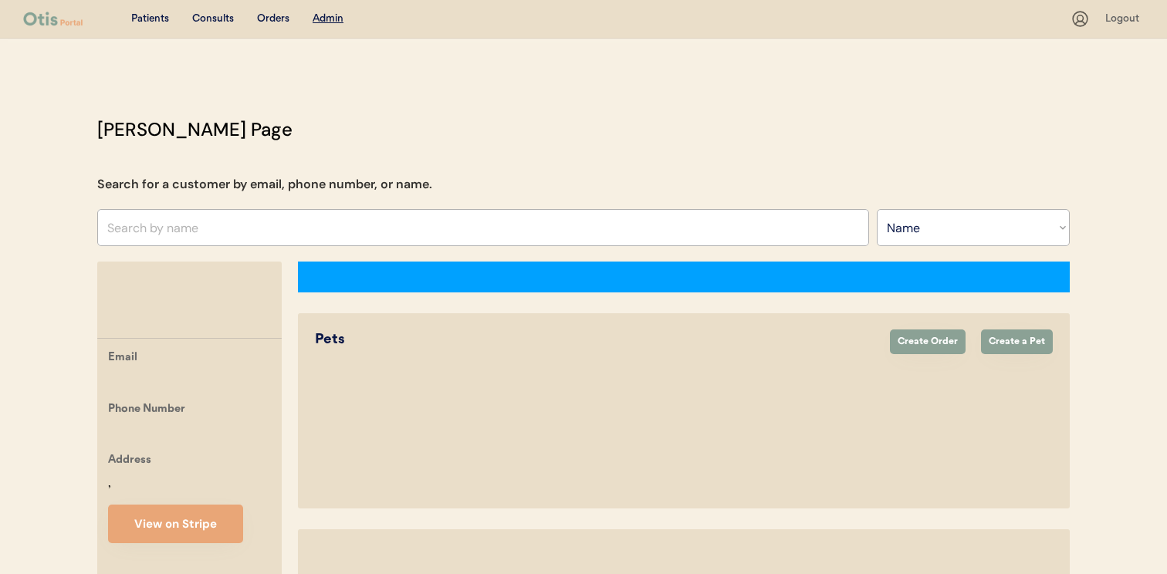
select select ""Name""
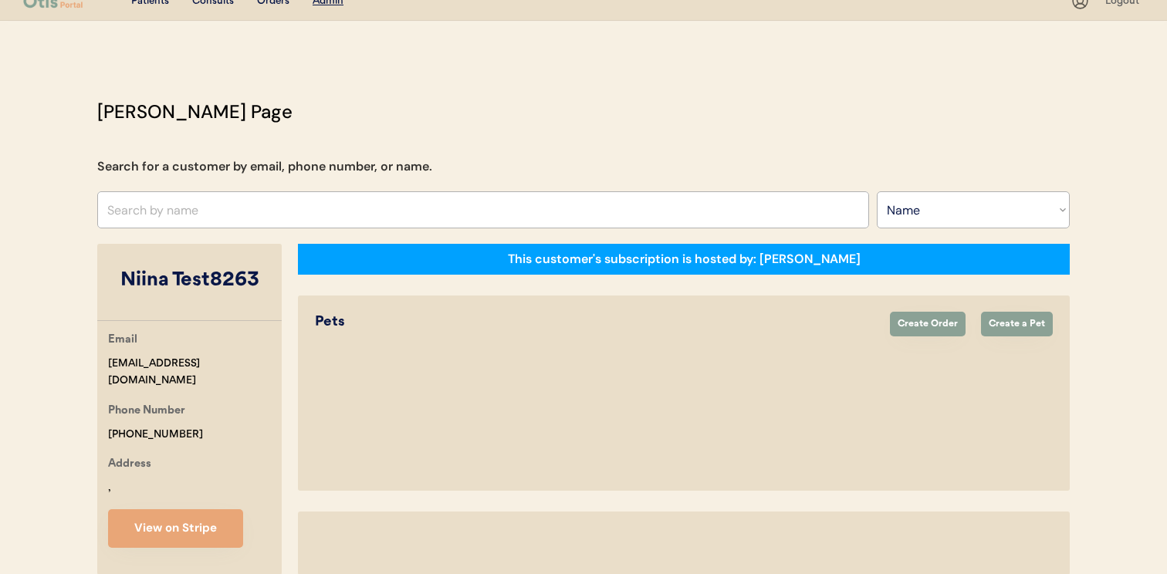
select select "true"
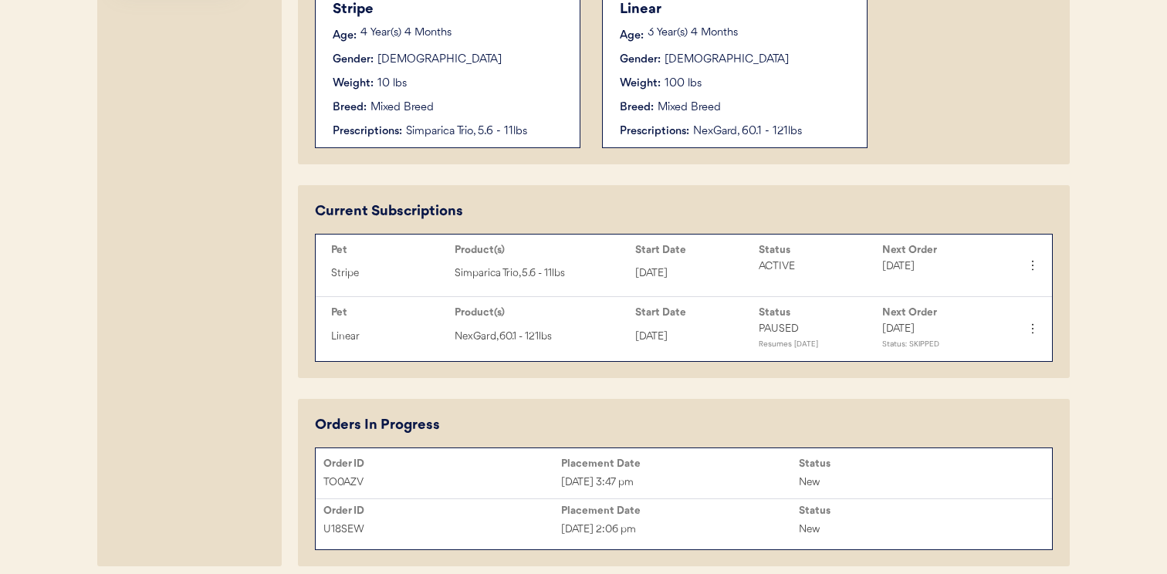
scroll to position [570, 0]
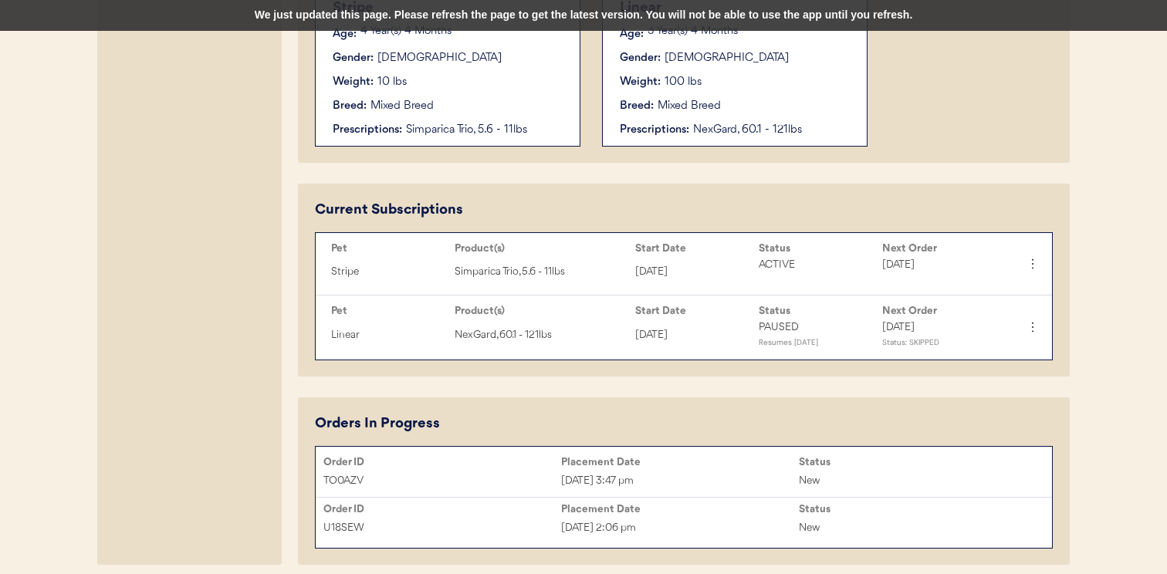
click at [583, 28] on div "We just updated this page. Please refresh the page to get the latest version. Y…" at bounding box center [583, 15] width 1167 height 31
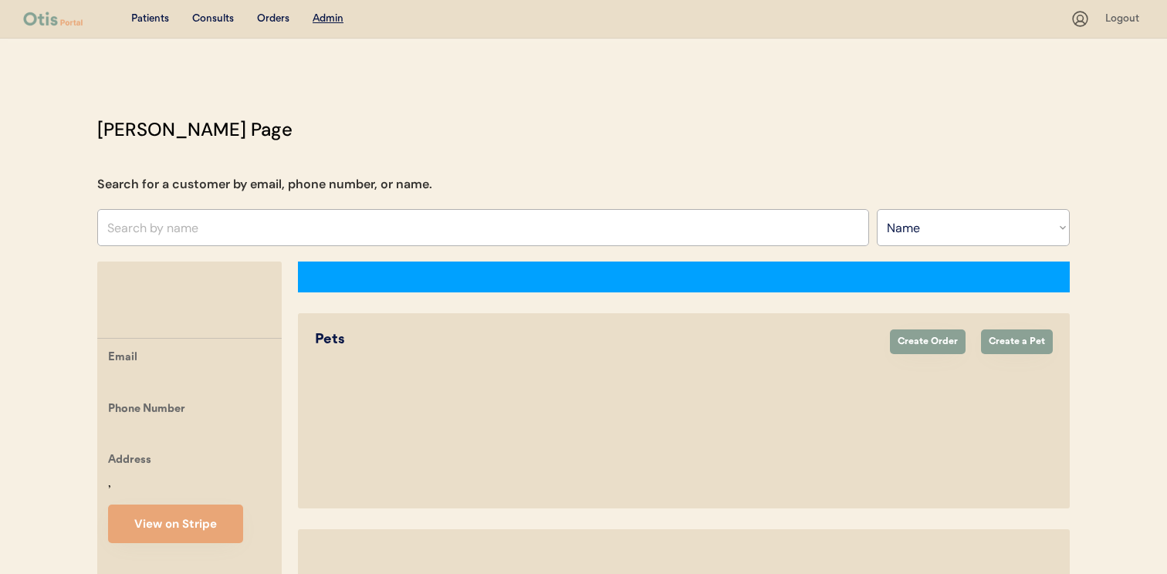
select select ""Name""
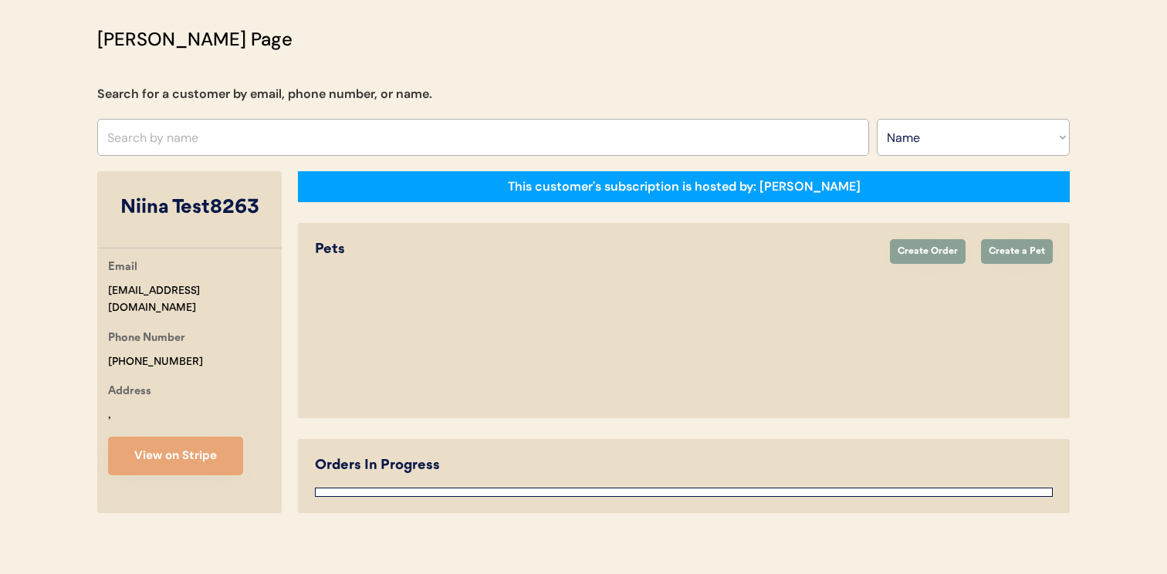
select select "true"
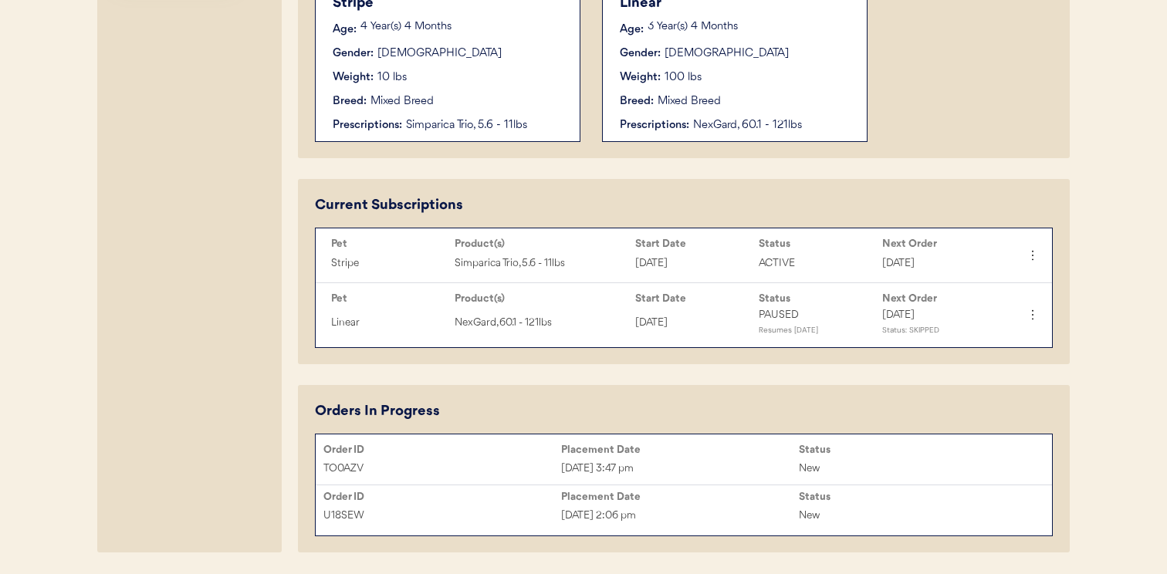
scroll to position [624, 0]
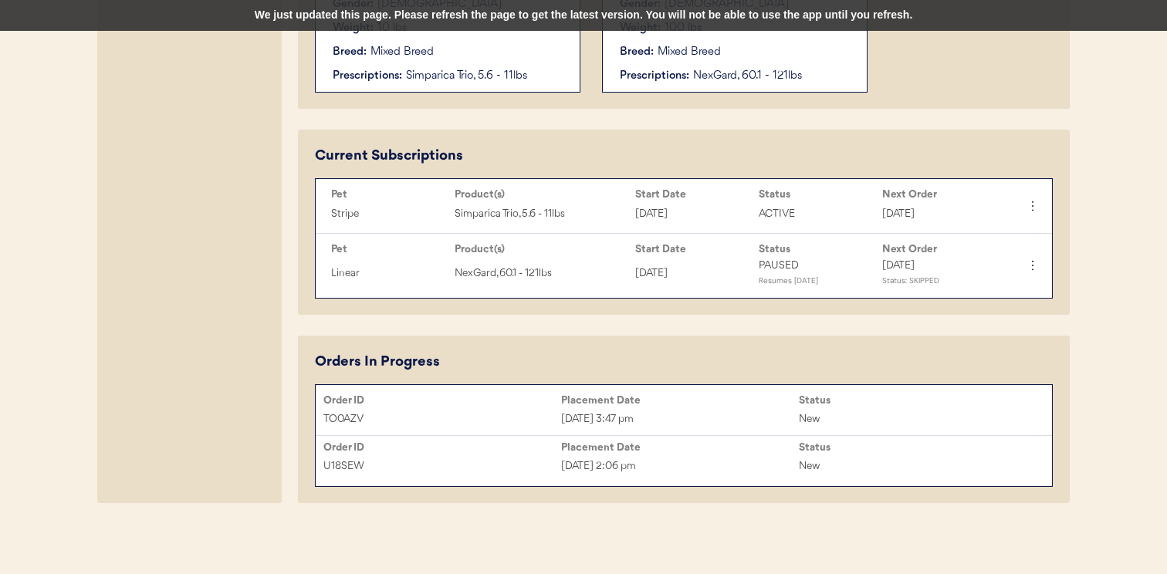
click at [724, 16] on div "We just updated this page. Please refresh the page to get the latest version. Y…" at bounding box center [583, 15] width 1167 height 31
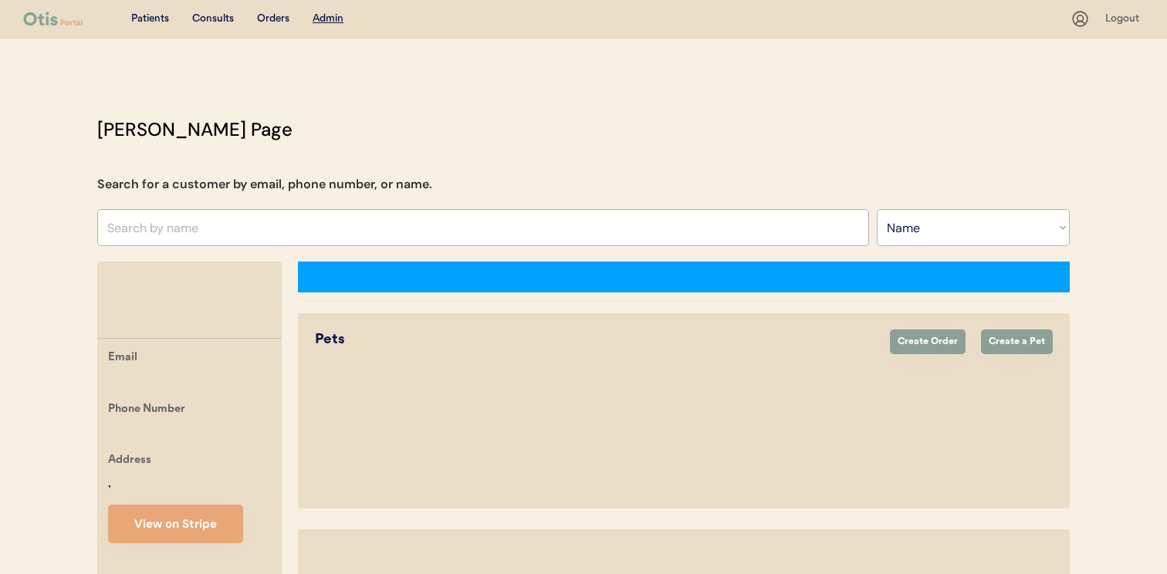
select select ""Name""
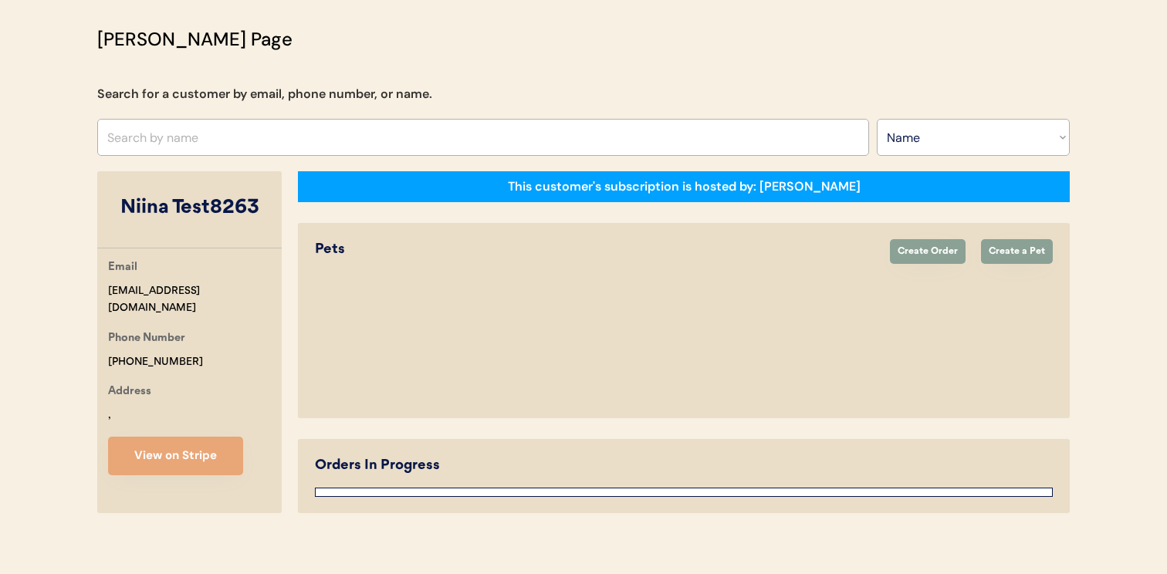
select select "true"
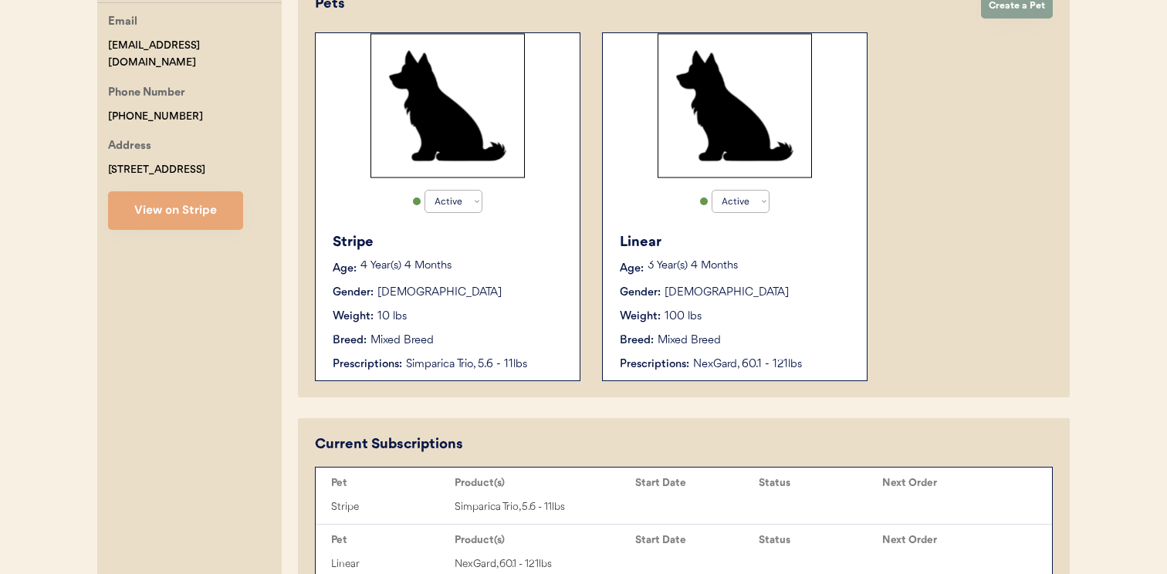
scroll to position [595, 0]
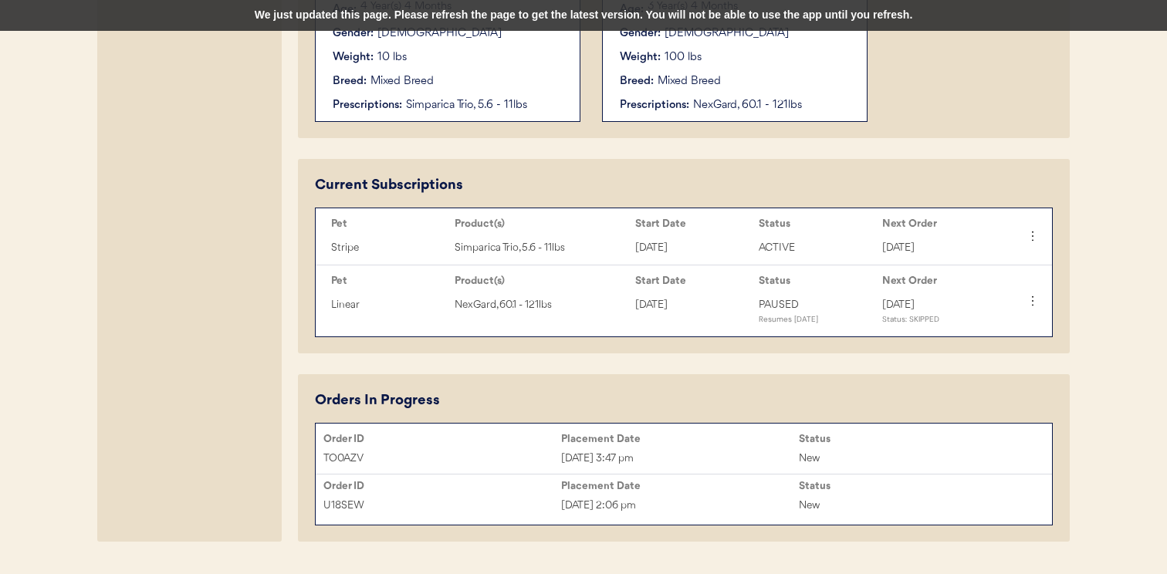
click at [823, 13] on div "We just updated this page. Please refresh the page to get the latest version. Y…" at bounding box center [583, 15] width 1167 height 31
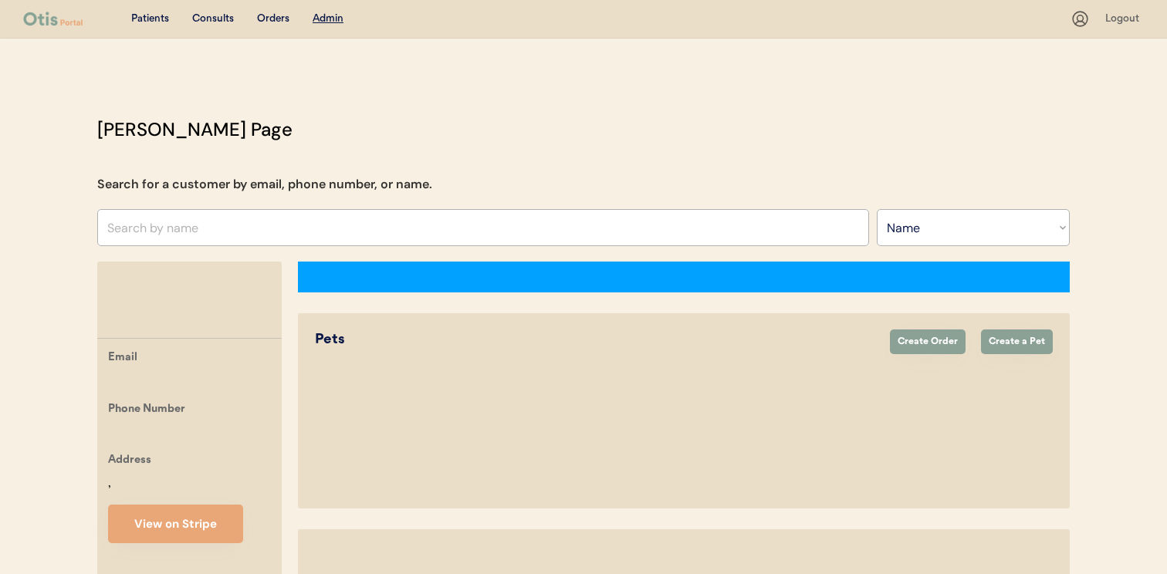
select select ""Name""
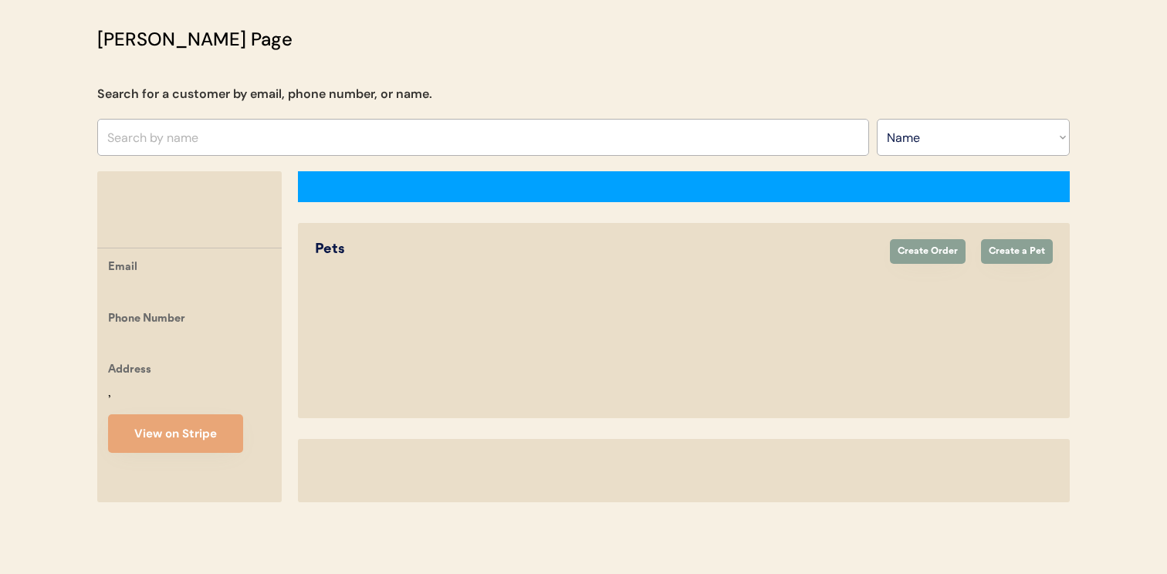
select select "true"
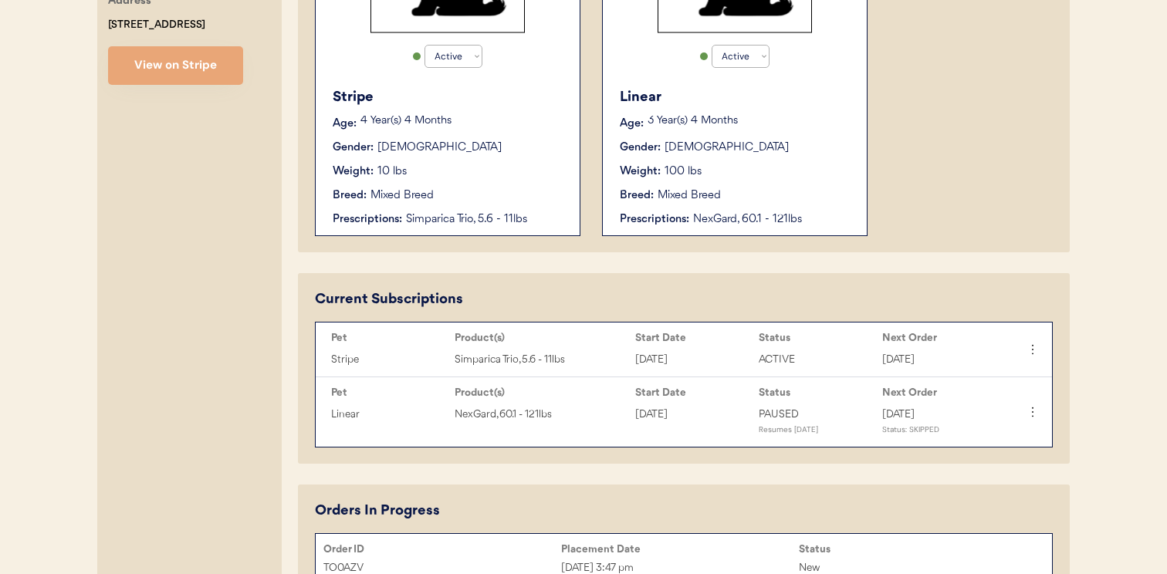
scroll to position [630, 0]
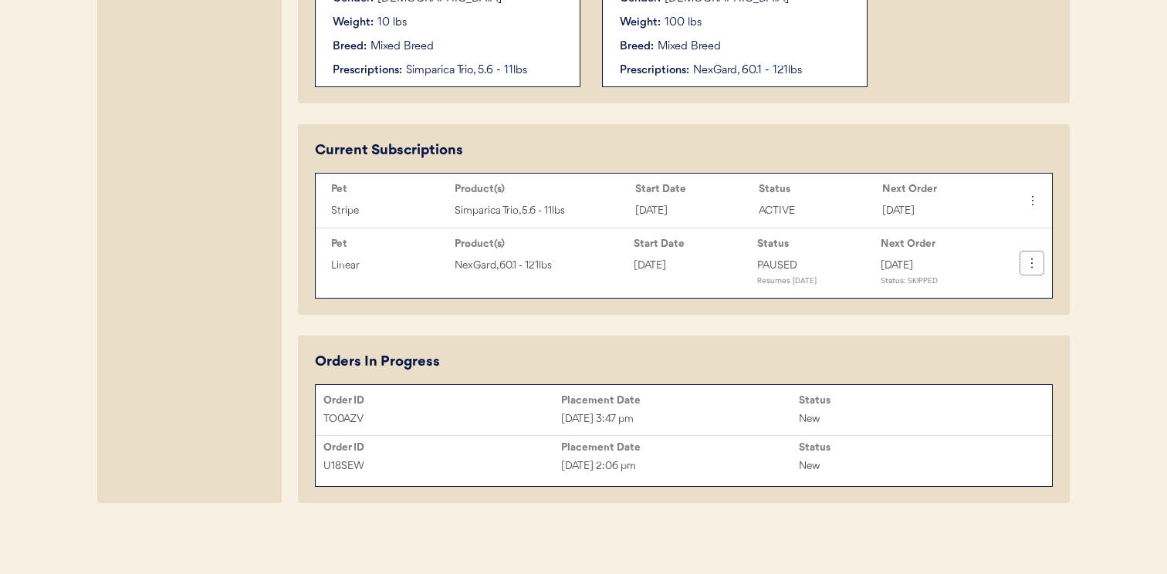
click at [1036, 261] on icon at bounding box center [1031, 262] width 15 height 15
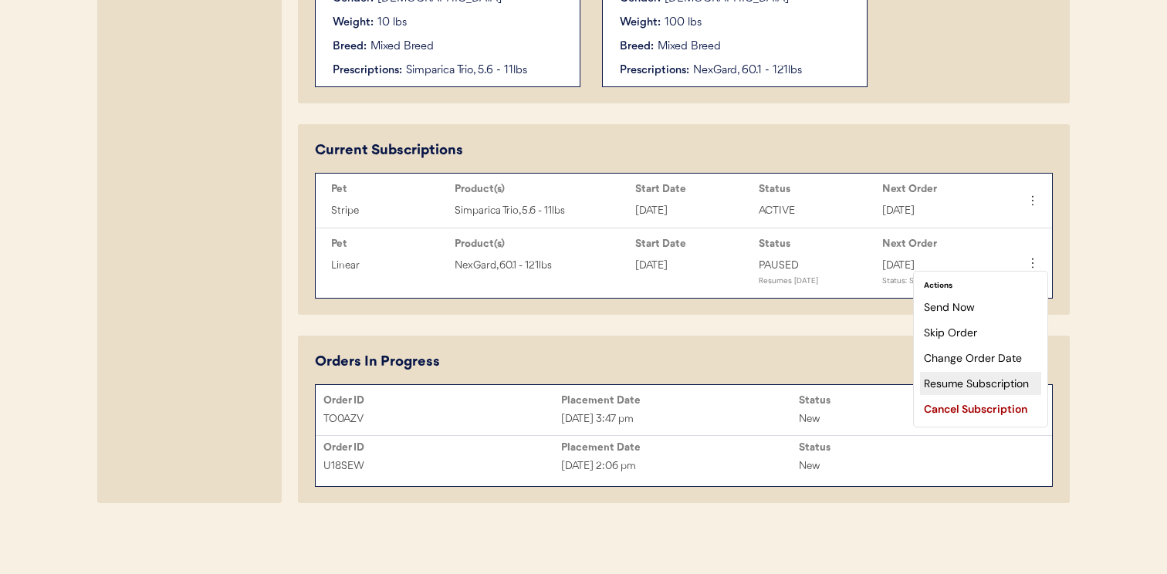
click at [988, 379] on div "Resume Subscription" at bounding box center [980, 383] width 121 height 23
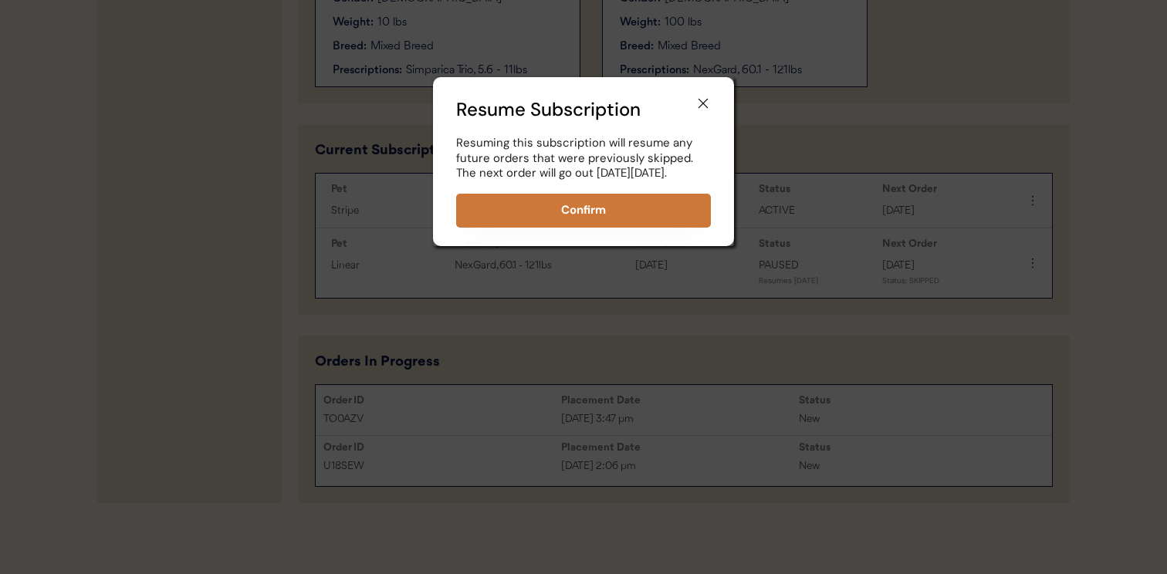
click at [628, 225] on button "Confirm" at bounding box center [583, 211] width 255 height 34
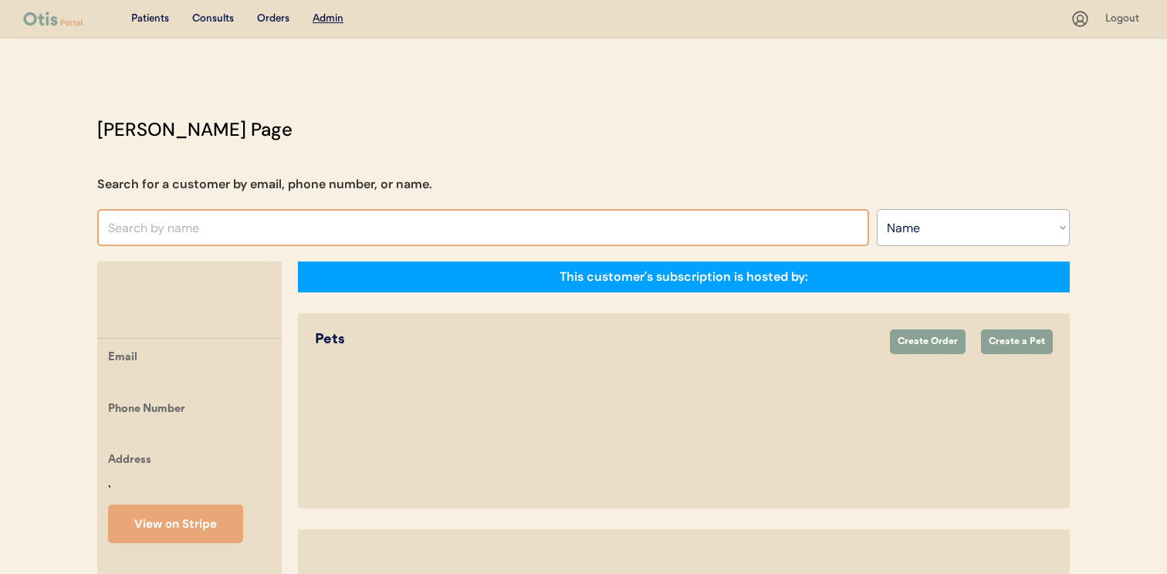
select select ""Name""
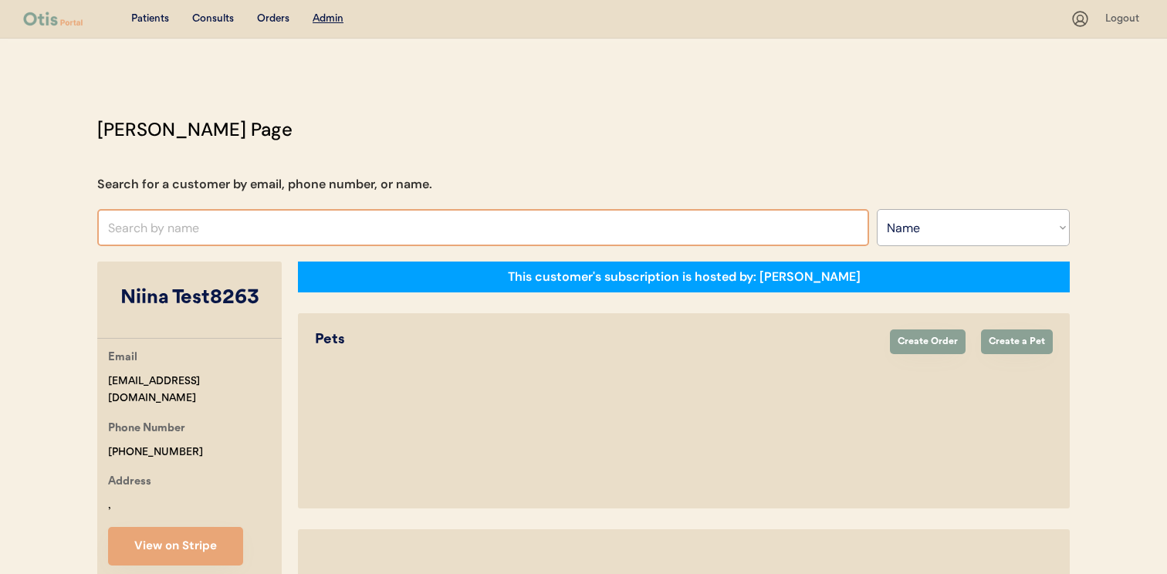
select select "true"
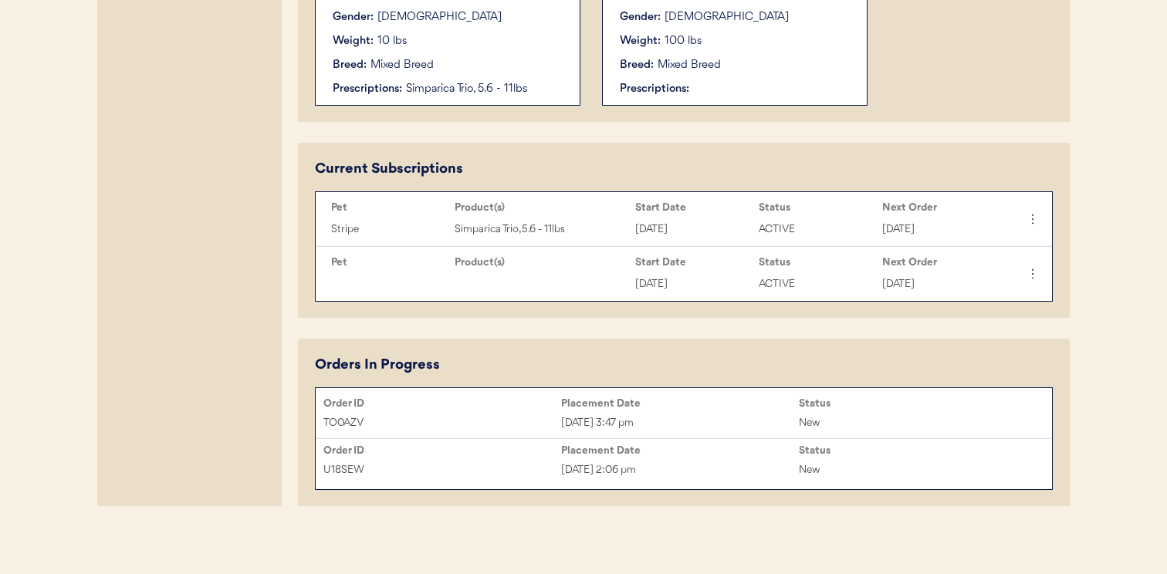
scroll to position [615, 0]
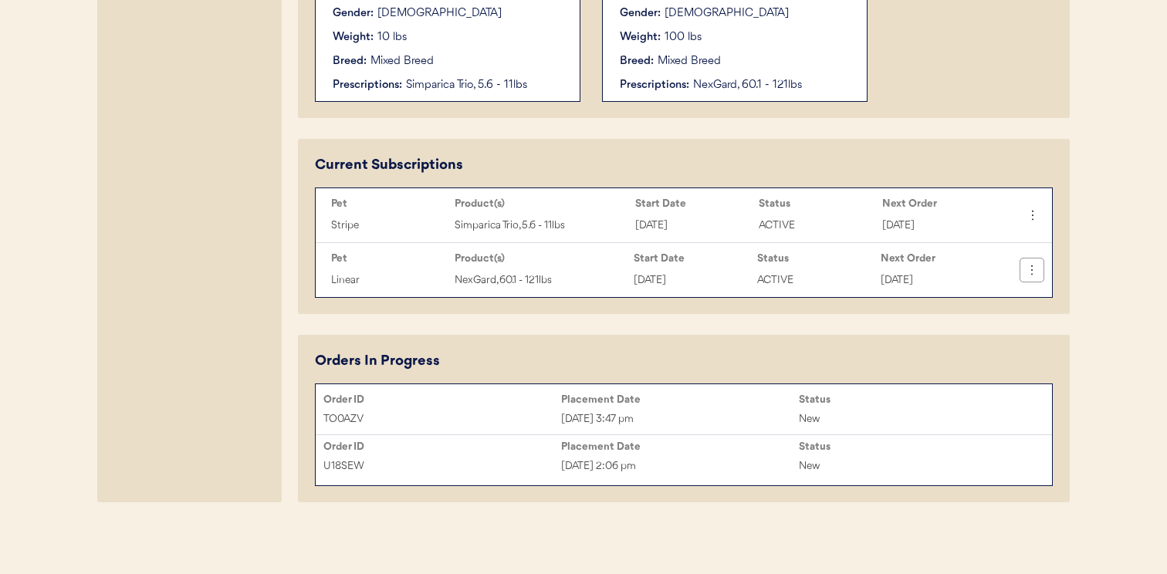
click at [1032, 275] on icon at bounding box center [1031, 269] width 15 height 15
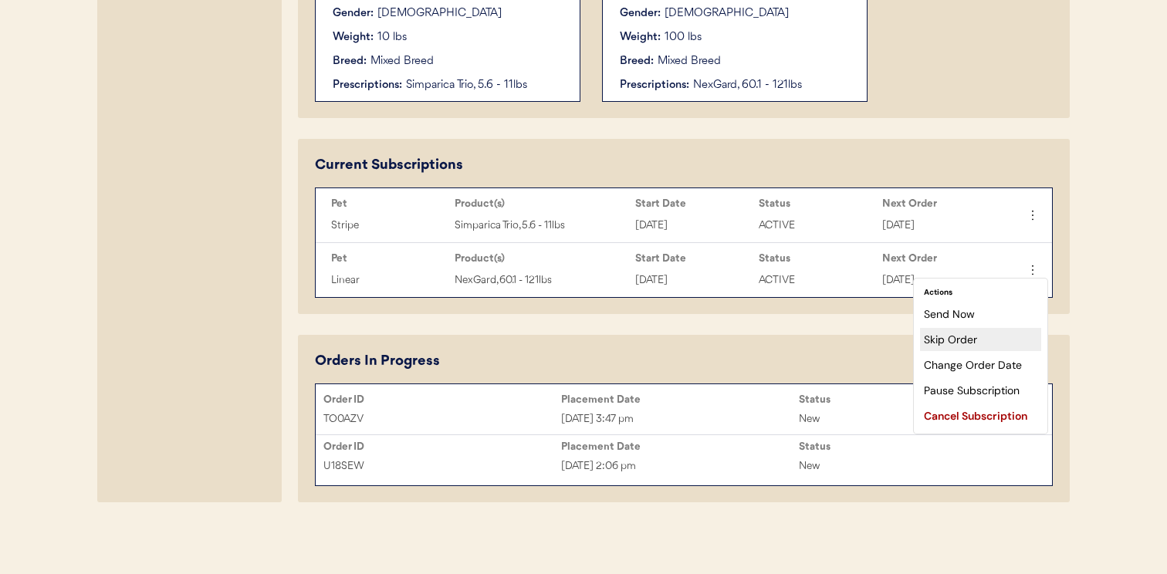
click at [986, 339] on div "Skip Order" at bounding box center [980, 339] width 121 height 23
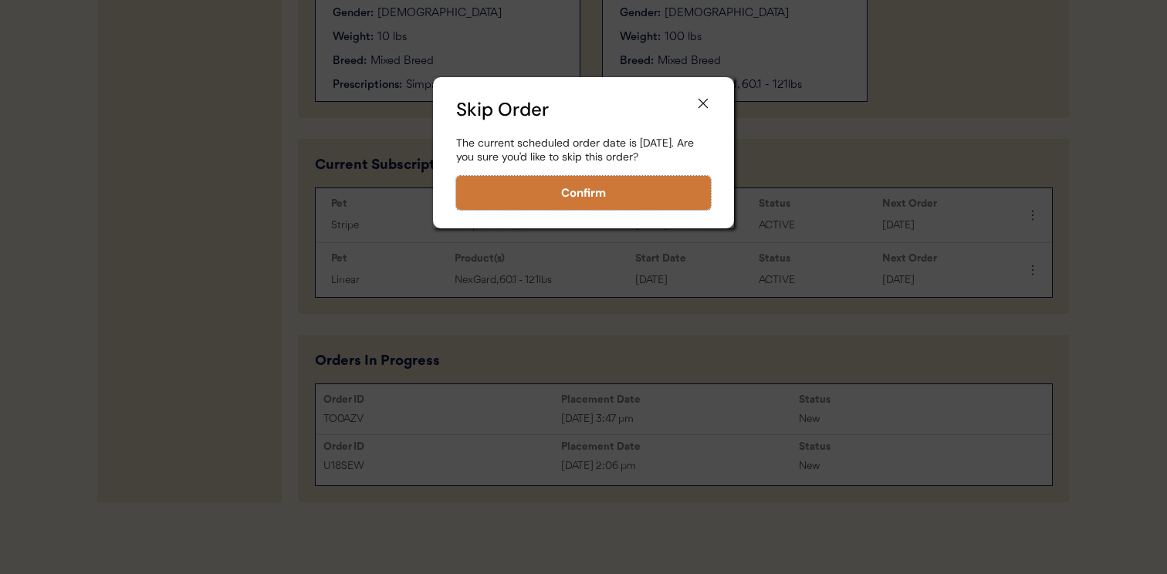
click at [641, 210] on button "Confirm" at bounding box center [583, 193] width 255 height 34
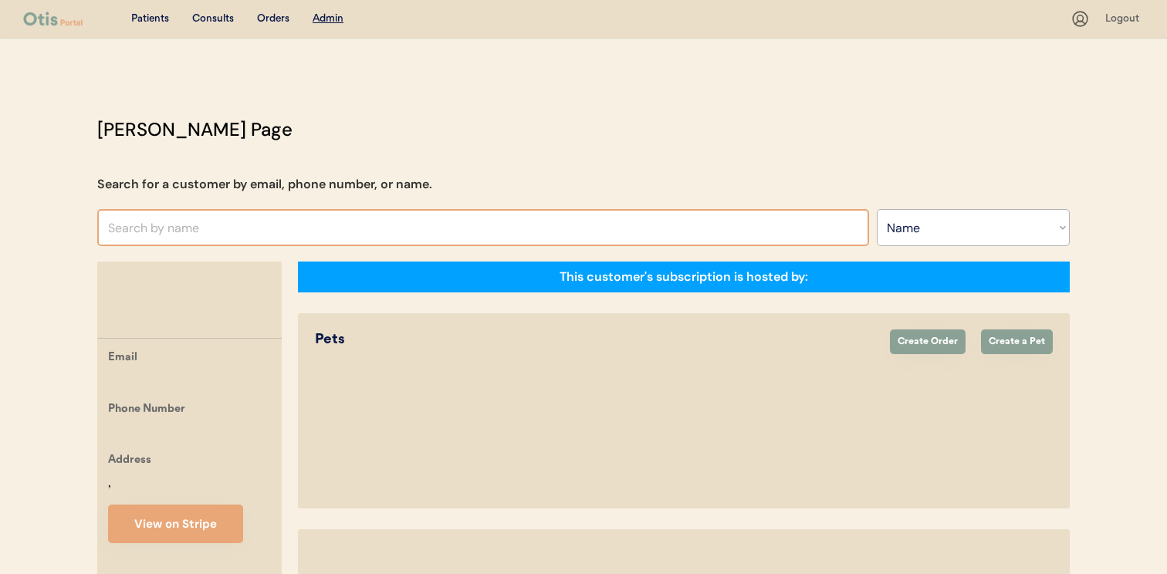
select select ""Name""
select select "true"
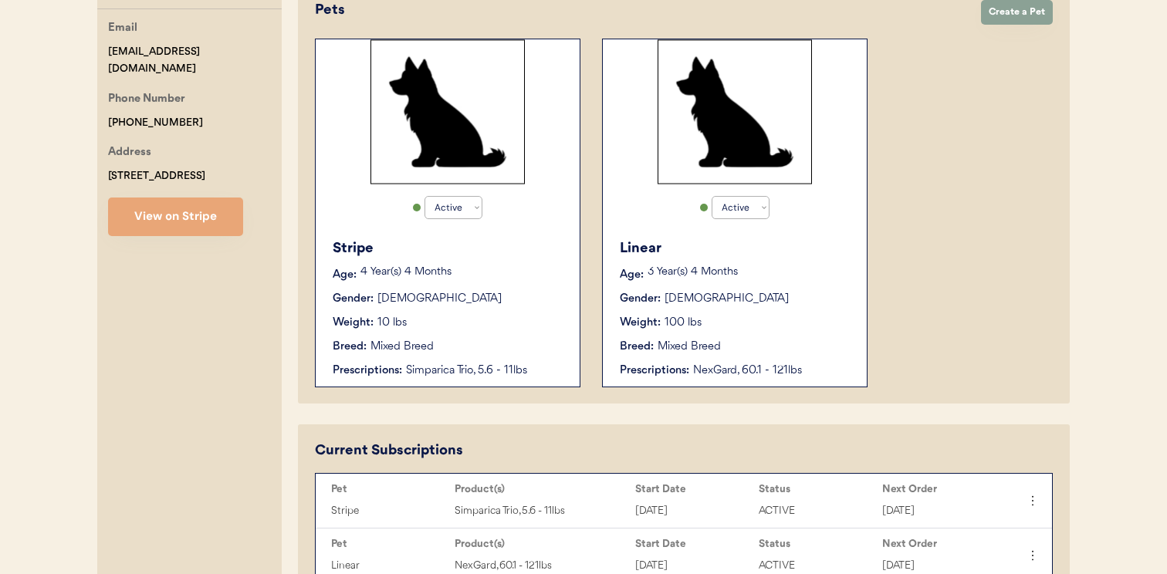
scroll to position [615, 0]
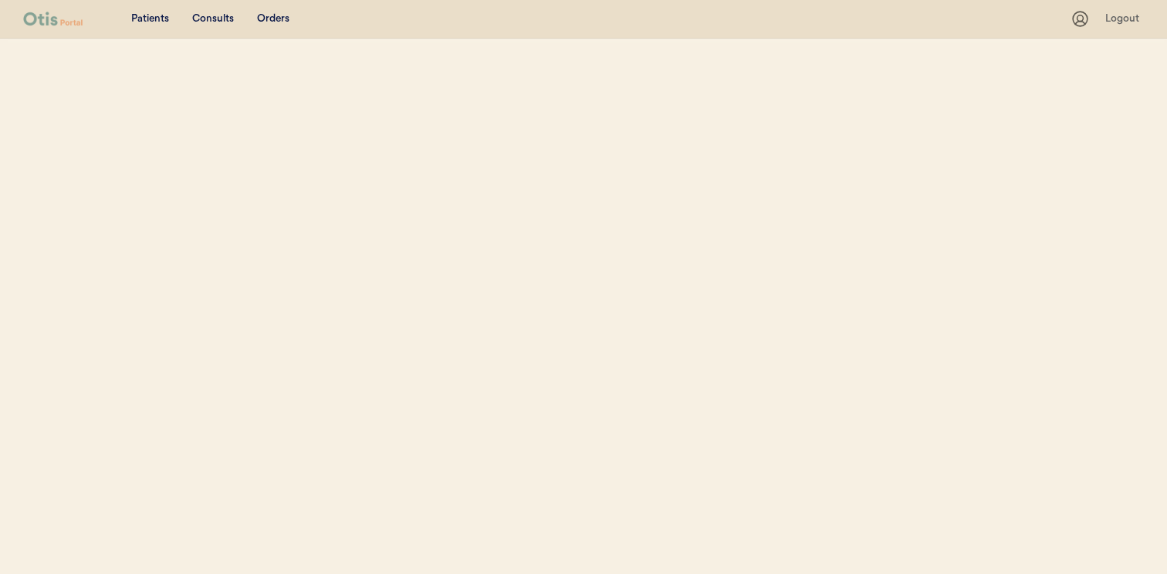
select select ""Name""
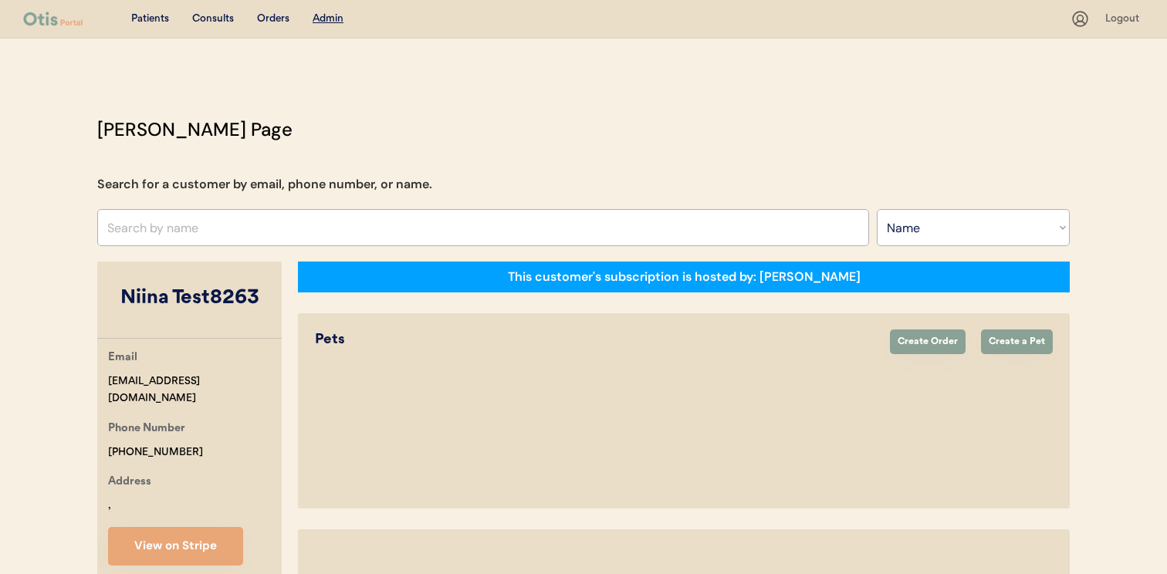
select select "true"
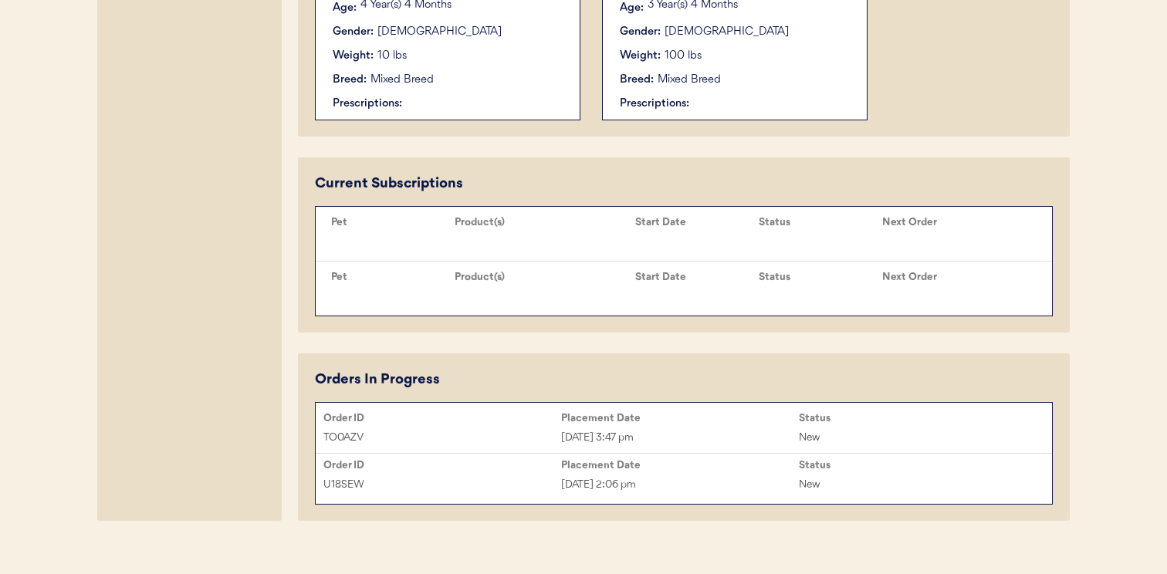
scroll to position [615, 0]
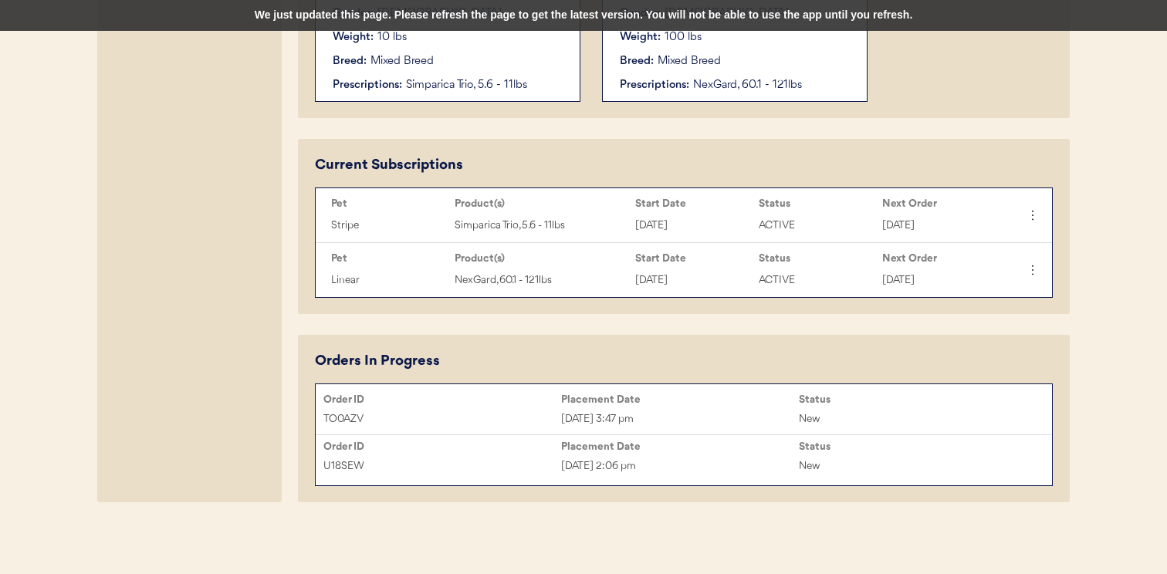
click at [512, 10] on div "We just updated this page. Please refresh the page to get the latest version. Y…" at bounding box center [583, 15] width 1167 height 31
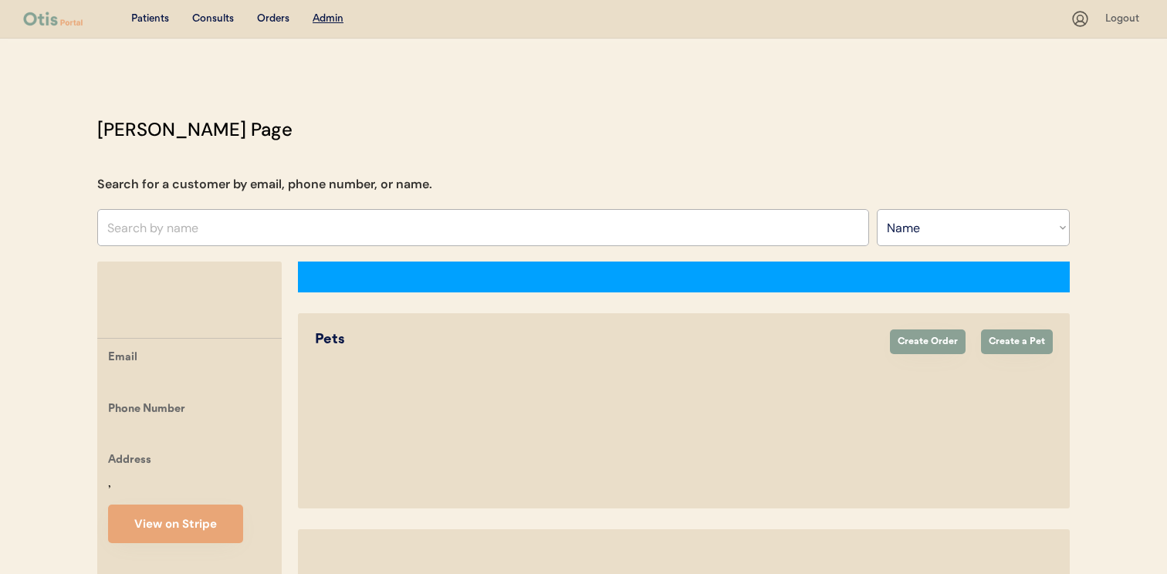
select select ""Name""
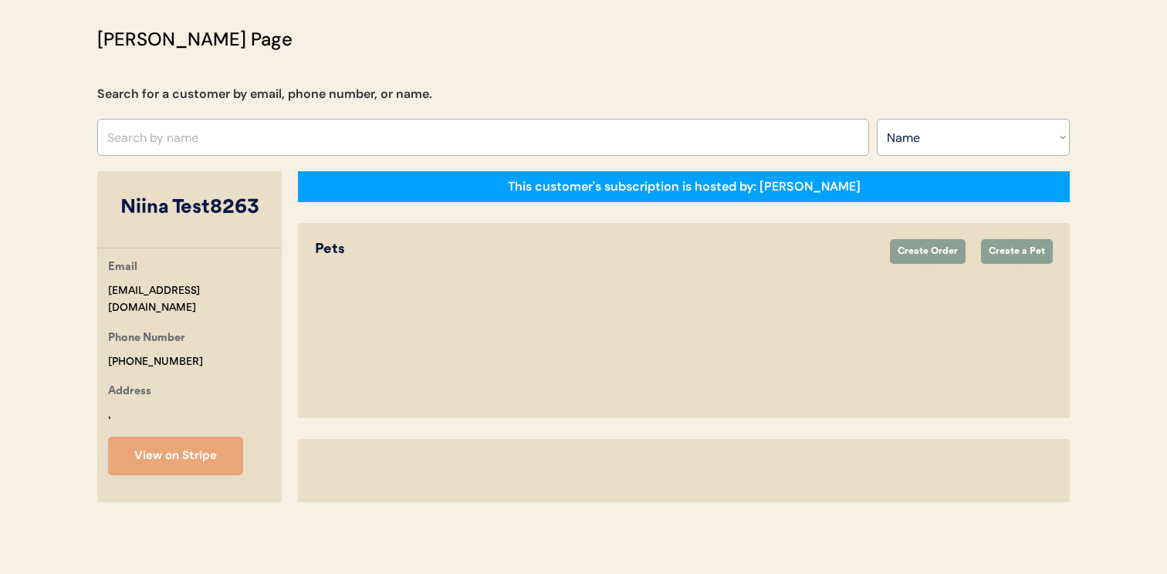
select select "true"
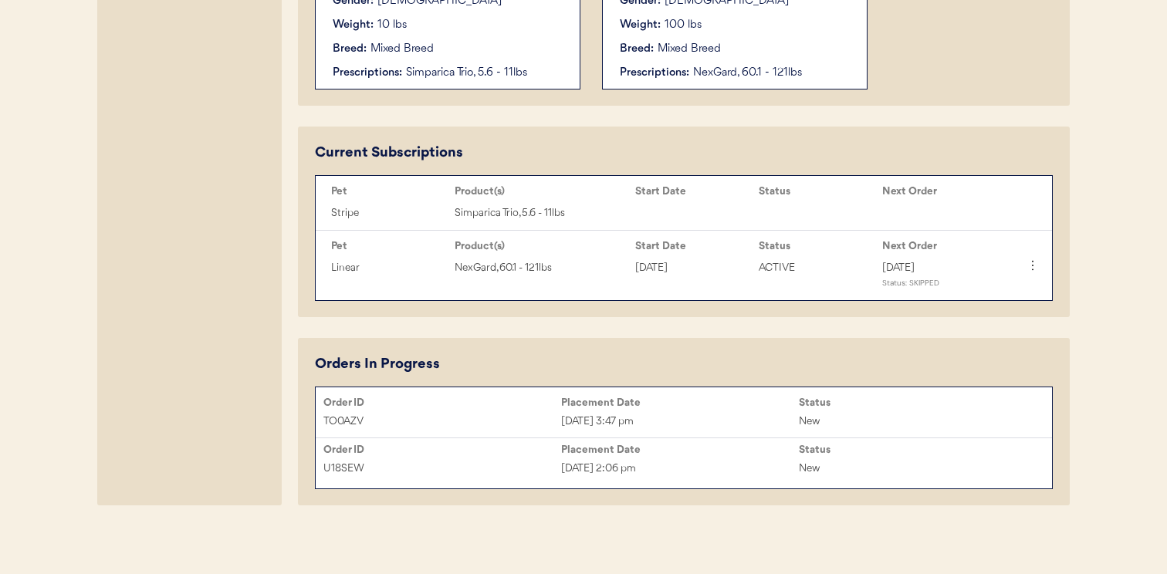
scroll to position [627, 0]
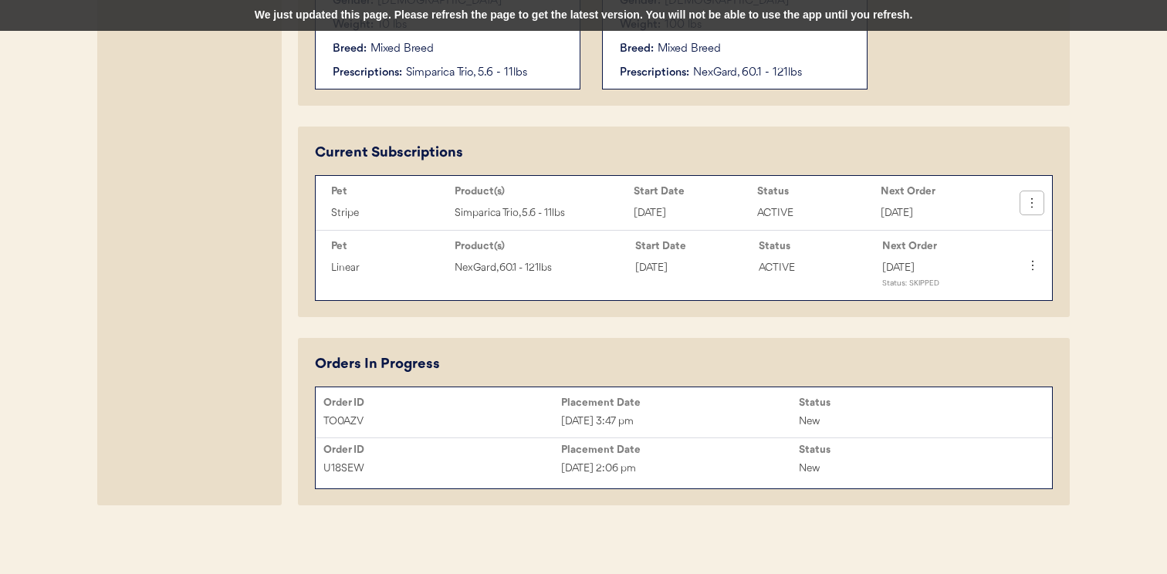
click at [1033, 196] on icon at bounding box center [1031, 202] width 15 height 15
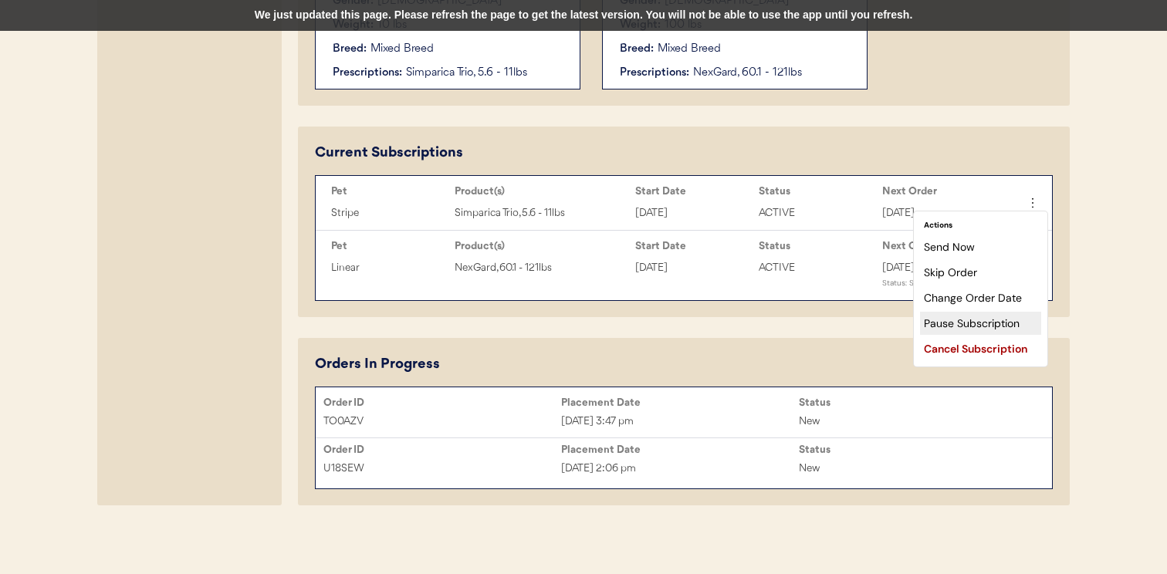
click at [978, 328] on div "Pause Subscription" at bounding box center [980, 323] width 121 height 23
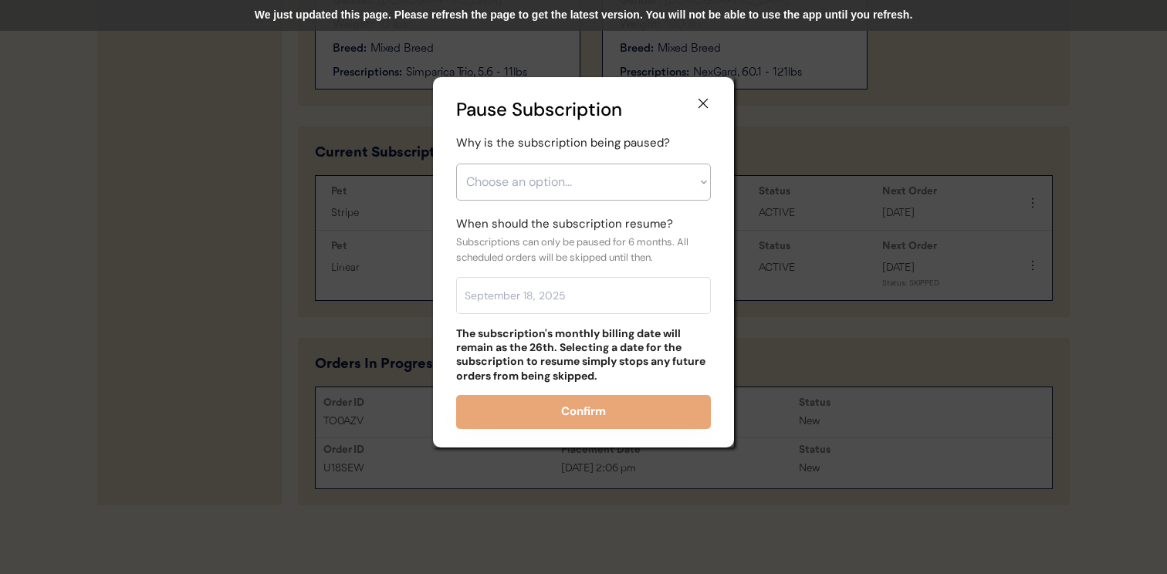
click at [774, 4] on div "We just updated this page. Please refresh the page to get the latest version. Y…" at bounding box center [583, 15] width 1167 height 31
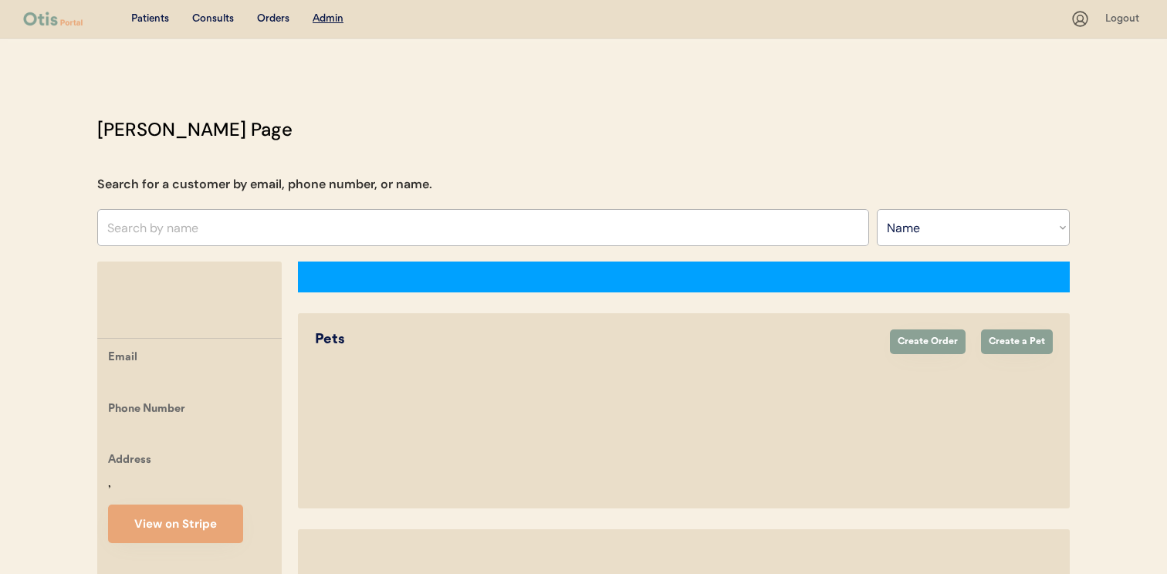
select select ""Name""
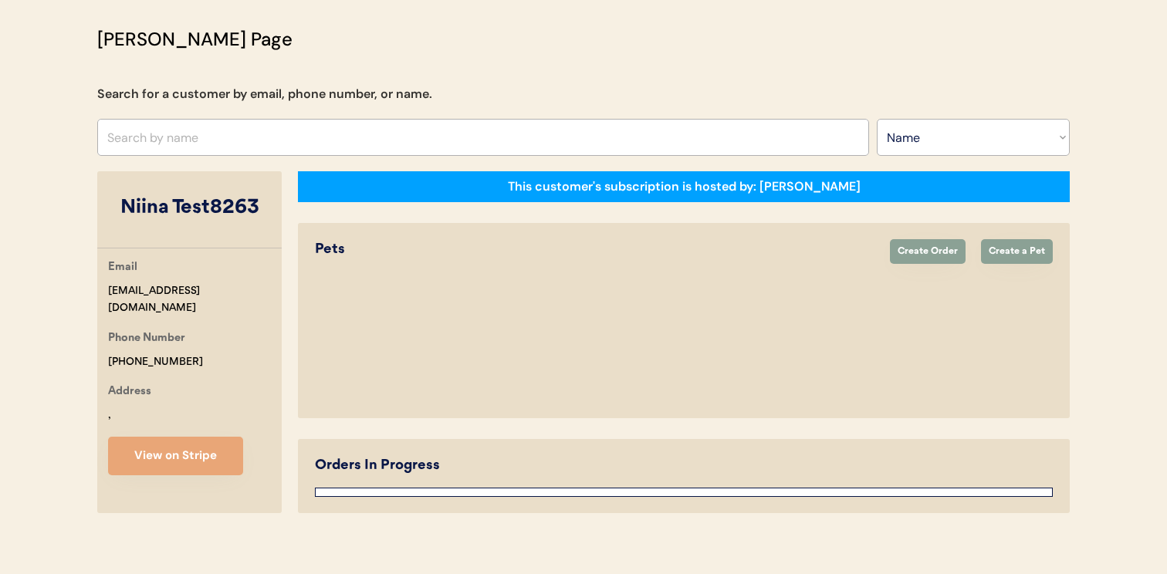
select select "true"
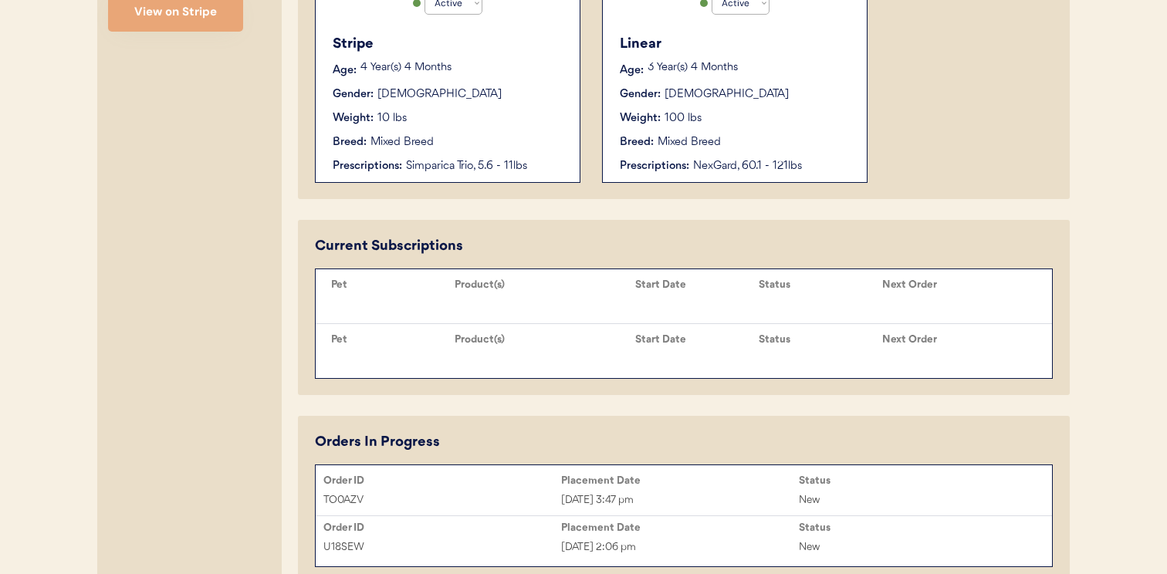
scroll to position [615, 0]
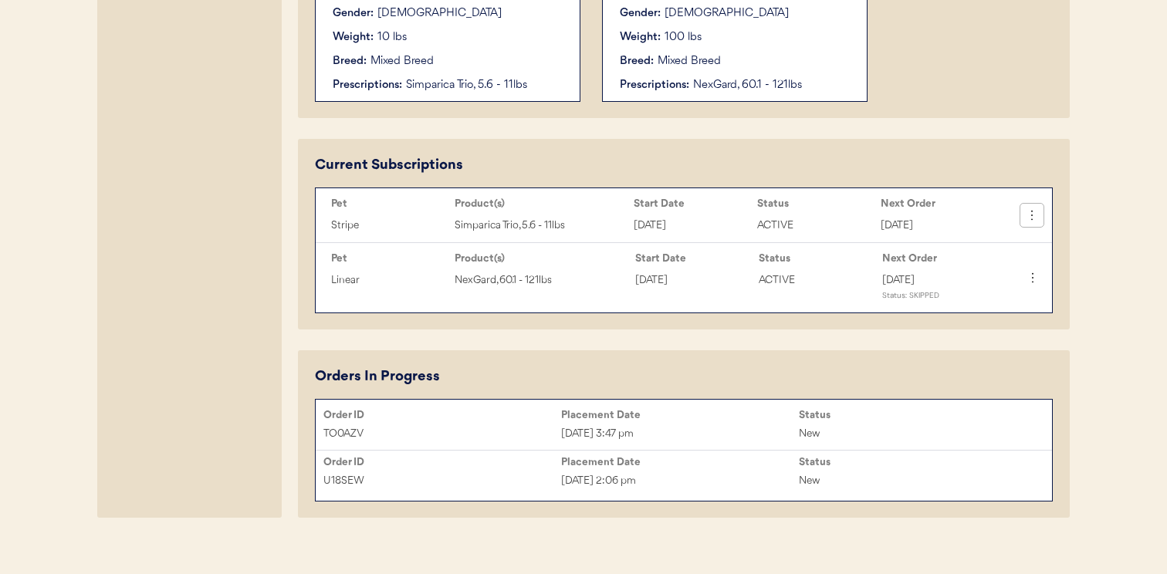
click at [1027, 211] on icon at bounding box center [1031, 215] width 15 height 15
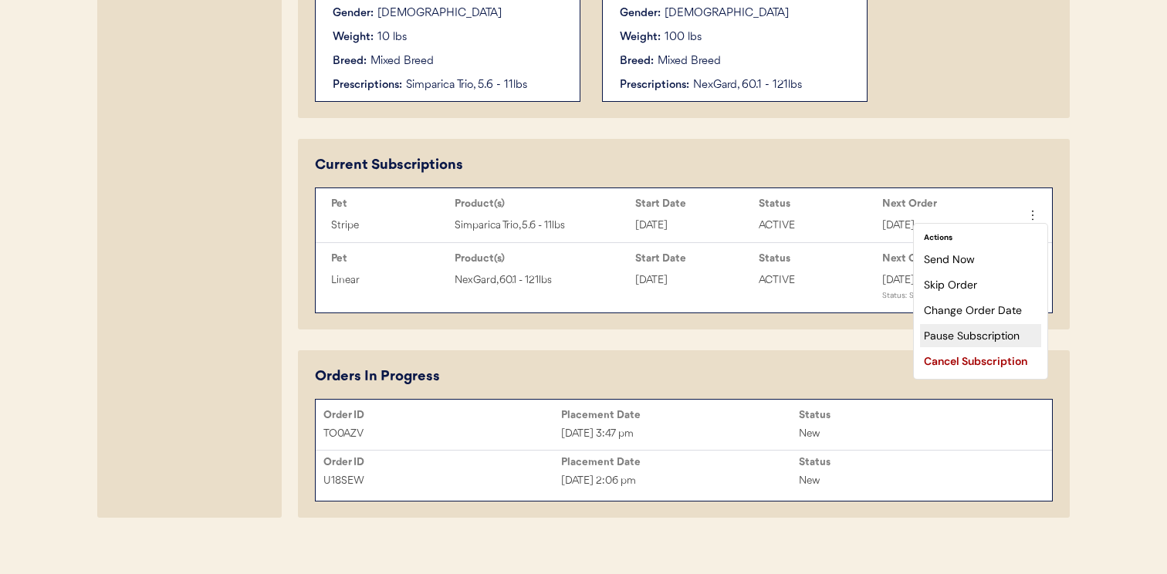
click at [990, 336] on div "Pause Subscription" at bounding box center [980, 335] width 121 height 23
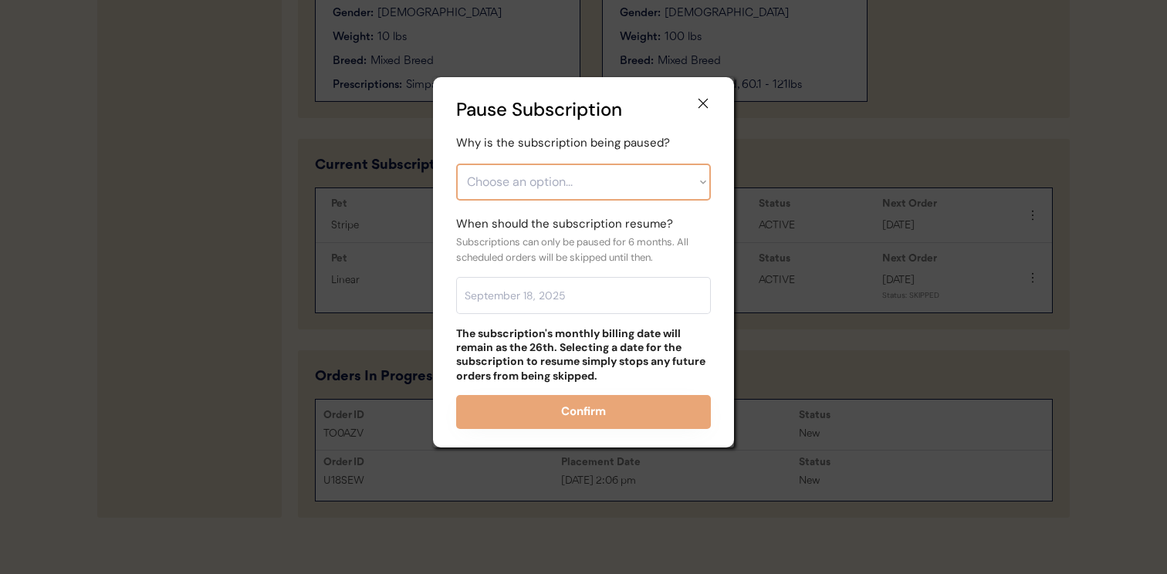
click at [629, 175] on select "Choose an option... Financial reasons / too expensive Has enough medication / s…" at bounding box center [583, 182] width 255 height 37
select select ""out_of_refills_or_prescription_expired""
click at [456, 164] on select "Choose an option... Financial reasons / too expensive Has enough medication / s…" at bounding box center [583, 182] width 255 height 37
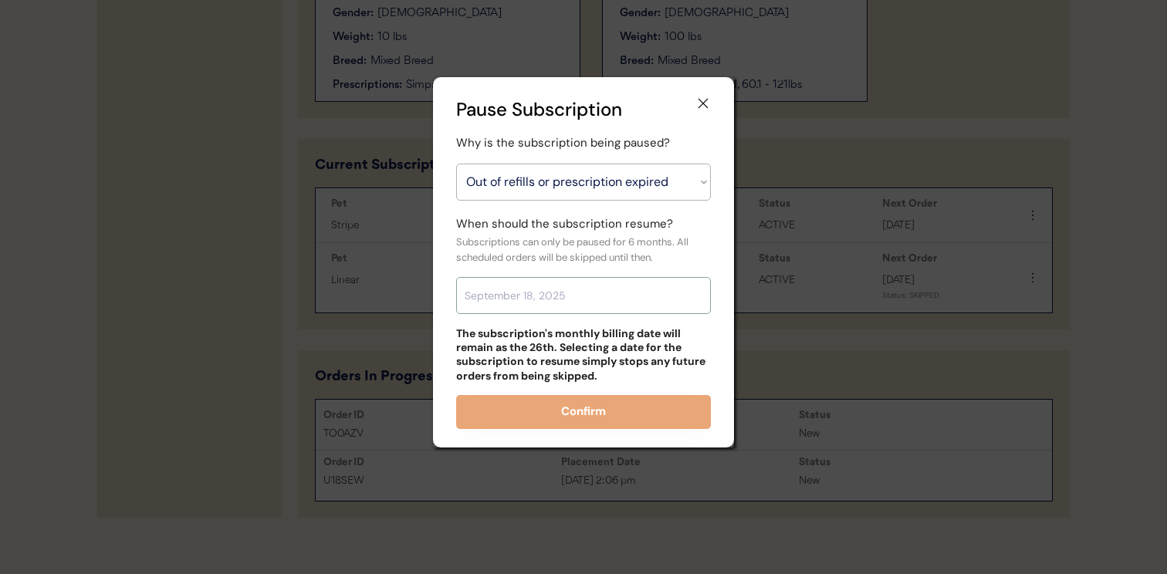
click at [608, 289] on input "text" at bounding box center [583, 295] width 255 height 37
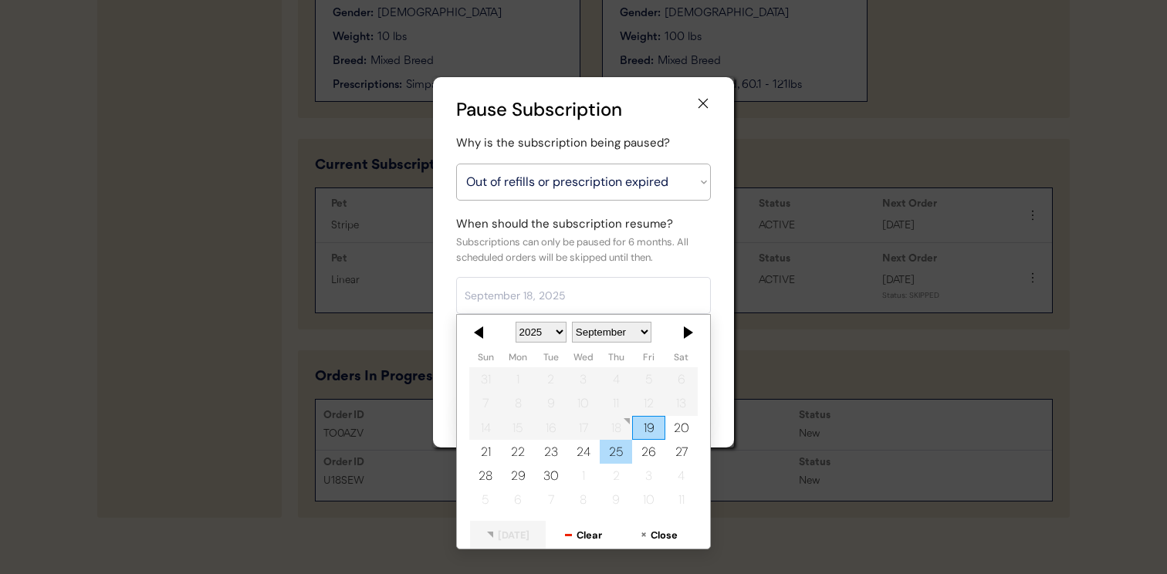
click at [608, 453] on div "25" at bounding box center [616, 452] width 32 height 24
type input "[DATE]"
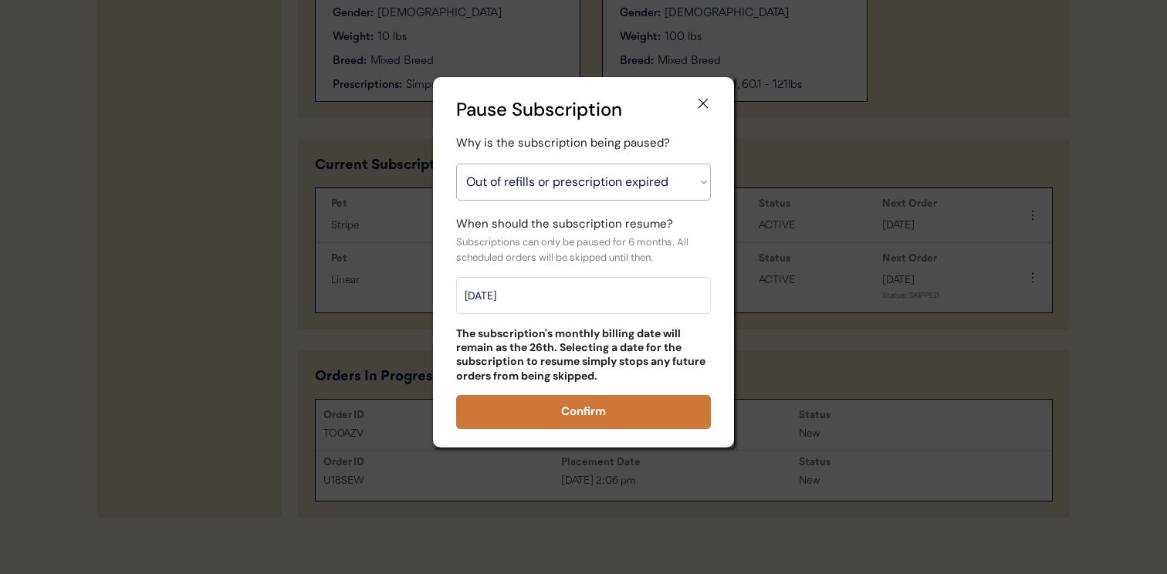
click at [620, 420] on button "Confirm" at bounding box center [583, 412] width 255 height 34
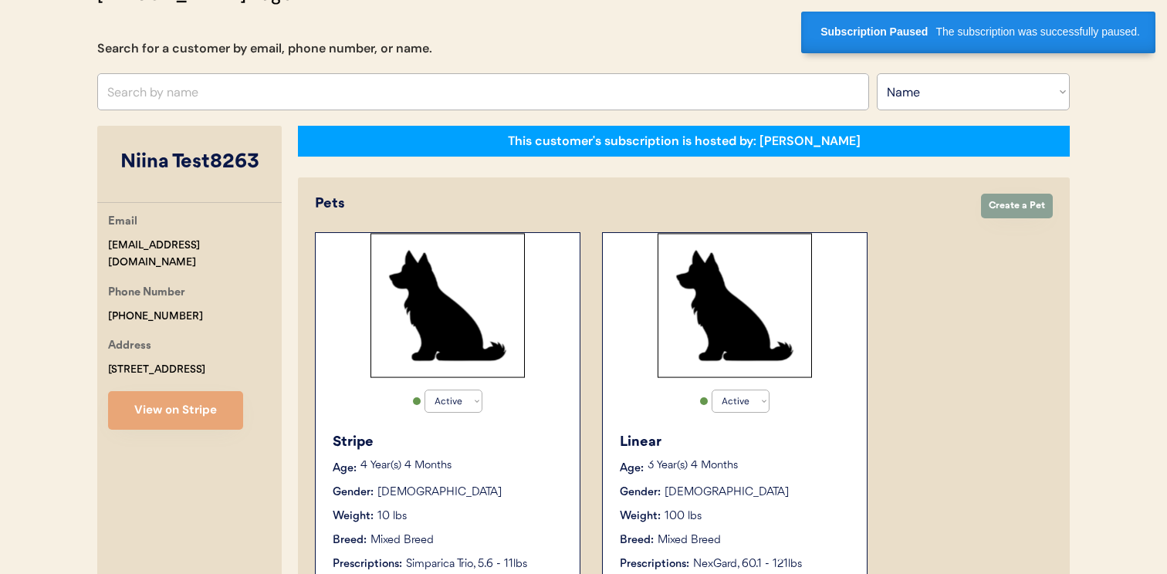
scroll to position [0, 0]
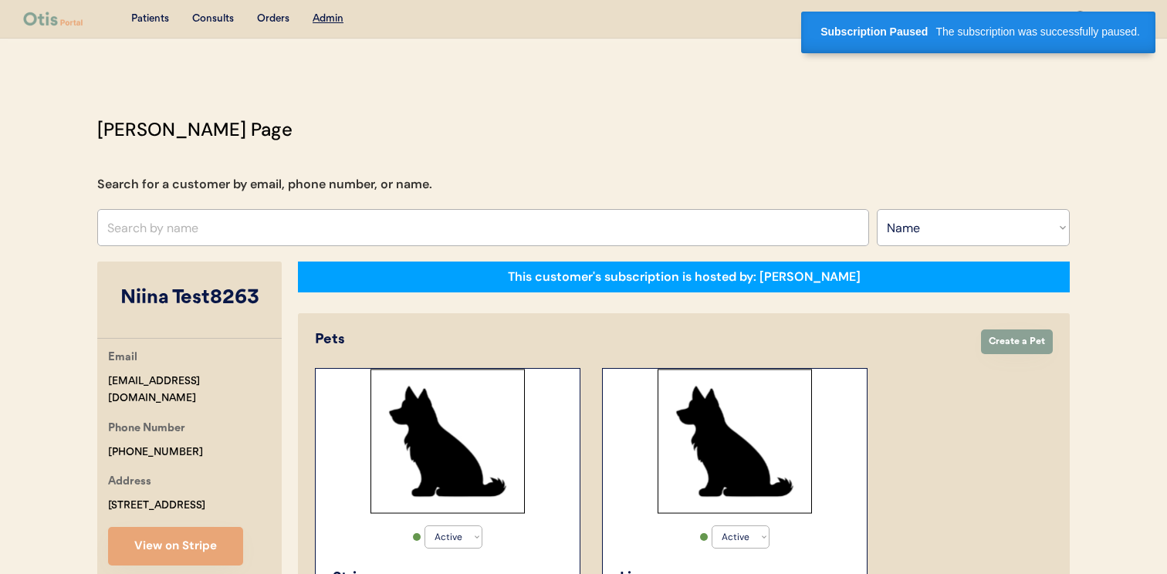
drag, startPoint x: 261, startPoint y: 378, endPoint x: 83, endPoint y: 376, distance: 178.3
copy div "[EMAIL_ADDRESS][DOMAIN_NAME]"
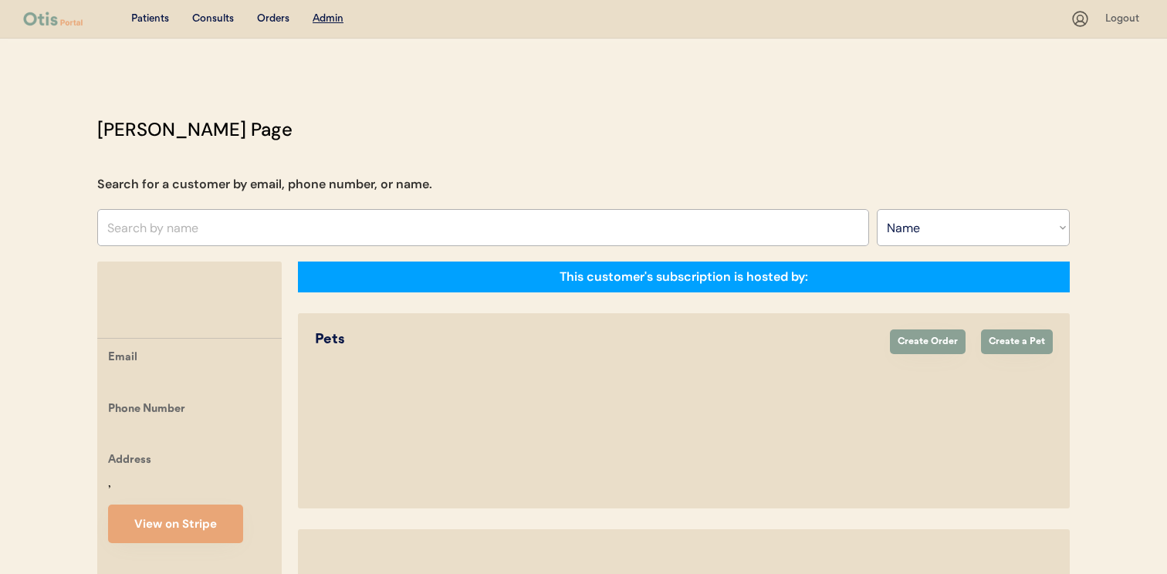
select select ""Name""
select select "true"
